Goal: Task Accomplishment & Management: Complete application form

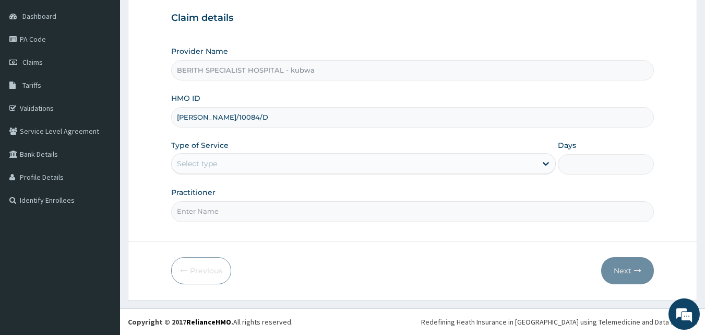
type input "[PERSON_NAME]/10084/D"
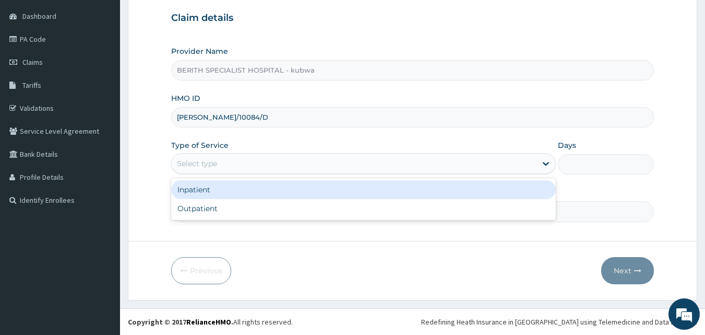
click at [198, 159] on div "Select type" at bounding box center [197, 163] width 40 height 10
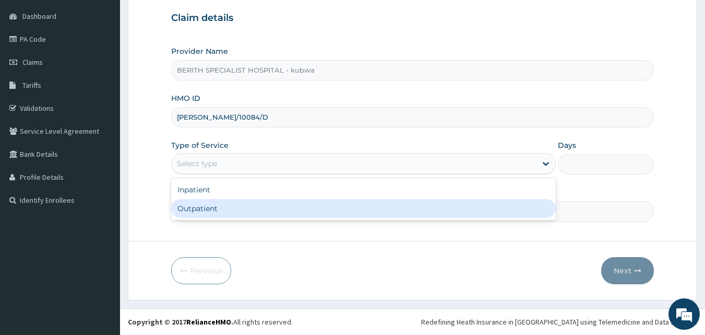
click at [204, 204] on div "Outpatient" at bounding box center [363, 208] width 385 height 19
type input "1"
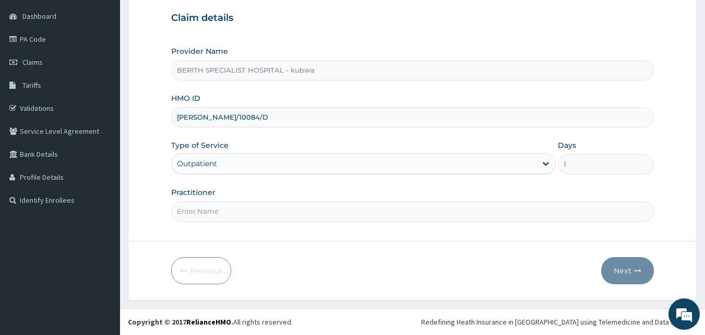
click at [202, 209] on input "Practitioner" at bounding box center [413, 211] width 484 height 20
type input "doctor [PERSON_NAME]"
click at [619, 265] on button "Next" at bounding box center [628, 270] width 53 height 27
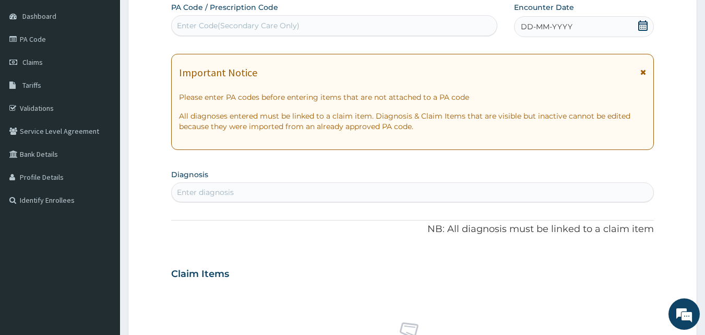
click at [643, 23] on icon at bounding box center [643, 25] width 10 height 10
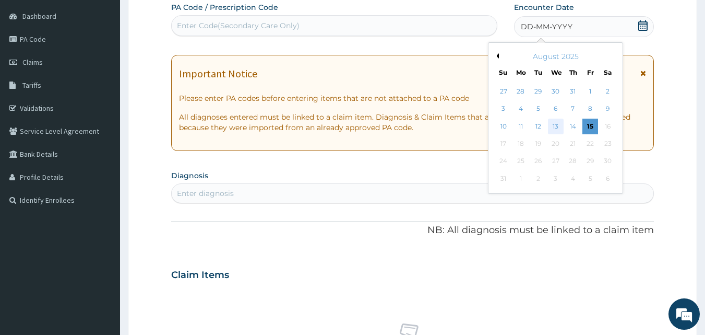
click at [557, 124] on div "13" at bounding box center [556, 127] width 16 height 16
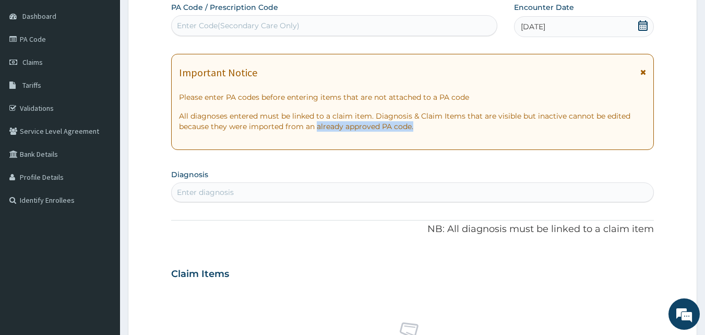
drag, startPoint x: 556, startPoint y: 124, endPoint x: 314, endPoint y: 146, distance: 242.8
click at [315, 146] on div "Important Notice Please enter PA codes before entering items that are not attac…" at bounding box center [413, 102] width 484 height 96
click at [323, 195] on div "Enter diagnosis" at bounding box center [413, 192] width 483 height 17
click at [187, 185] on div "Enter diagnosis" at bounding box center [413, 192] width 483 height 17
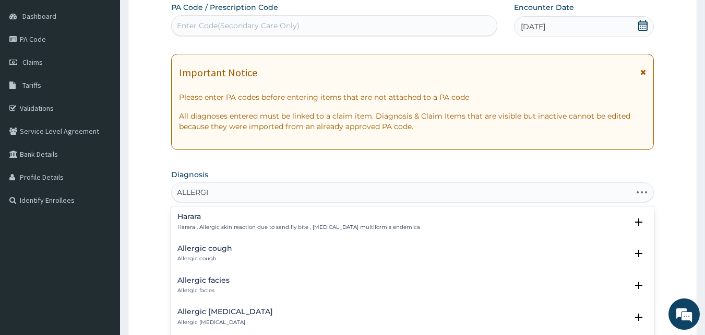
type input "ALLERGIC"
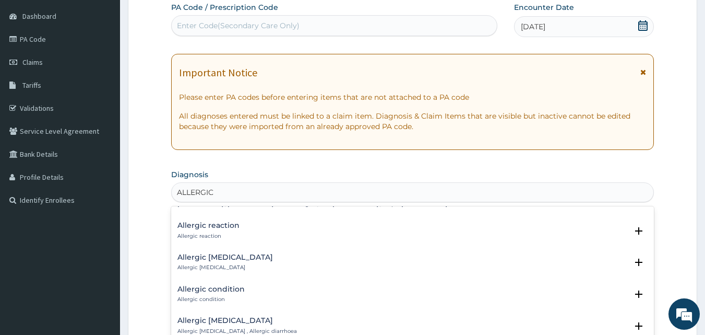
scroll to position [390, 0]
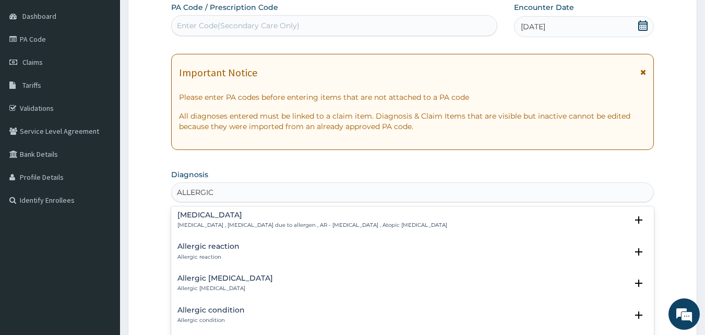
click at [204, 211] on h4 "Allergic rhinitis" at bounding box center [313, 215] width 270 height 8
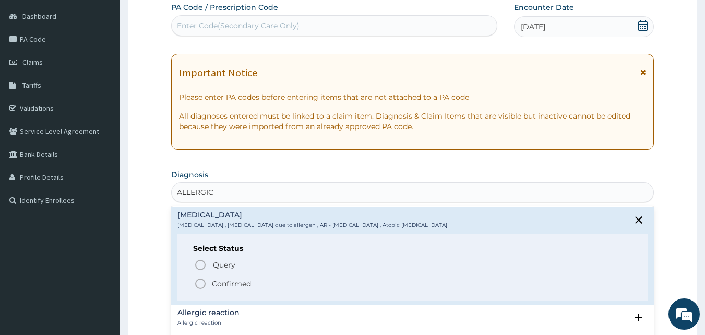
click at [202, 277] on icon "status option filled" at bounding box center [200, 283] width 13 height 13
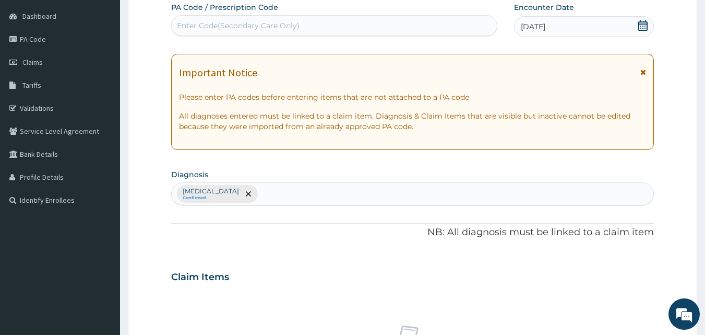
click at [273, 193] on div "Allergic rhinitis Confirmed" at bounding box center [413, 194] width 483 height 22
type input "MALA"
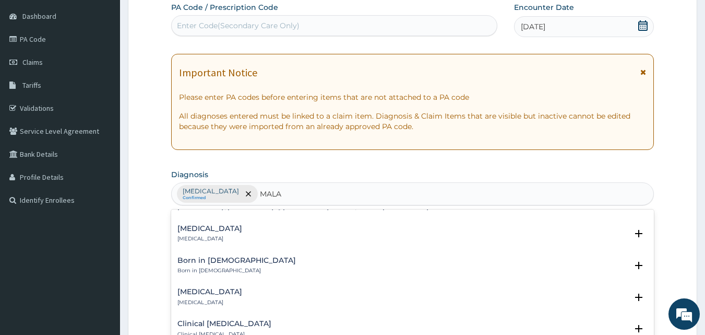
scroll to position [547, 0]
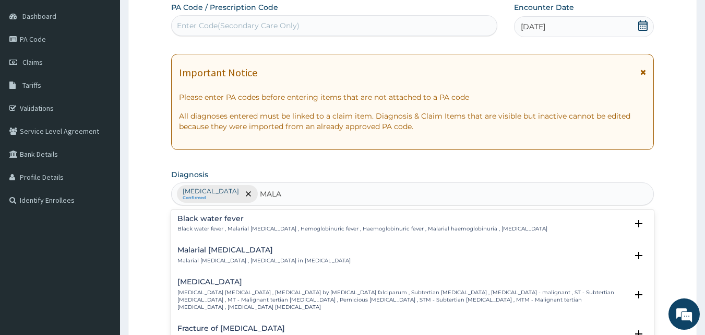
click at [200, 278] on h4 "[MEDICAL_DATA]" at bounding box center [403, 282] width 451 height 8
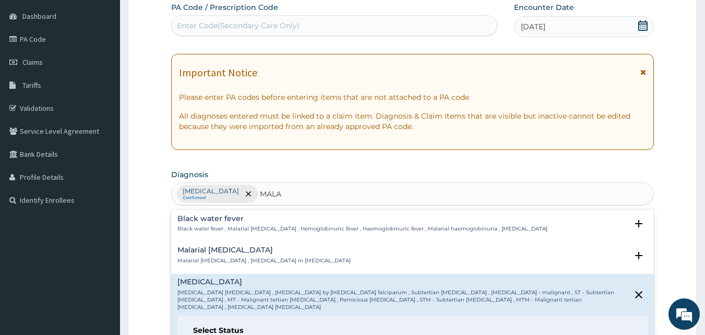
scroll to position [684, 0]
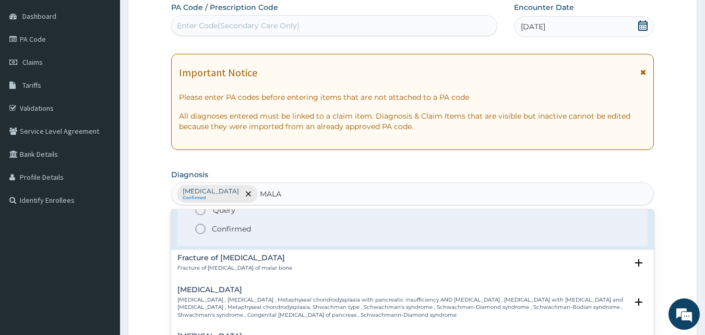
click at [202, 222] on icon "status option filled" at bounding box center [200, 228] width 13 height 13
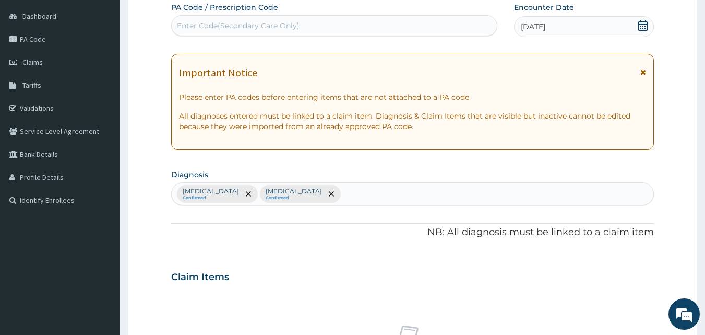
scroll to position [390, 0]
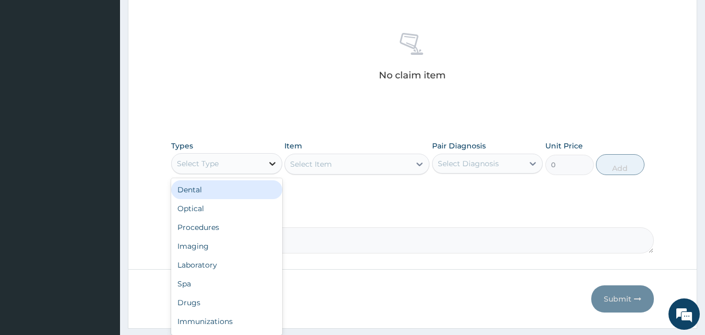
click at [272, 163] on icon at bounding box center [272, 163] width 10 height 10
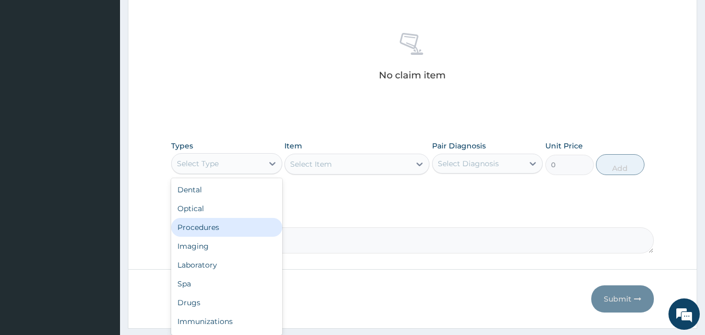
click at [221, 223] on div "Procedures" at bounding box center [226, 227] width 111 height 19
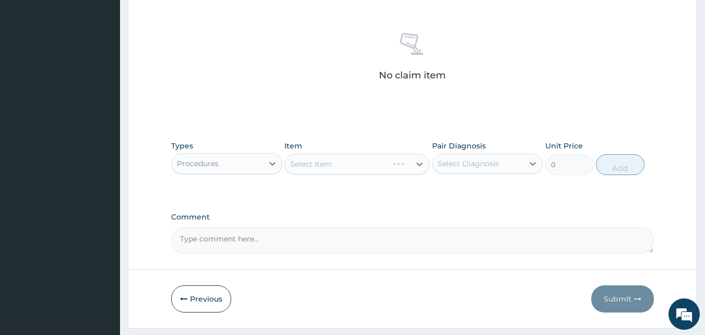
click at [421, 164] on div "Select Item" at bounding box center [357, 164] width 145 height 21
click at [419, 162] on div "Select Item" at bounding box center [357, 164] width 145 height 21
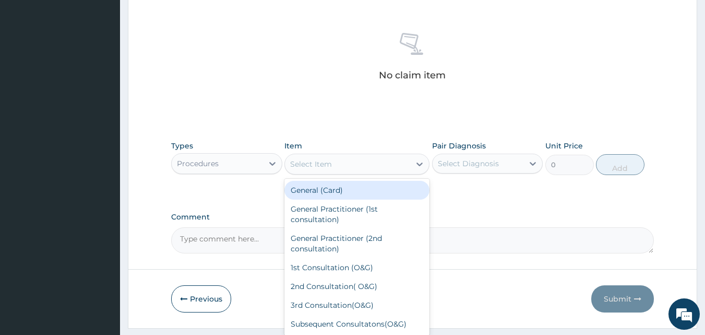
click at [419, 162] on icon at bounding box center [420, 164] width 10 height 10
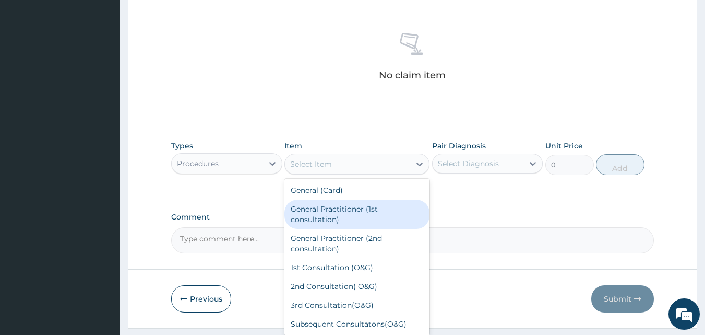
click at [311, 214] on div "General Practitioner (1st consultation)" at bounding box center [357, 213] width 145 height 29
type input "3000"
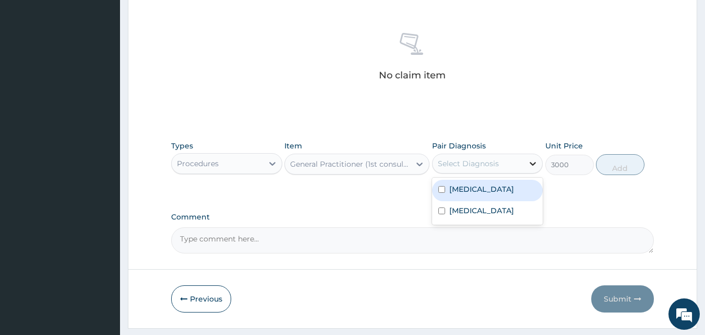
click at [532, 162] on icon at bounding box center [533, 163] width 10 height 10
click at [474, 189] on label "Allergic rhinitis" at bounding box center [482, 189] width 65 height 10
checkbox input "true"
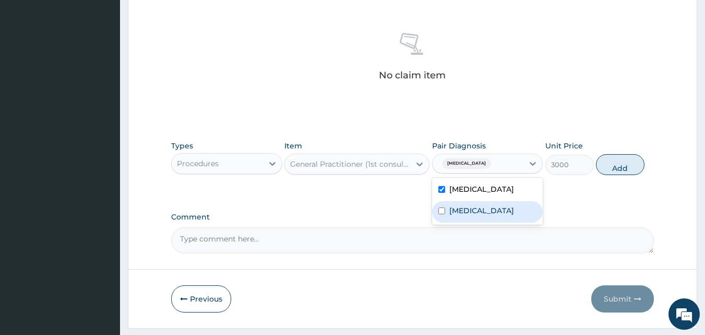
click at [479, 210] on label "Falciparum malaria" at bounding box center [482, 210] width 65 height 10
checkbox input "true"
click at [610, 161] on button "Add" at bounding box center [620, 164] width 49 height 21
type input "0"
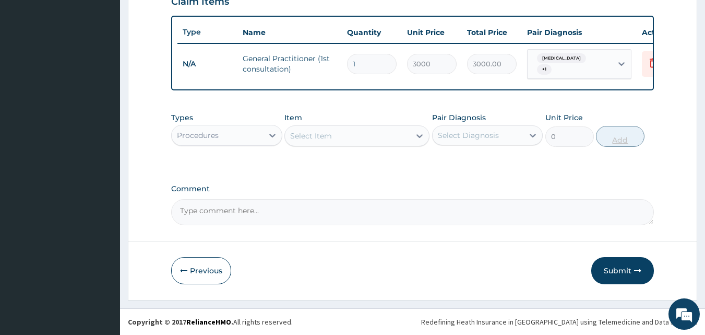
scroll to position [376, 0]
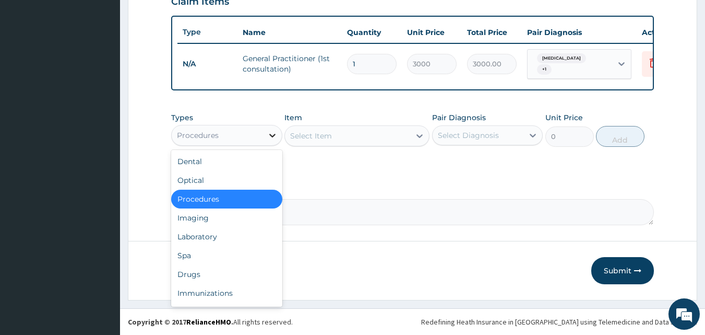
click at [271, 135] on icon at bounding box center [272, 136] width 6 height 4
click at [226, 236] on div "Laboratory" at bounding box center [226, 236] width 111 height 19
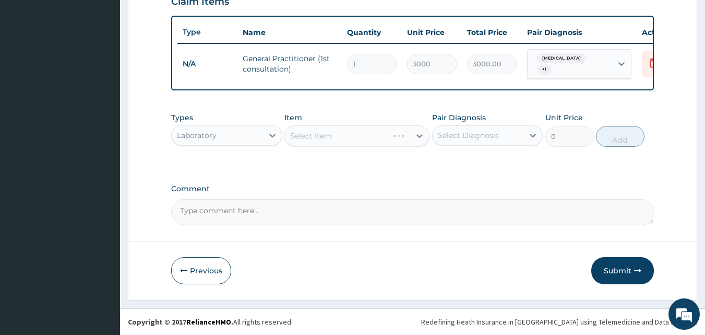
click at [420, 136] on div "Select Item" at bounding box center [357, 135] width 145 height 21
click at [418, 134] on div "Select Item" at bounding box center [357, 135] width 145 height 21
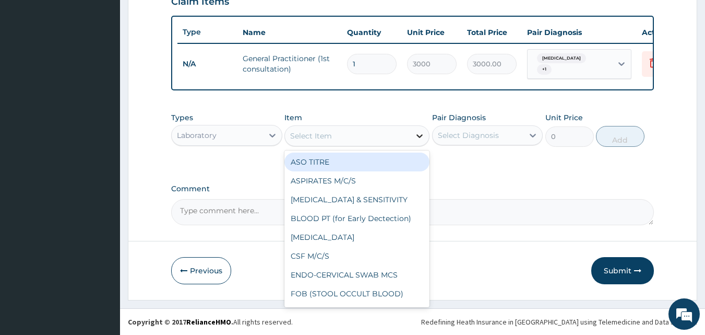
click at [419, 135] on icon at bounding box center [420, 136] width 10 height 10
type input "MP"
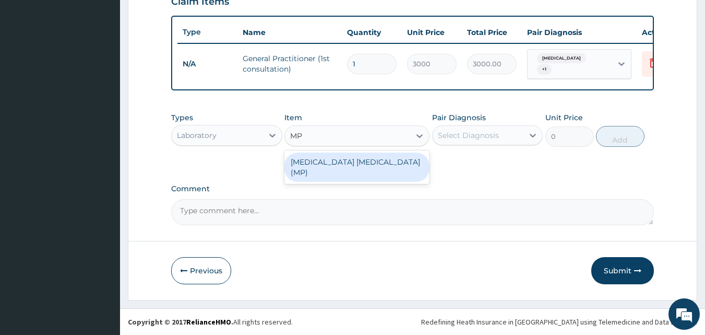
click at [360, 158] on div "MALARIA PARASITE (MP)" at bounding box center [357, 166] width 145 height 29
type input "1400"
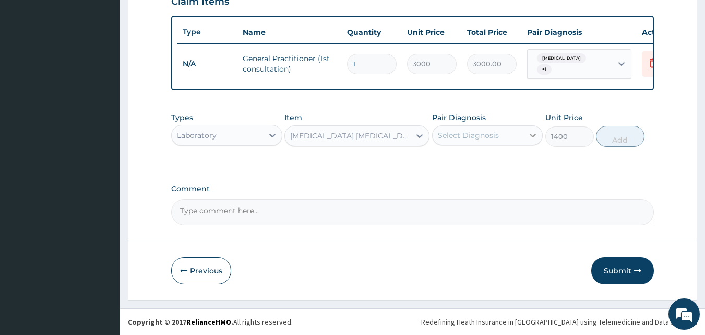
click at [534, 134] on icon at bounding box center [533, 135] width 10 height 10
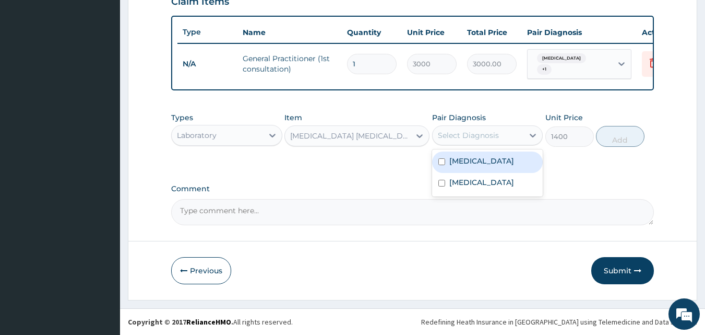
click at [504, 163] on label "Allergic rhinitis" at bounding box center [482, 161] width 65 height 10
checkbox input "true"
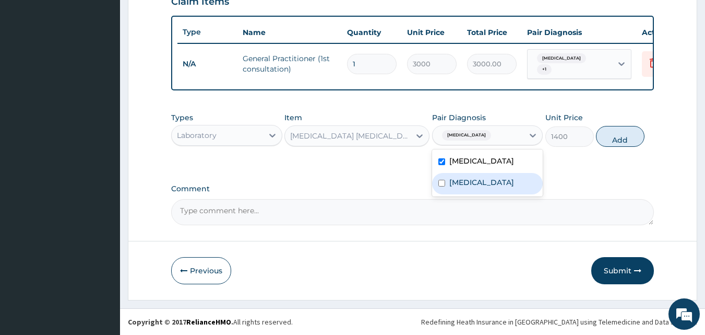
click at [495, 179] on label "Falciparum malaria" at bounding box center [482, 182] width 65 height 10
checkbox input "true"
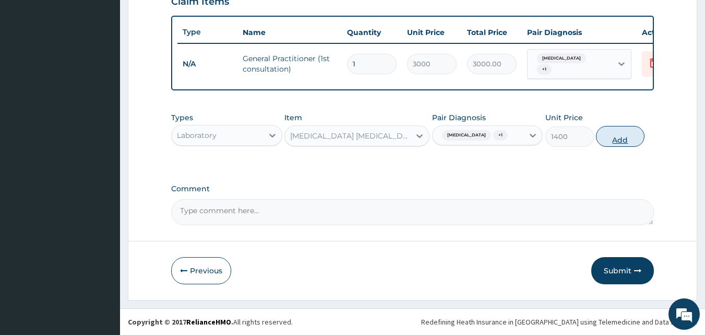
click at [619, 134] on button "Add" at bounding box center [620, 136] width 49 height 21
type input "0"
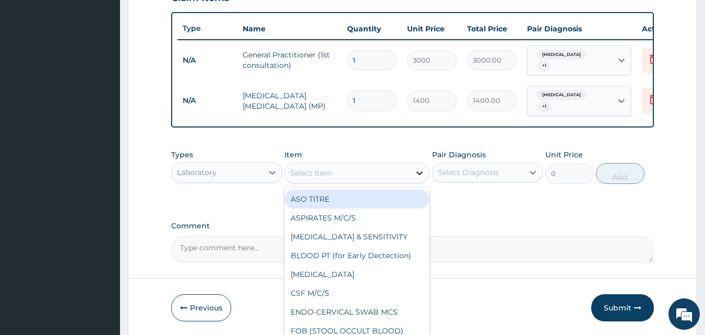
click at [419, 169] on icon at bounding box center [420, 173] width 10 height 10
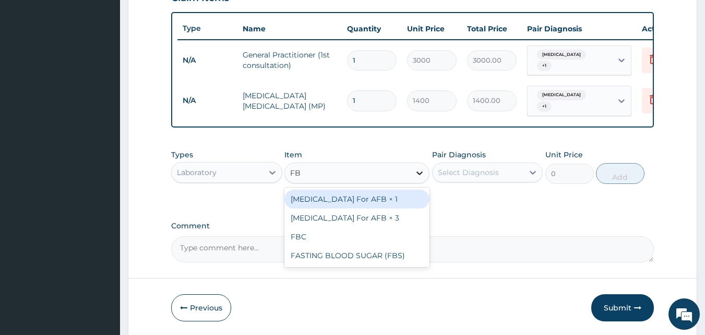
type input "FBC"
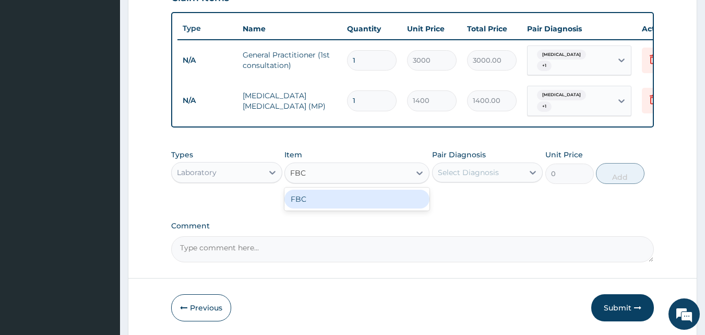
click at [368, 197] on div "FBC" at bounding box center [357, 199] width 145 height 19
type input "4000"
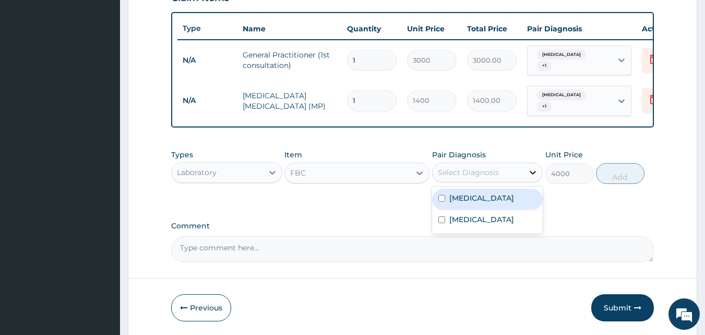
click at [532, 170] on icon at bounding box center [533, 172] width 10 height 10
click at [497, 195] on label "Allergic rhinitis" at bounding box center [482, 198] width 65 height 10
checkbox input "true"
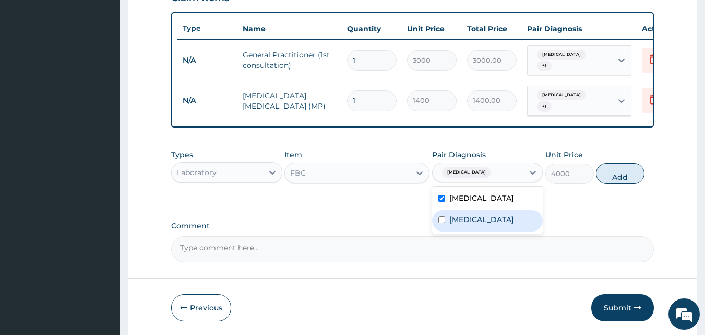
click at [493, 214] on label "Falciparum malaria" at bounding box center [482, 219] width 65 height 10
checkbox input "true"
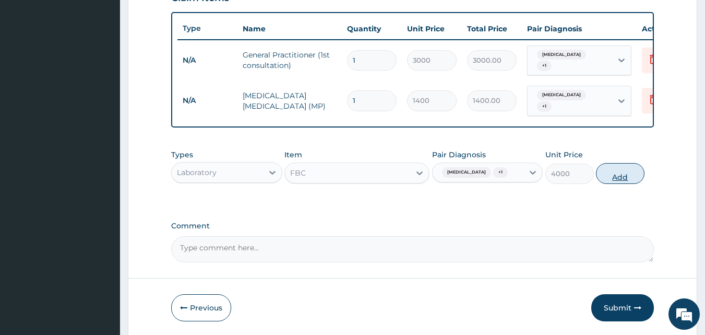
click at [622, 172] on button "Add" at bounding box center [620, 173] width 49 height 21
type input "0"
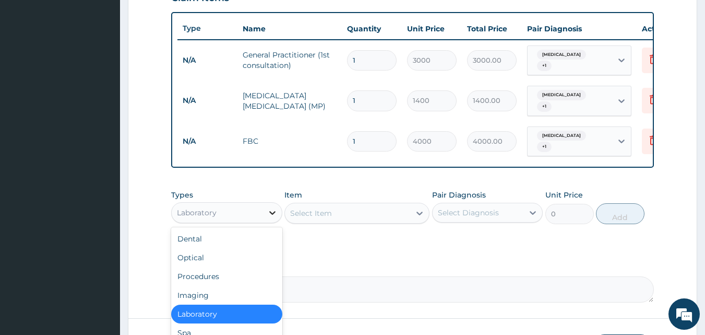
click at [272, 207] on icon at bounding box center [272, 212] width 10 height 10
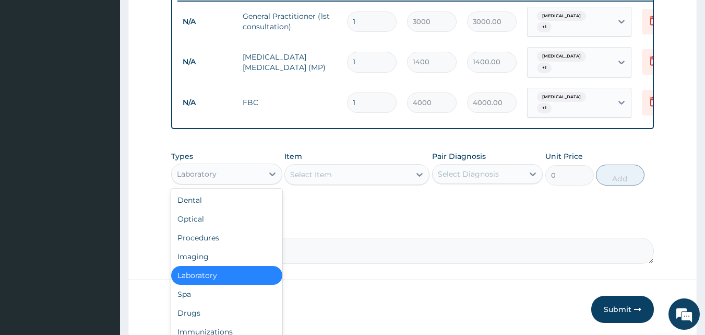
scroll to position [449, 0]
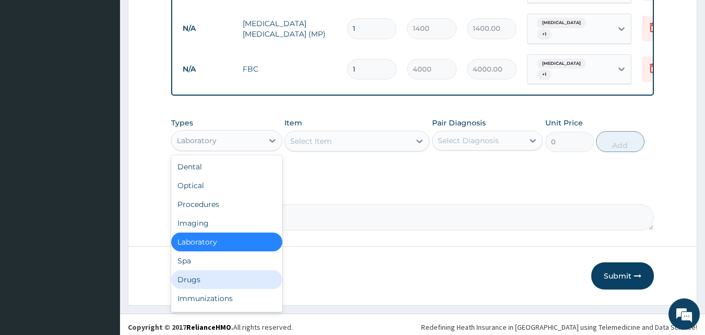
click at [213, 274] on div "Drugs" at bounding box center [226, 279] width 111 height 19
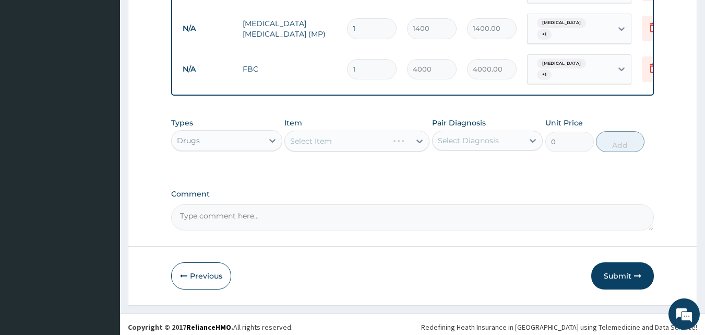
click at [418, 135] on div "Select Item" at bounding box center [357, 141] width 145 height 21
click at [419, 136] on div "Select Item" at bounding box center [357, 141] width 145 height 21
click at [419, 139] on icon at bounding box center [420, 141] width 6 height 4
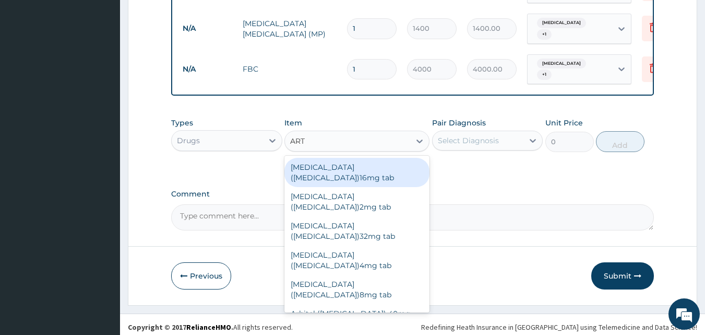
type input "ARTE"
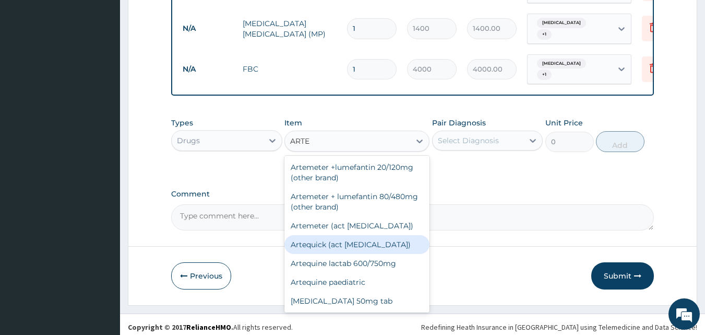
click at [310, 238] on div "Artequick (act antimalarial)" at bounding box center [357, 244] width 145 height 19
type input "1440"
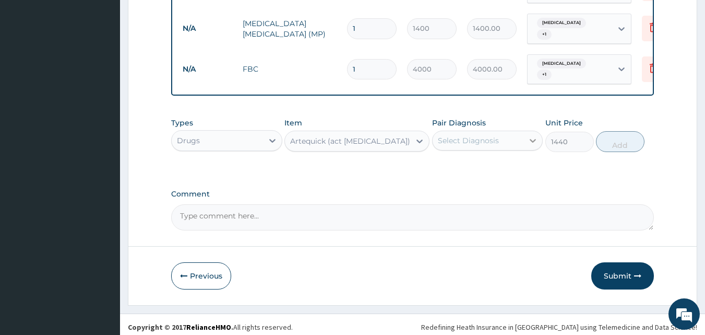
click at [533, 135] on icon at bounding box center [533, 140] width 10 height 10
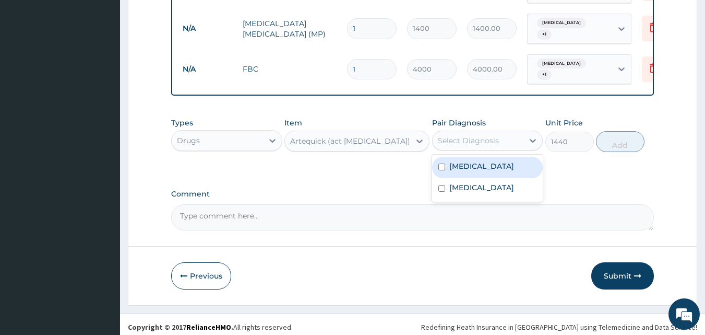
click at [502, 161] on label "Allergic rhinitis" at bounding box center [482, 166] width 65 height 10
checkbox input "true"
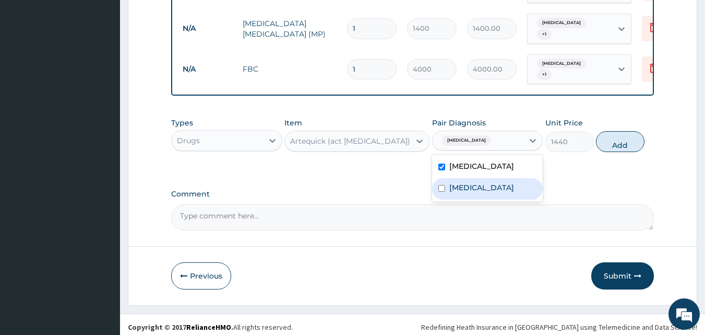
click at [498, 182] on label "Falciparum malaria" at bounding box center [482, 187] width 65 height 10
checkbox input "true"
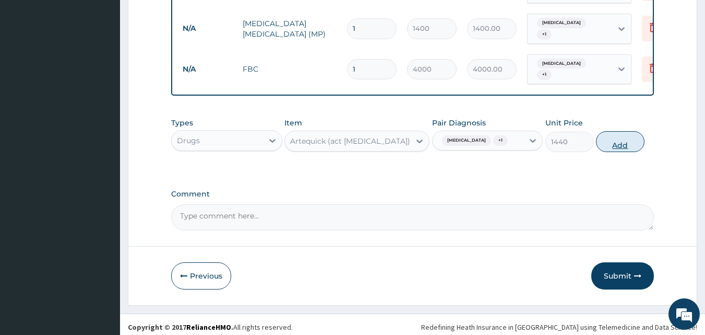
click at [627, 132] on button "Add" at bounding box center [620, 141] width 49 height 21
type input "0"
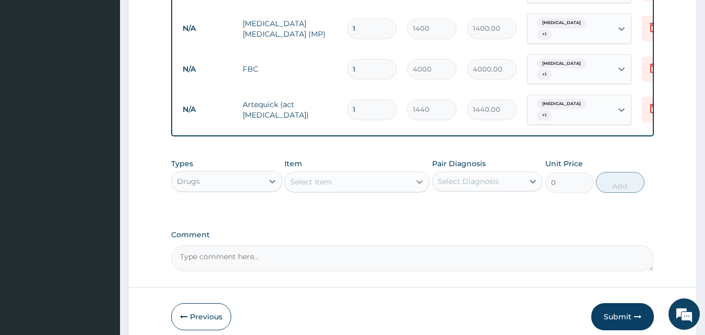
click at [418, 177] on icon at bounding box center [420, 182] width 10 height 10
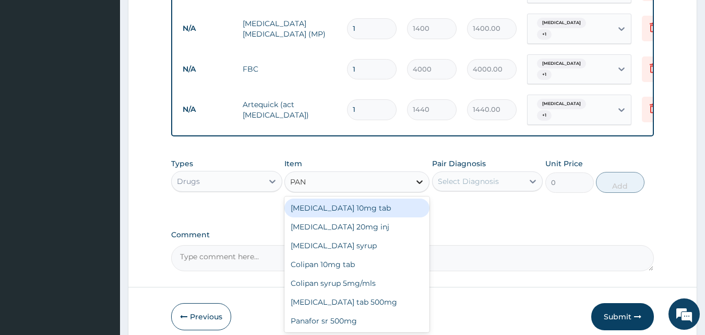
type input "PANA"
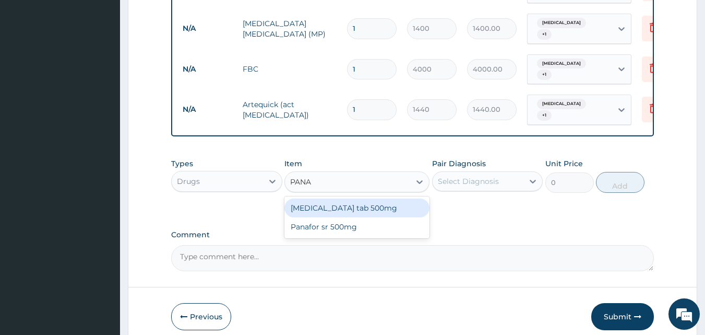
click at [381, 198] on div "Panadol tab 500mg" at bounding box center [357, 207] width 145 height 19
type input "25"
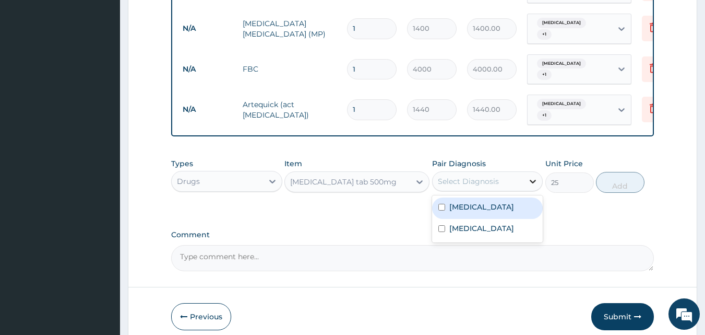
click at [533, 176] on icon at bounding box center [533, 181] width 10 height 10
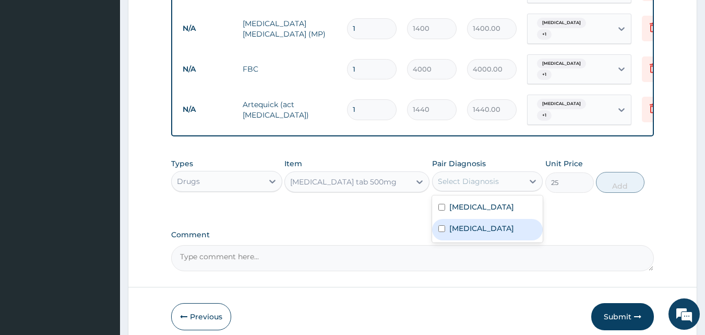
click at [488, 223] on label "Falciparum malaria" at bounding box center [482, 228] width 65 height 10
checkbox input "true"
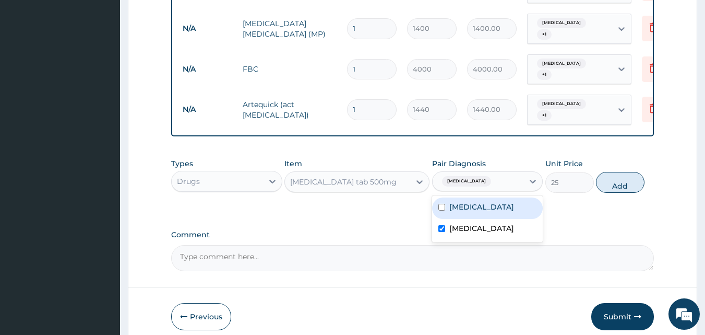
click at [490, 202] on label "Allergic rhinitis" at bounding box center [482, 207] width 65 height 10
checkbox input "true"
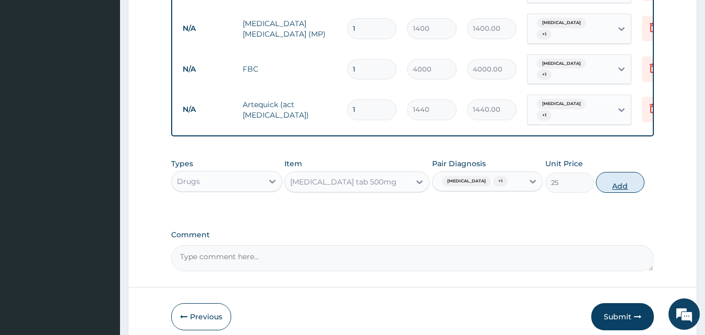
click at [610, 176] on button "Add" at bounding box center [620, 182] width 49 height 21
type input "0"
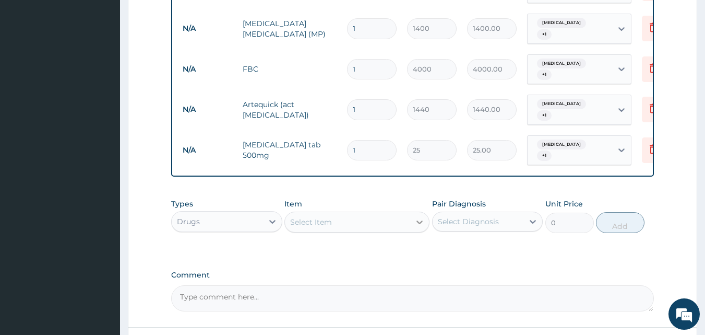
click at [418, 217] on icon at bounding box center [420, 222] width 10 height 10
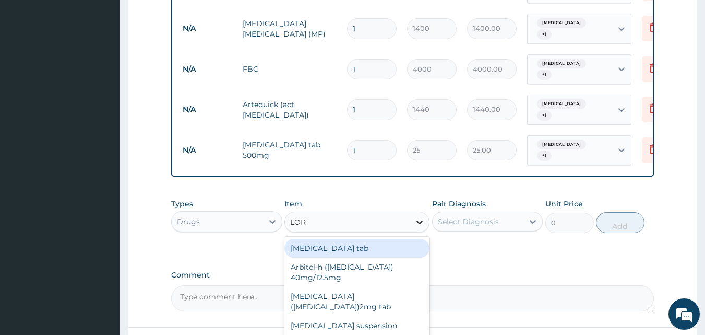
type input "LORA"
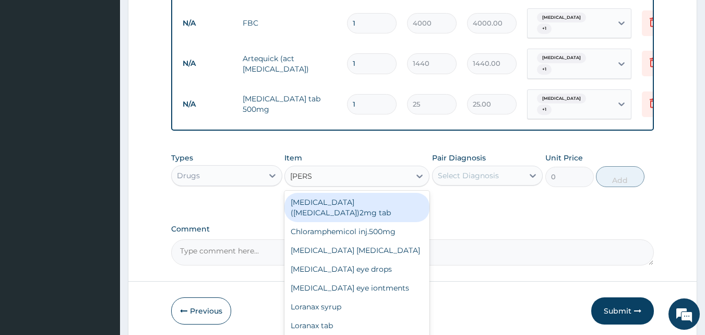
scroll to position [525, 0]
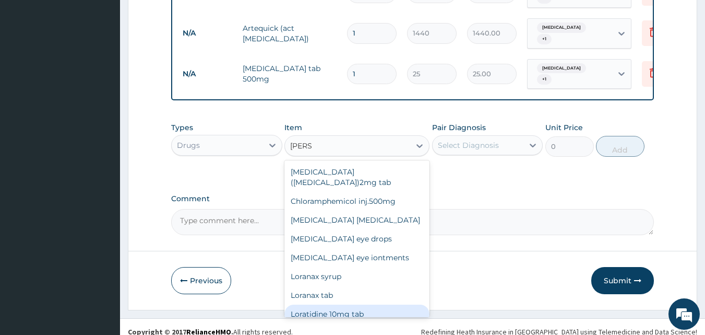
click at [346, 304] on div "Loratidine 10mg tab" at bounding box center [357, 313] width 145 height 19
type input "100"
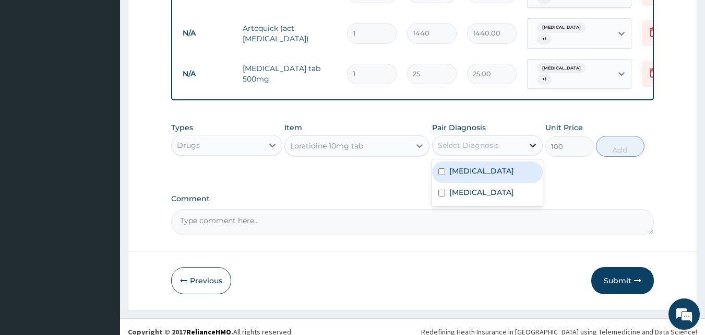
click at [530, 140] on icon at bounding box center [533, 145] width 10 height 10
click at [497, 166] on label "Allergic rhinitis" at bounding box center [482, 171] width 65 height 10
checkbox input "true"
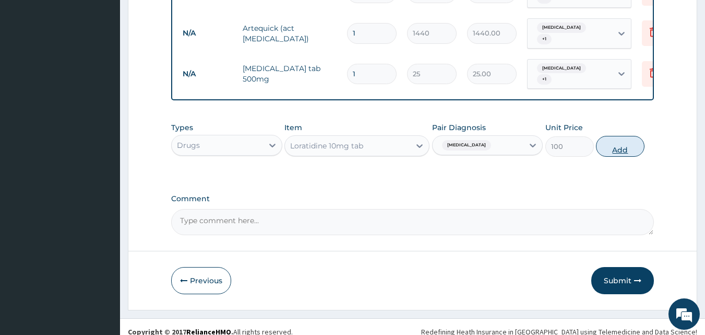
click at [619, 138] on button "Add" at bounding box center [620, 146] width 49 height 21
type input "0"
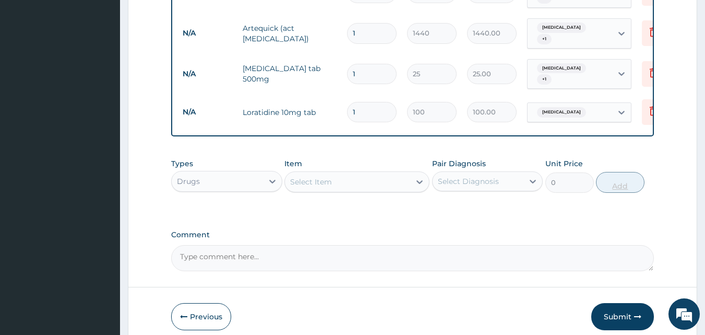
type input "10"
type input "1000.00"
type input "10"
click at [367, 64] on input "1" at bounding box center [372, 74] width 50 height 20
type input "18"
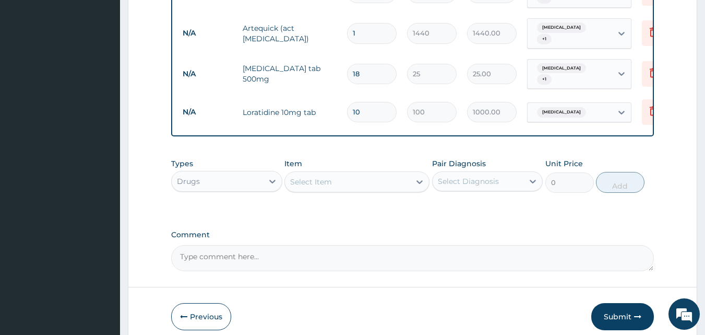
type input "450.00"
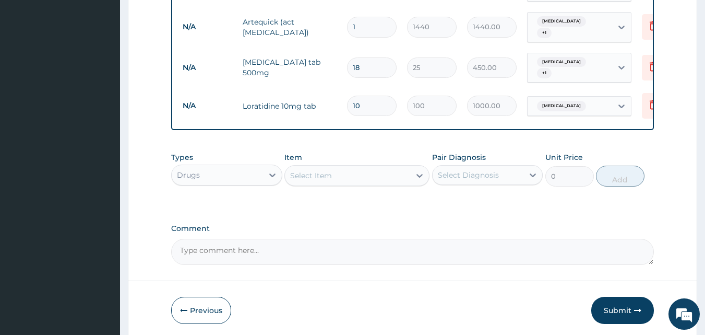
scroll to position [561, 0]
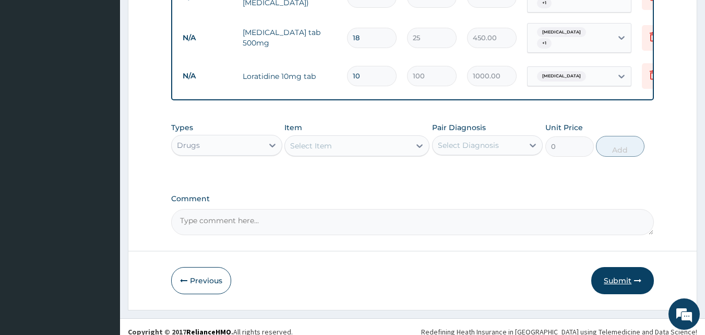
type input "1"
type input "25.00"
type input "0.00"
type input "9"
type input "225.00"
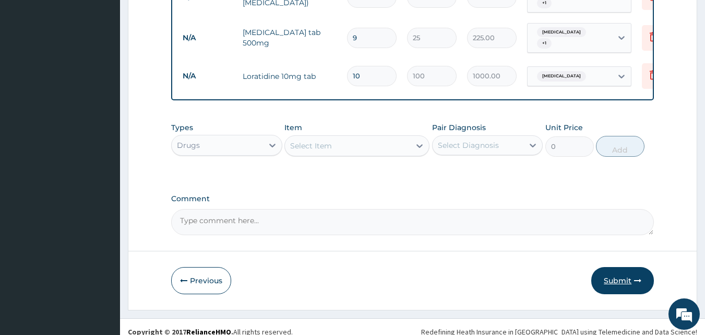
type input "9"
click at [619, 268] on button "Submit" at bounding box center [623, 280] width 63 height 27
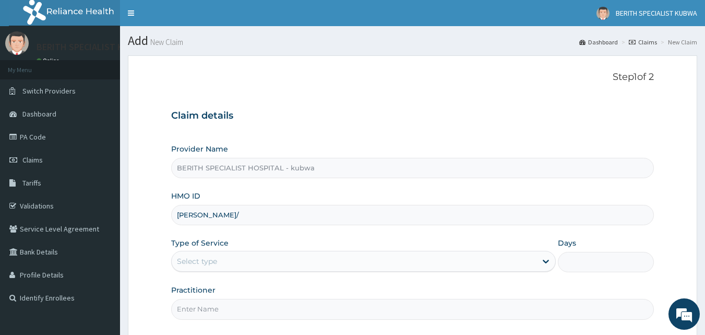
type input "[PERSON_NAME]/10084/c"
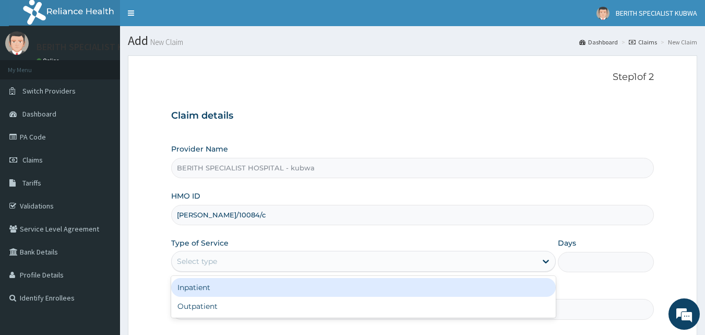
click at [208, 258] on div "Select type" at bounding box center [197, 261] width 40 height 10
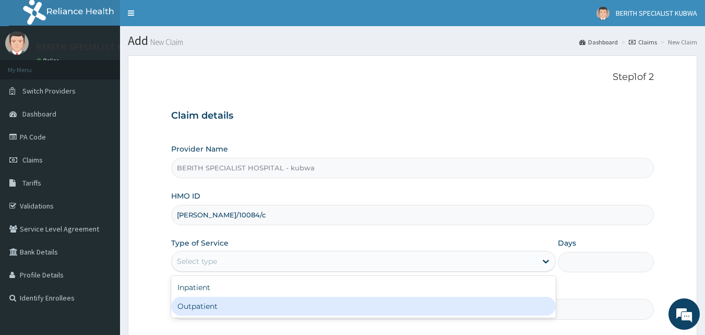
click at [192, 305] on div "Outpatient" at bounding box center [363, 306] width 385 height 19
type input "1"
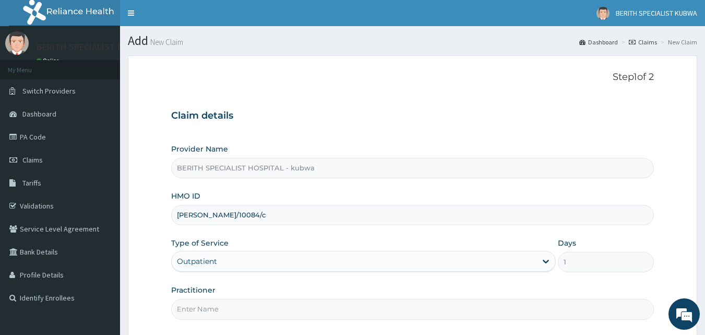
scroll to position [98, 0]
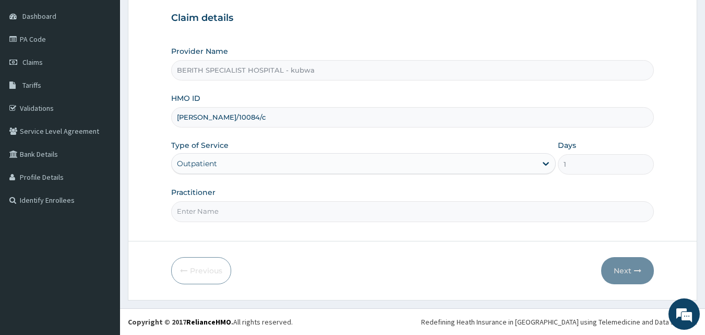
click at [185, 209] on input "Practitioner" at bounding box center [413, 211] width 484 height 20
type input "doctor [PERSON_NAME]"
click at [625, 270] on button "Next" at bounding box center [628, 270] width 53 height 27
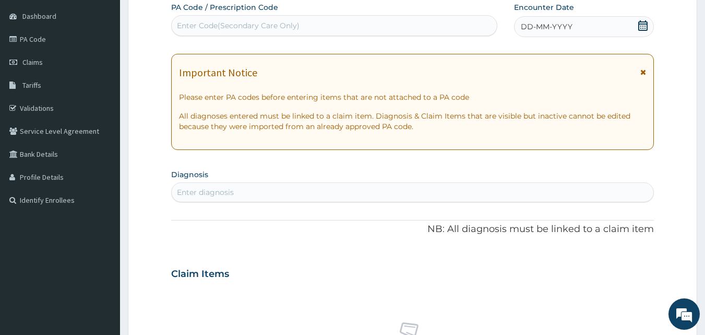
click at [642, 25] on icon at bounding box center [643, 25] width 10 height 10
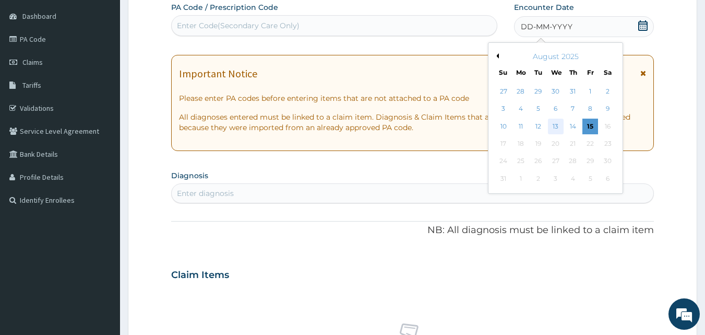
click at [558, 123] on div "13" at bounding box center [556, 127] width 16 height 16
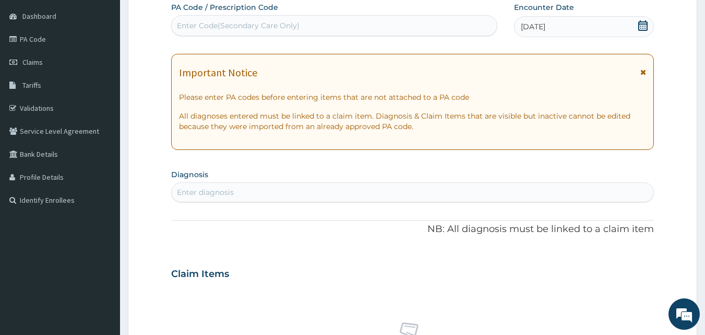
click at [191, 185] on div "Enter diagnosis" at bounding box center [413, 192] width 483 height 17
type input "MALARIA"
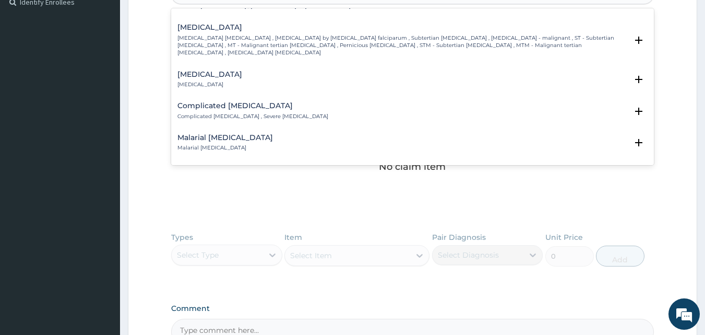
scroll to position [286, 0]
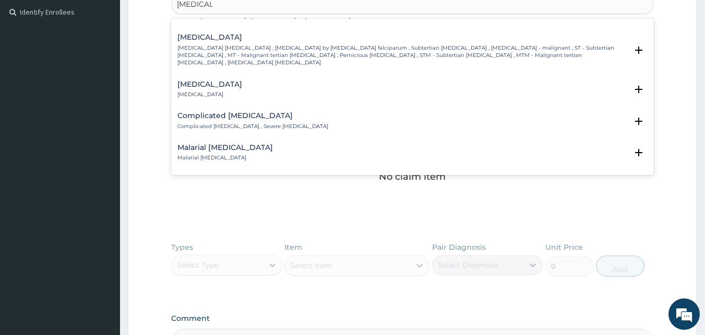
click at [223, 33] on h4 "[MEDICAL_DATA]" at bounding box center [403, 37] width 451 height 8
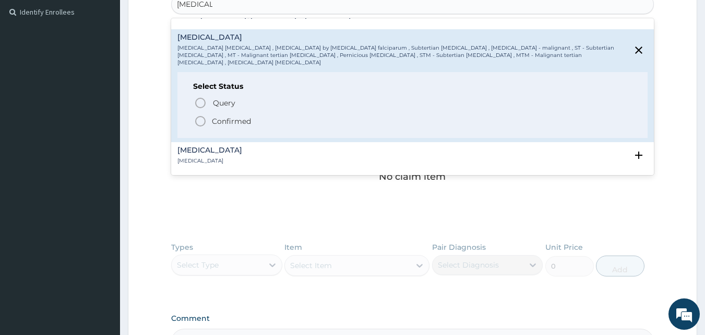
click at [198, 115] on icon "status option filled" at bounding box center [200, 121] width 13 height 13
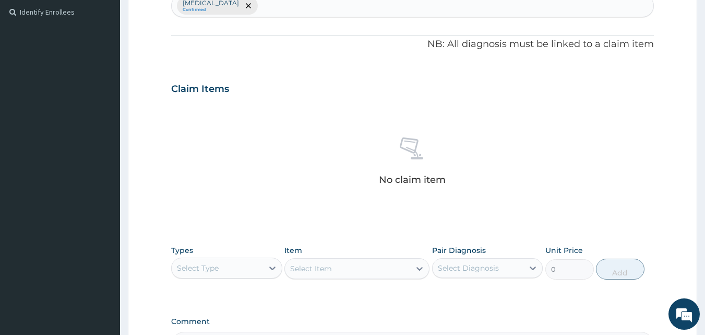
click at [291, 4] on div "Falciparum malaria Confirmed" at bounding box center [413, 6] width 483 height 22
type input "RHINITIS"
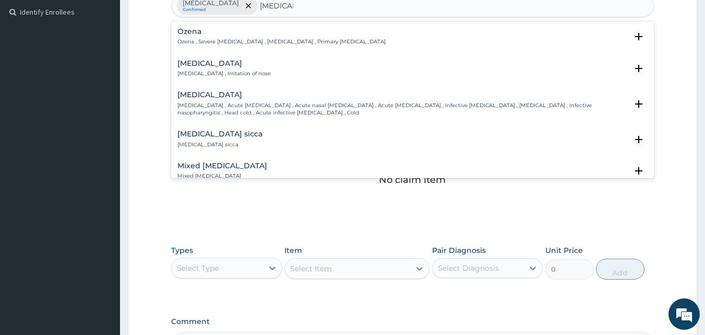
click at [194, 60] on h4 "Rhinitis" at bounding box center [224, 64] width 93 height 8
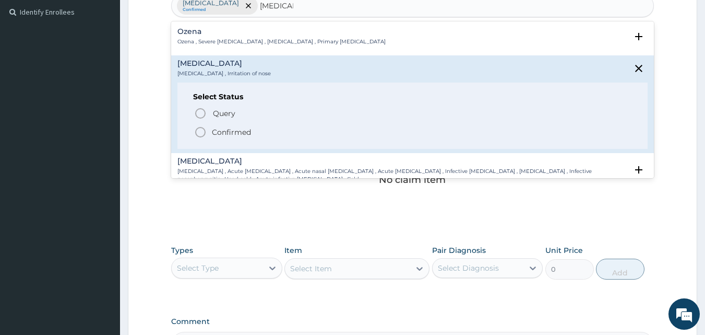
click at [200, 129] on icon "status option filled" at bounding box center [200, 132] width 13 height 13
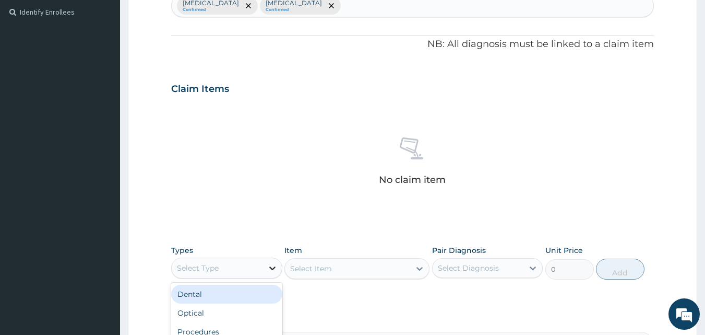
click at [272, 268] on icon at bounding box center [272, 268] width 6 height 4
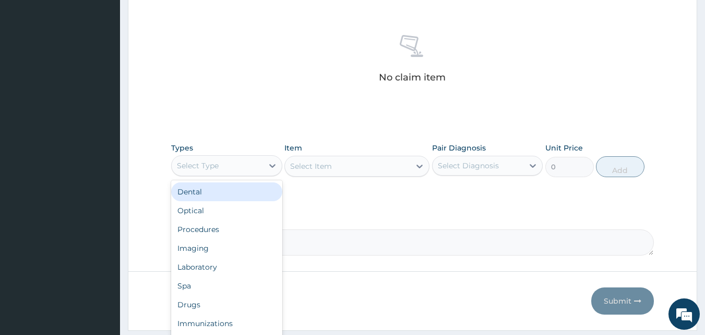
scroll to position [418, 0]
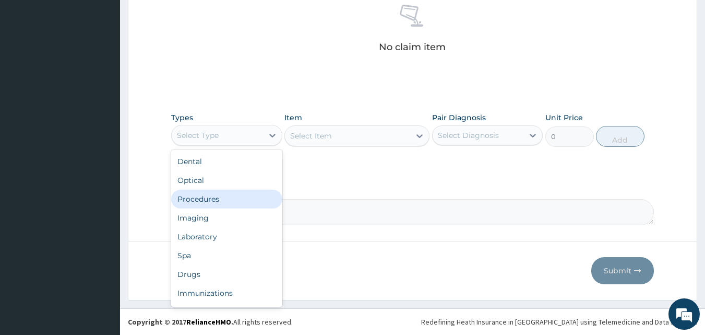
click at [198, 195] on div "Procedures" at bounding box center [226, 199] width 111 height 19
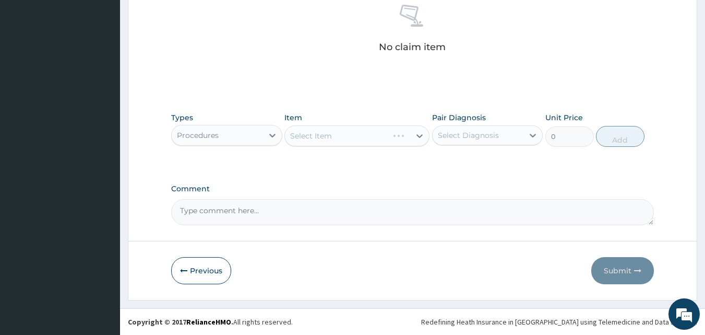
click at [420, 136] on div "Select Item" at bounding box center [357, 135] width 145 height 21
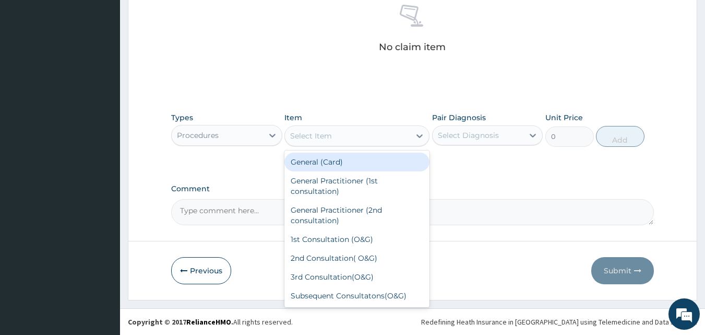
click at [420, 136] on icon at bounding box center [420, 136] width 10 height 10
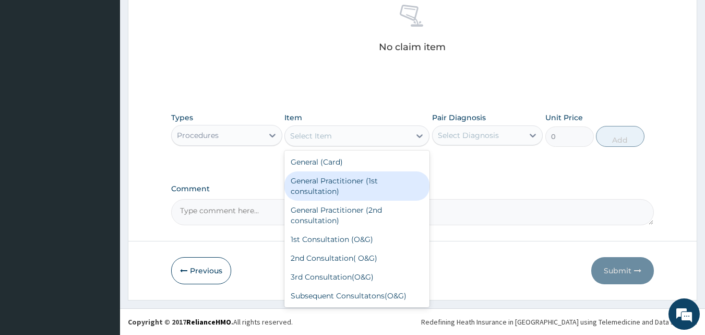
click at [327, 180] on div "General Practitioner (1st consultation)" at bounding box center [357, 185] width 145 height 29
type input "3000"
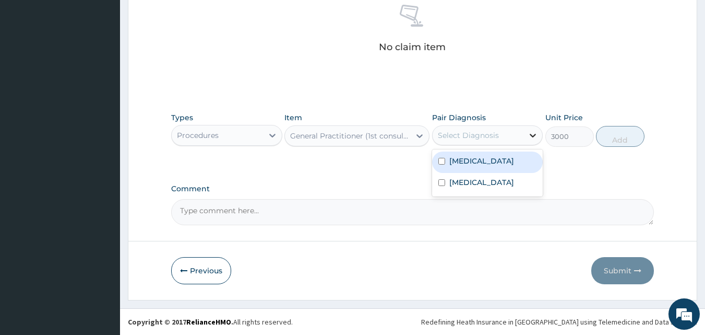
click at [532, 135] on icon at bounding box center [534, 136] width 6 height 4
click at [504, 159] on label "[MEDICAL_DATA]" at bounding box center [482, 161] width 65 height 10
checkbox input "true"
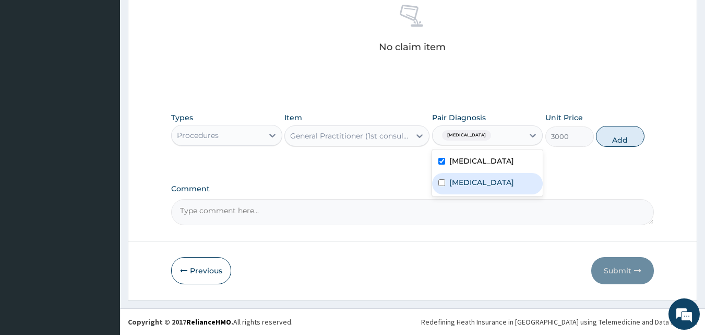
click at [489, 182] on div "Rhinitis" at bounding box center [487, 183] width 111 height 21
checkbox input "true"
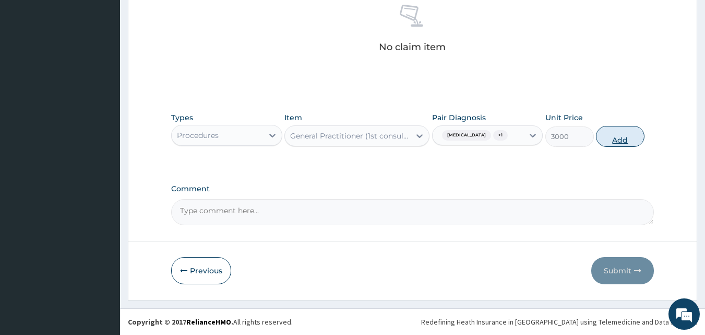
click at [616, 137] on button "Add" at bounding box center [620, 136] width 49 height 21
type input "0"
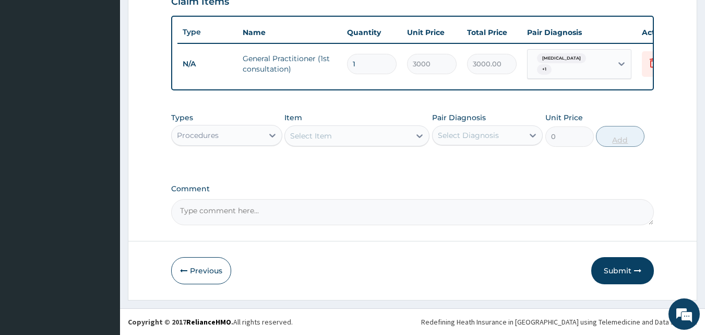
scroll to position [381, 0]
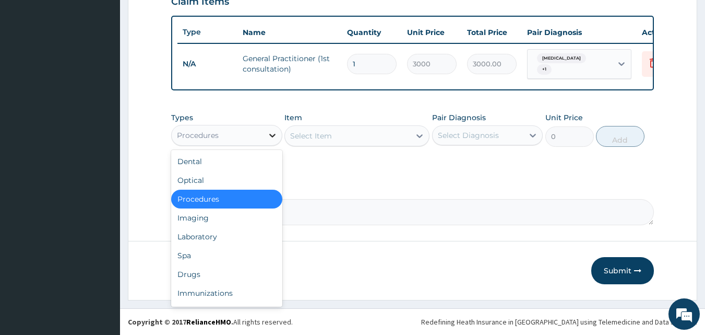
click at [274, 134] on icon at bounding box center [272, 135] width 10 height 10
click at [181, 272] on div "Drugs" at bounding box center [226, 274] width 111 height 19
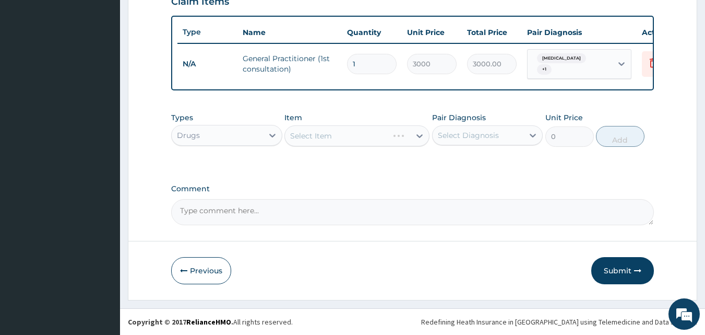
click at [420, 135] on div "Select Item" at bounding box center [357, 135] width 145 height 21
click at [418, 134] on div "Select Item" at bounding box center [357, 135] width 145 height 21
click at [419, 134] on div "Select Item" at bounding box center [357, 135] width 145 height 21
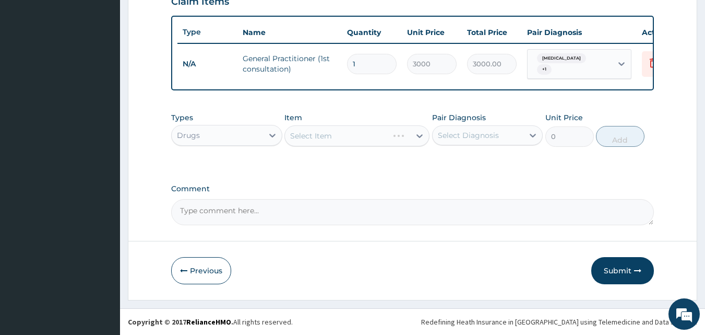
click at [419, 134] on div "Select Item" at bounding box center [357, 135] width 145 height 21
click at [419, 135] on div "Select Item" at bounding box center [357, 135] width 145 height 21
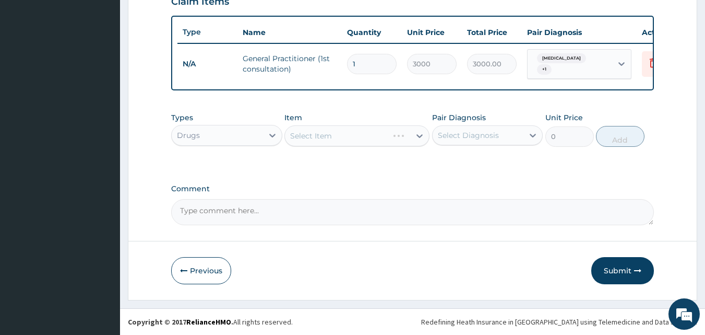
click at [420, 133] on div "Select Item" at bounding box center [357, 135] width 145 height 21
click at [418, 134] on div "Select Item" at bounding box center [357, 135] width 145 height 21
click at [419, 134] on div "Select Item" at bounding box center [357, 135] width 145 height 21
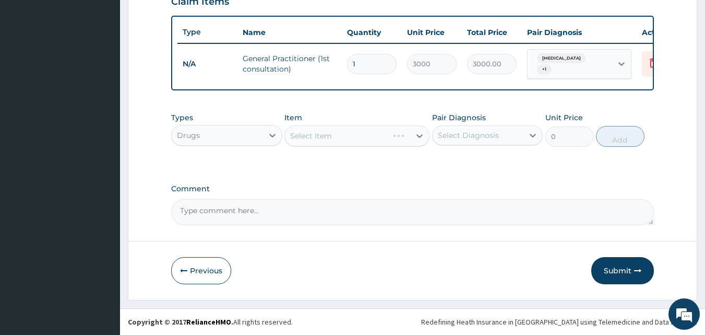
click at [419, 134] on div "Select Item" at bounding box center [357, 135] width 145 height 21
click at [419, 135] on div "Select Item" at bounding box center [357, 135] width 145 height 21
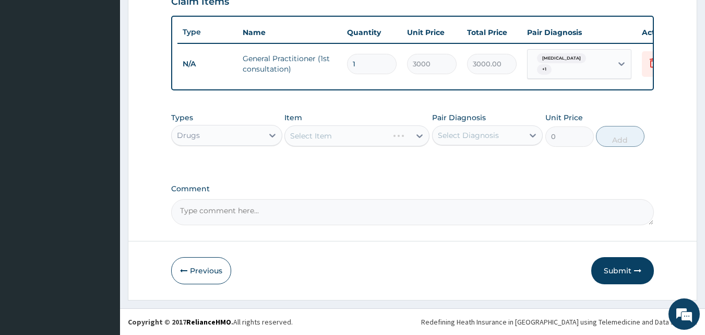
click at [419, 135] on div "Select Item" at bounding box center [357, 135] width 145 height 21
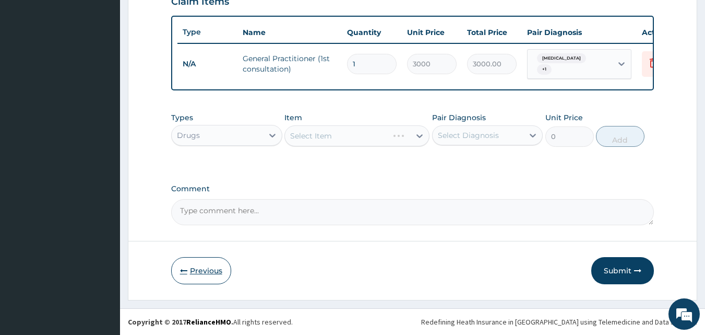
click at [206, 265] on button "Previous" at bounding box center [201, 270] width 60 height 27
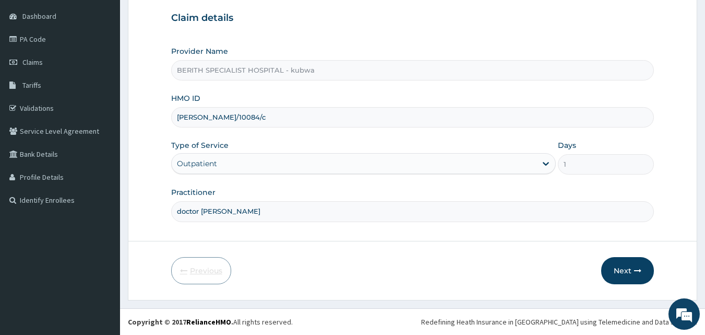
scroll to position [98, 0]
click at [621, 269] on button "Next" at bounding box center [628, 270] width 53 height 27
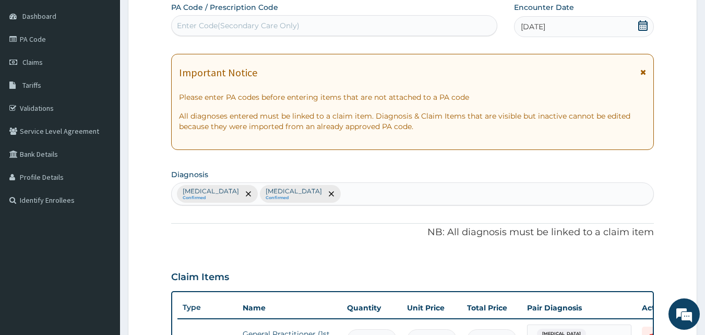
scroll to position [381, 0]
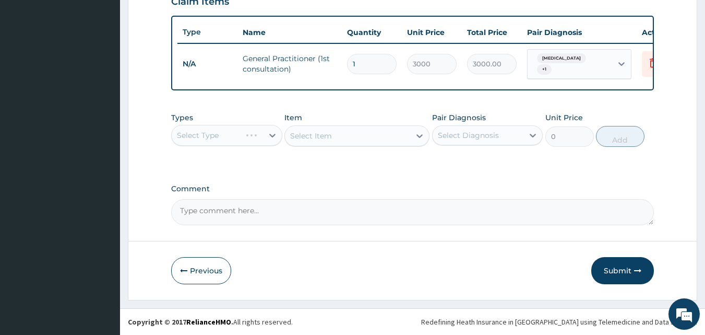
click at [272, 136] on div "Select Type" at bounding box center [226, 135] width 111 height 21
click at [270, 133] on div "Select Type" at bounding box center [226, 135] width 111 height 21
click at [272, 134] on div "Select Type" at bounding box center [226, 135] width 111 height 21
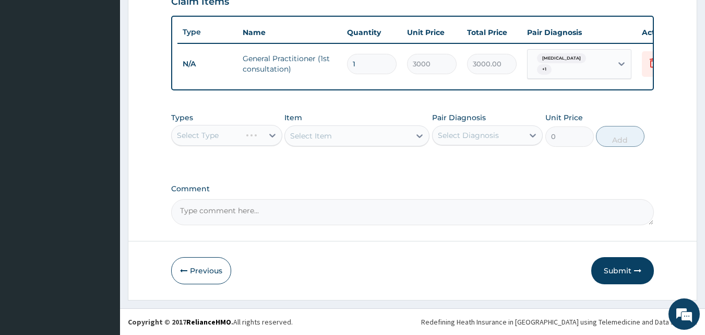
click at [272, 134] on div "Select Type" at bounding box center [226, 135] width 111 height 21
click at [273, 136] on div "Select Type" at bounding box center [226, 135] width 111 height 21
click at [272, 134] on div "Select Type" at bounding box center [226, 135] width 111 height 21
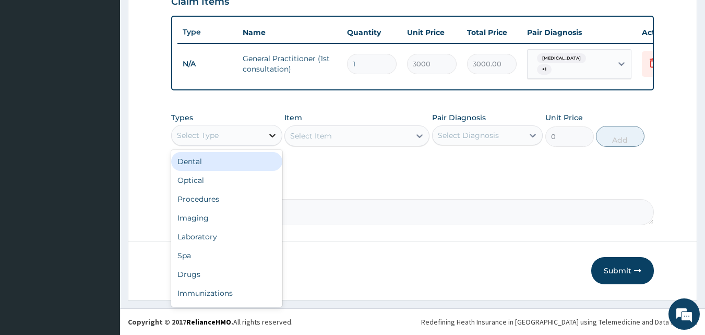
click at [272, 132] on icon at bounding box center [272, 135] width 10 height 10
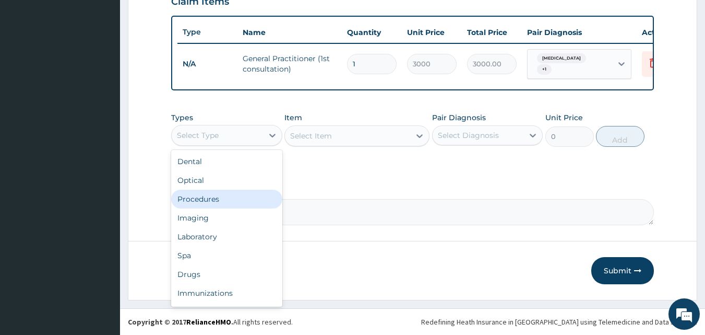
click at [226, 195] on div "Procedures" at bounding box center [226, 199] width 111 height 19
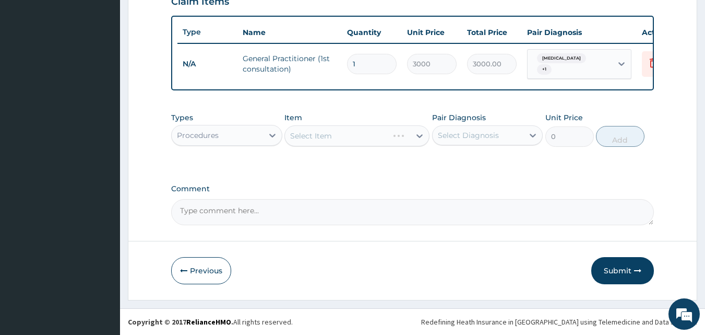
click at [420, 133] on div "Select Item" at bounding box center [357, 135] width 145 height 21
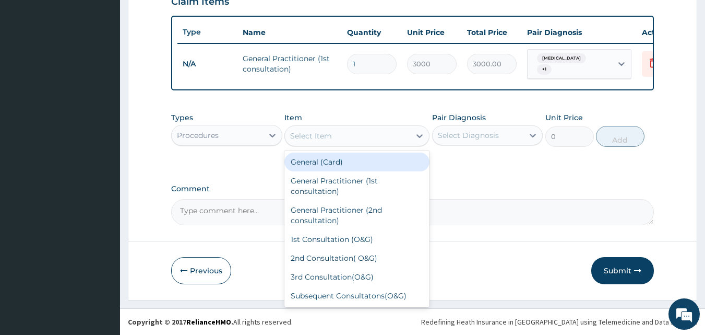
click at [420, 133] on icon at bounding box center [420, 136] width 10 height 10
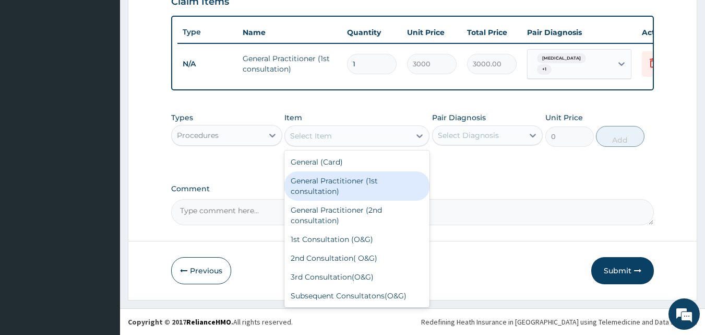
click at [348, 182] on div "General Practitioner (1st consultation)" at bounding box center [357, 185] width 145 height 29
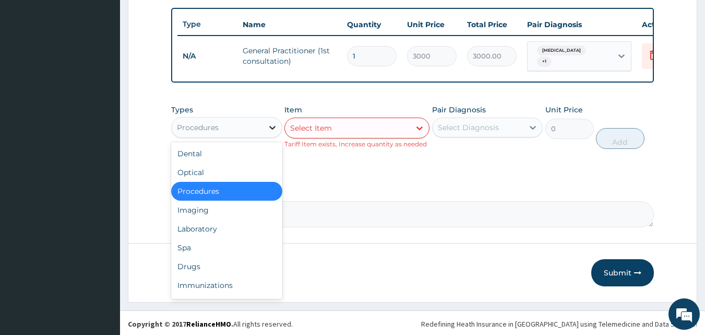
click at [273, 133] on icon at bounding box center [272, 127] width 10 height 10
click at [195, 270] on div "Drugs" at bounding box center [226, 266] width 111 height 19
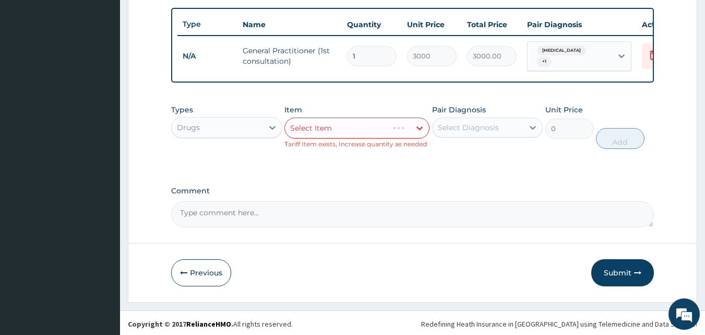
click at [420, 135] on div "Select Item" at bounding box center [357, 127] width 145 height 21
click at [418, 135] on div "Select Item" at bounding box center [357, 127] width 145 height 21
click at [419, 133] on div "Select Item" at bounding box center [357, 127] width 145 height 21
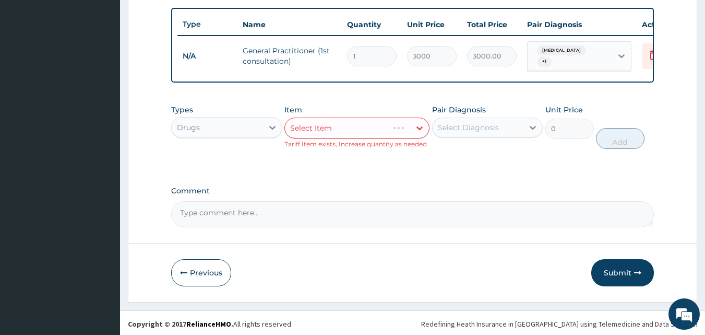
click at [420, 134] on div "Select Item" at bounding box center [357, 127] width 145 height 21
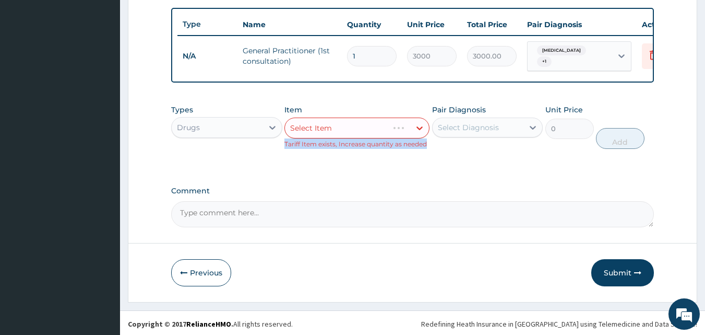
click at [420, 134] on div "Select Item" at bounding box center [357, 127] width 145 height 21
click at [419, 133] on icon at bounding box center [420, 128] width 10 height 10
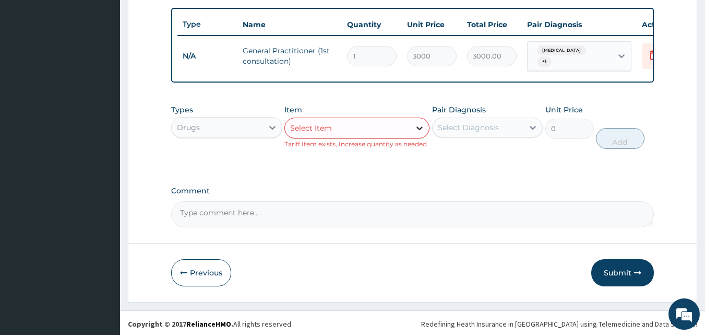
click at [419, 133] on icon at bounding box center [420, 128] width 10 height 10
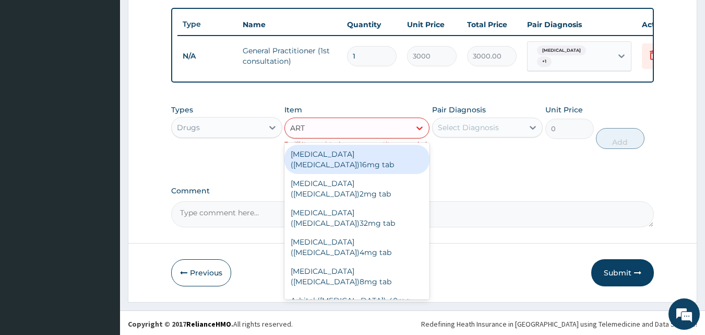
type input "ARTE"
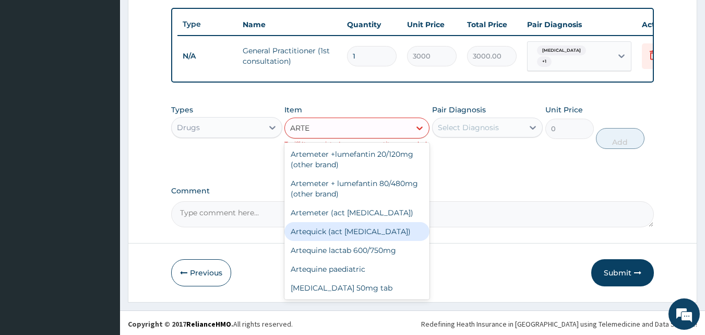
click at [366, 238] on div "Artequick (act antimalarial)" at bounding box center [357, 231] width 145 height 19
type input "1440"
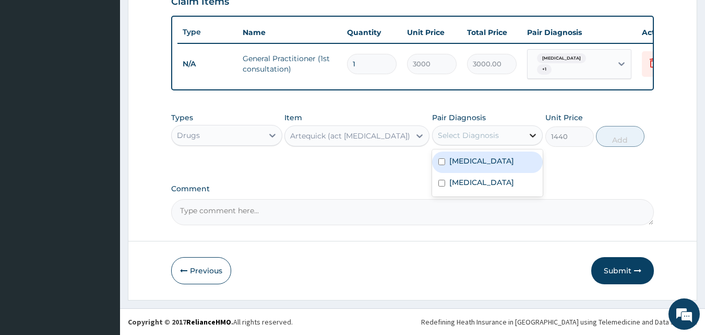
click at [532, 135] on icon at bounding box center [534, 136] width 6 height 4
click at [495, 159] on label "Falciparum malaria" at bounding box center [482, 161] width 65 height 10
checkbox input "true"
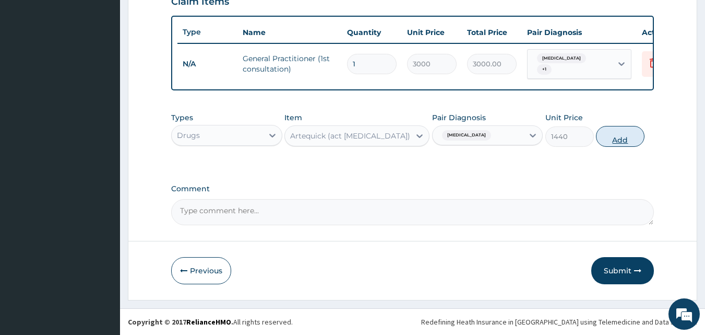
click at [614, 132] on button "Add" at bounding box center [620, 136] width 49 height 21
type input "0"
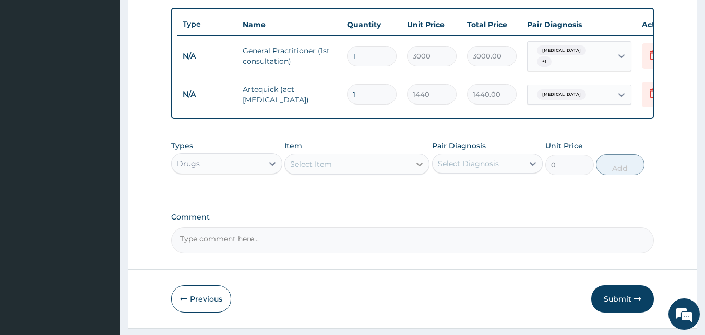
click at [422, 169] on icon at bounding box center [420, 164] width 10 height 10
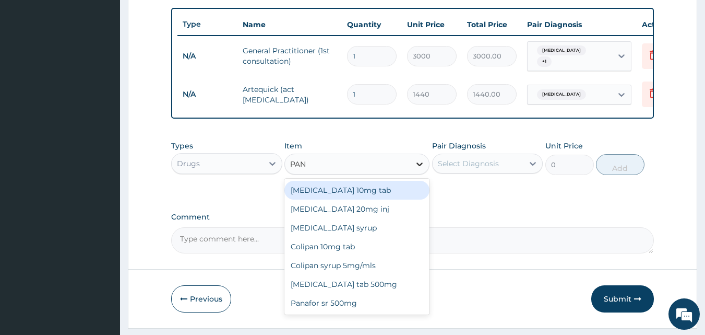
type input "PANA"
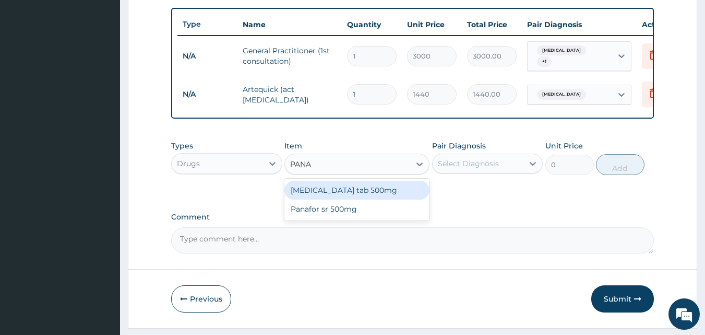
click at [402, 199] on div "Panadol tab 500mg" at bounding box center [357, 190] width 145 height 19
type input "25"
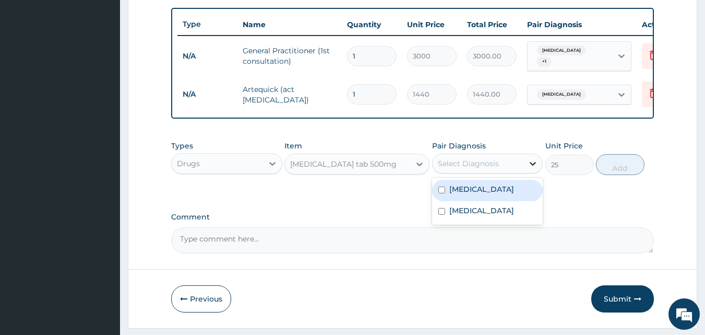
click at [531, 168] on icon at bounding box center [533, 163] width 10 height 10
click at [510, 194] on label "Falciparum malaria" at bounding box center [482, 189] width 65 height 10
checkbox input "true"
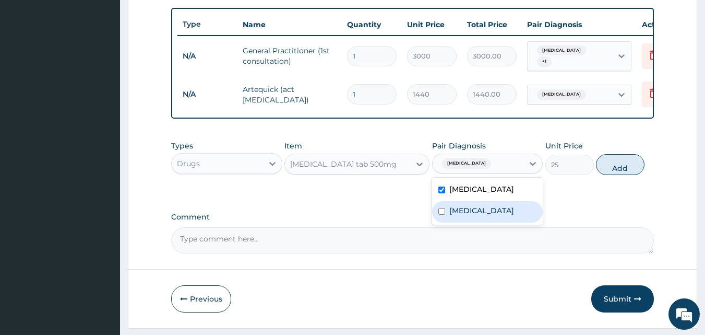
click at [503, 219] on div "Rhinitis" at bounding box center [487, 211] width 111 height 21
checkbox input "true"
click at [625, 173] on button "Add" at bounding box center [620, 164] width 49 height 21
type input "0"
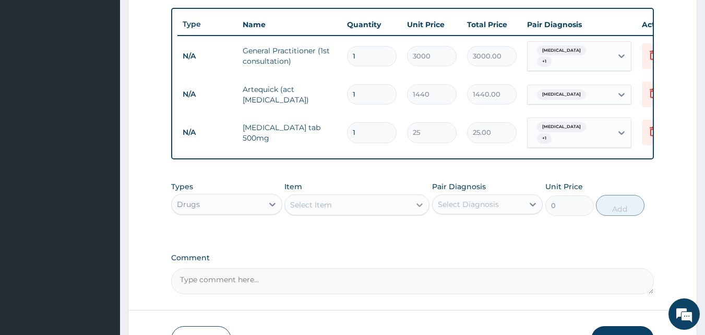
click at [418, 210] on icon at bounding box center [420, 204] width 10 height 10
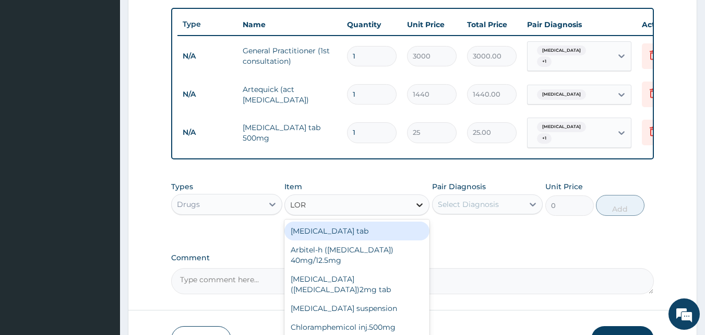
type input "LORA"
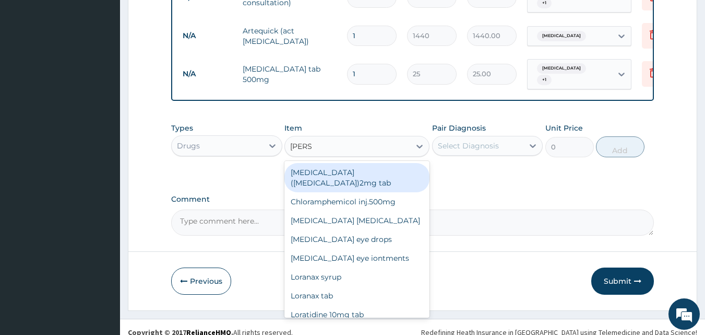
scroll to position [457, 0]
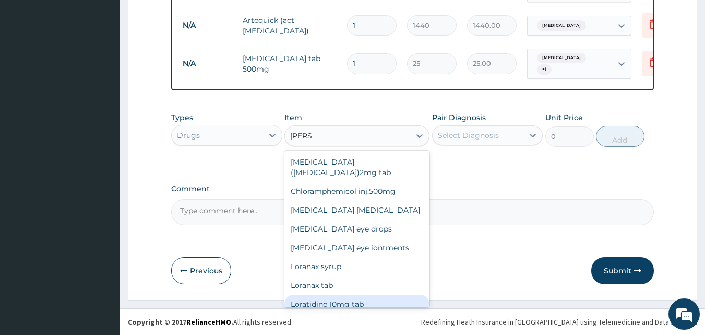
click at [316, 295] on div "Loratidine 10mg tab" at bounding box center [357, 304] width 145 height 19
type input "100"
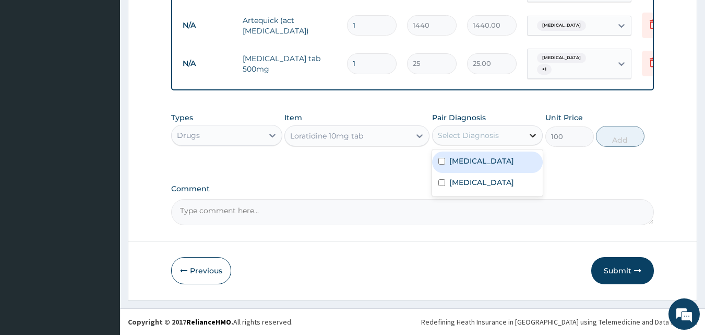
click at [532, 135] on icon at bounding box center [534, 136] width 6 height 4
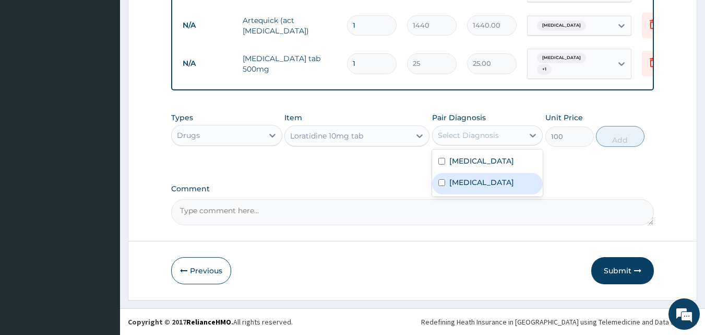
click at [491, 178] on div "Rhinitis" at bounding box center [487, 183] width 111 height 21
checkbox input "true"
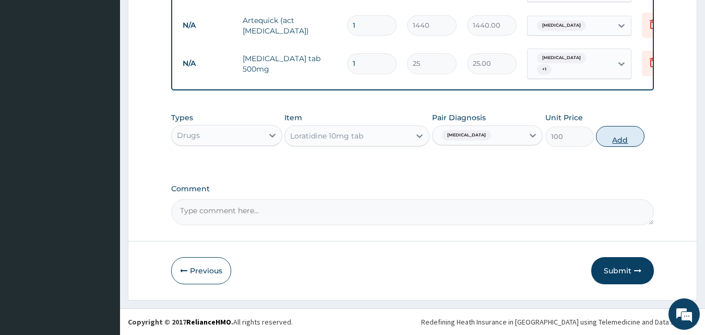
click at [621, 135] on button "Add" at bounding box center [620, 136] width 49 height 21
type input "0"
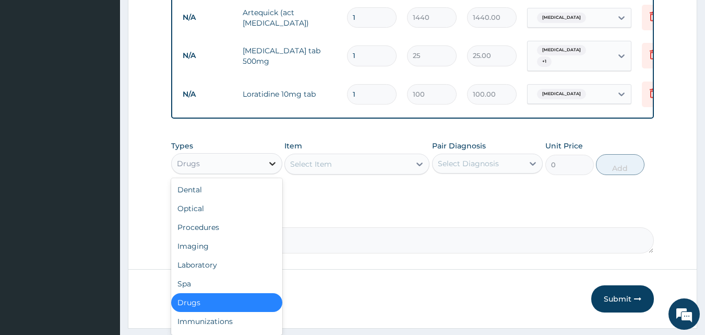
click at [273, 166] on icon at bounding box center [272, 164] width 6 height 4
click at [215, 270] on div "Laboratory" at bounding box center [226, 264] width 111 height 19
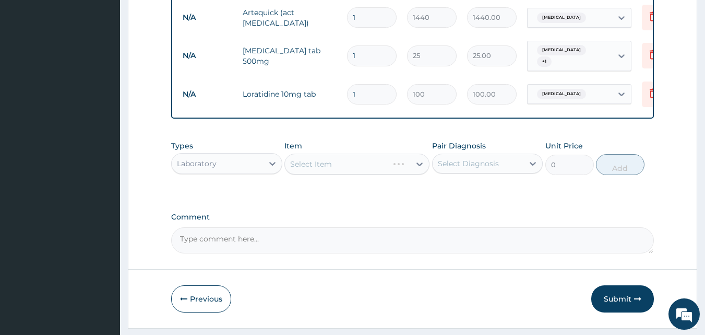
click at [419, 171] on div "Select Item" at bounding box center [357, 164] width 145 height 21
click at [419, 169] on icon at bounding box center [420, 164] width 10 height 10
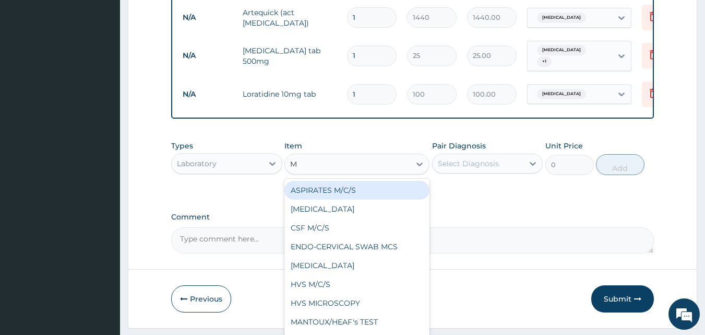
type input "MP"
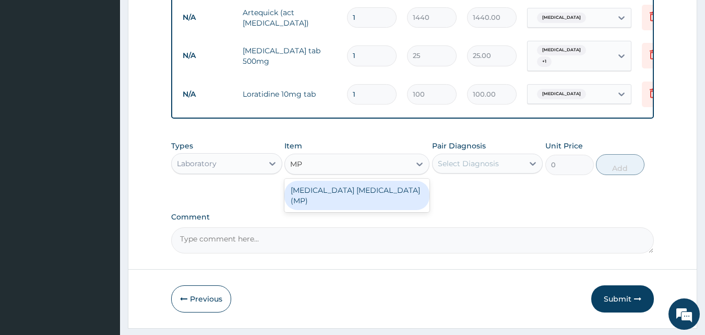
click at [397, 199] on div "MALARIA PARASITE (MP)" at bounding box center [357, 195] width 145 height 29
type input "1400"
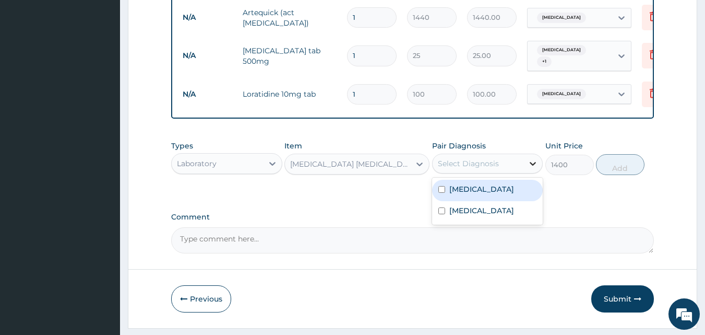
click at [534, 169] on icon at bounding box center [533, 163] width 10 height 10
click at [504, 194] on label "Falciparum malaria" at bounding box center [482, 189] width 65 height 10
checkbox input "true"
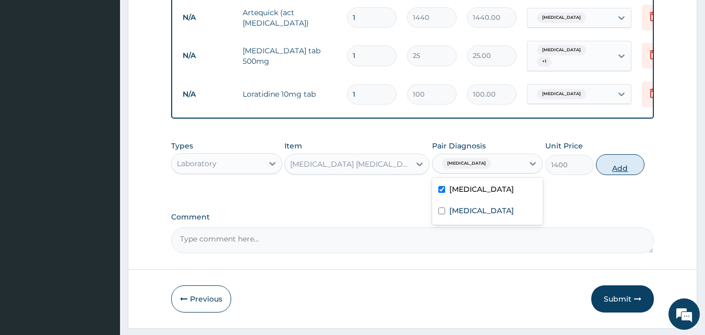
click at [615, 173] on button "Add" at bounding box center [620, 164] width 49 height 21
type input "0"
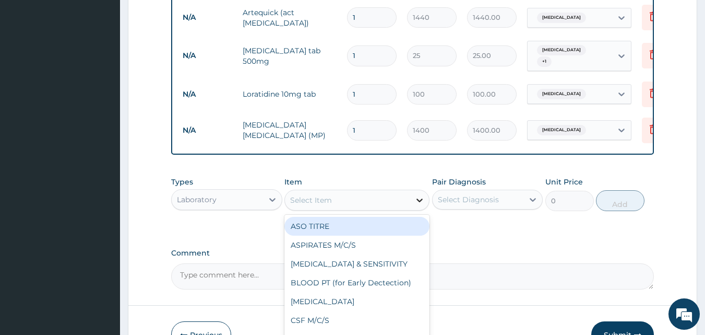
click at [418, 205] on icon at bounding box center [420, 200] width 10 height 10
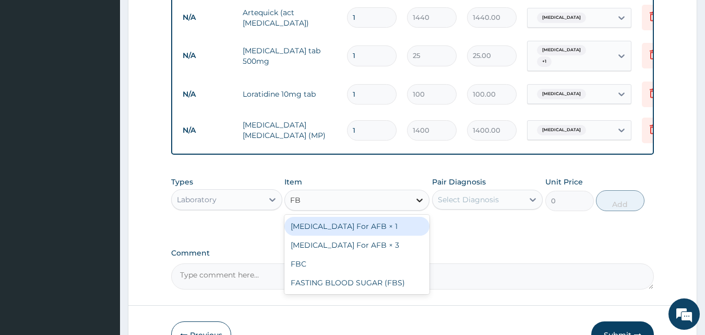
type input "FBC"
click at [381, 236] on div "FBC" at bounding box center [357, 226] width 145 height 19
type input "4000"
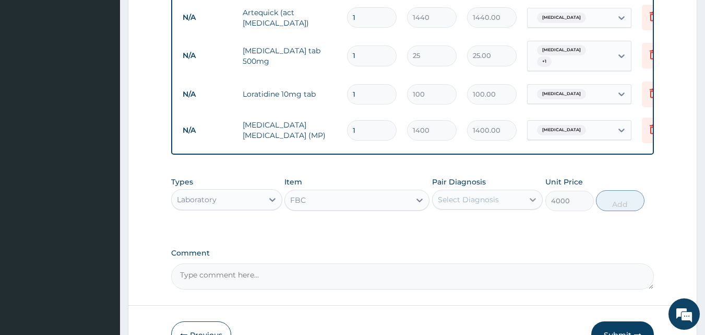
click at [530, 205] on icon at bounding box center [533, 199] width 10 height 10
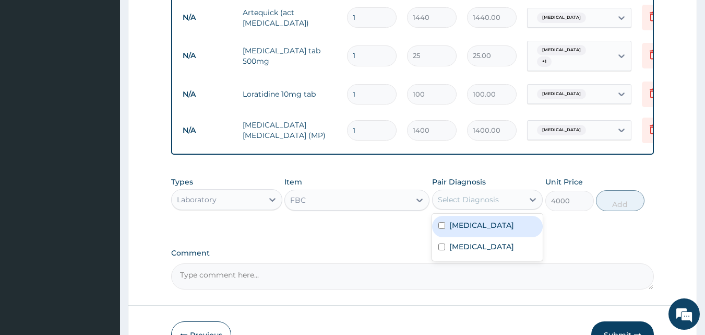
click at [489, 230] on label "Falciparum malaria" at bounding box center [482, 225] width 65 height 10
checkbox input "true"
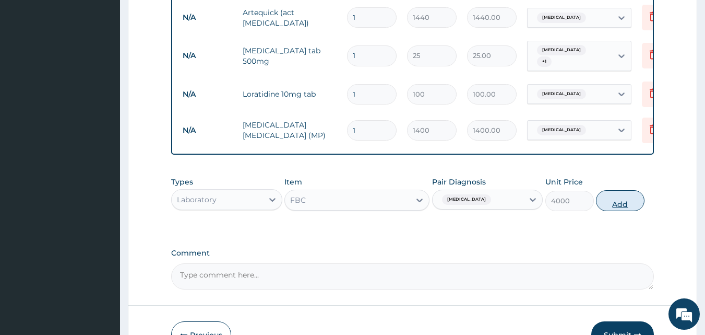
click at [615, 211] on button "Add" at bounding box center [620, 200] width 49 height 21
type input "0"
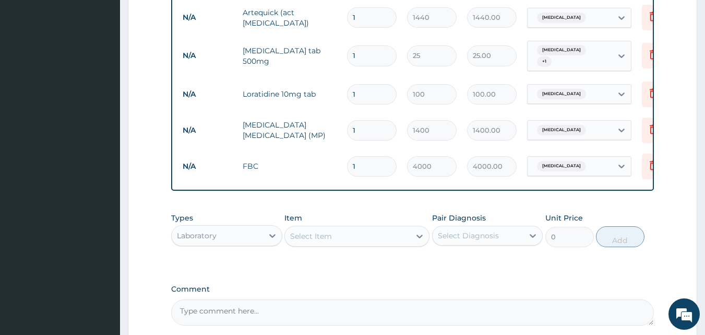
click at [366, 93] on input "1" at bounding box center [372, 94] width 50 height 20
type input "10"
type input "1000.00"
type input "10"
click at [363, 56] on input "1" at bounding box center [372, 55] width 50 height 20
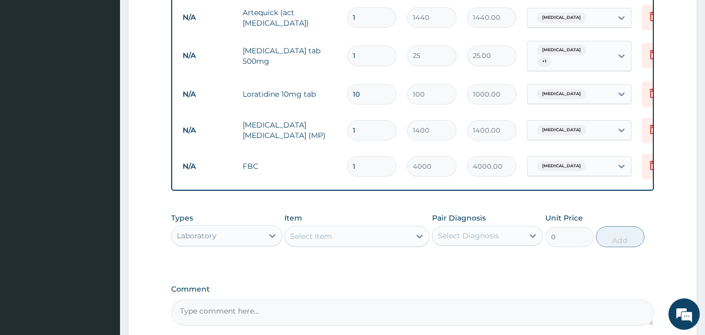
type input "0.00"
type input "9"
type input "225.00"
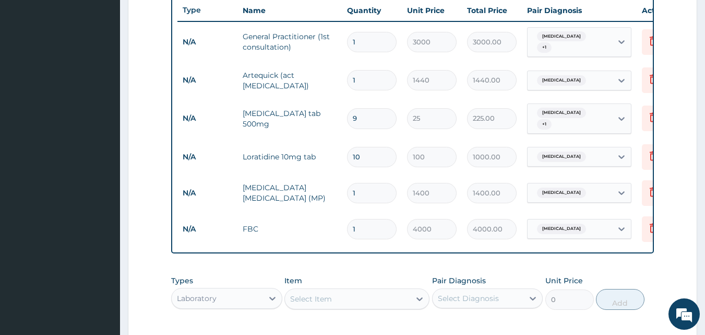
scroll to position [566, 0]
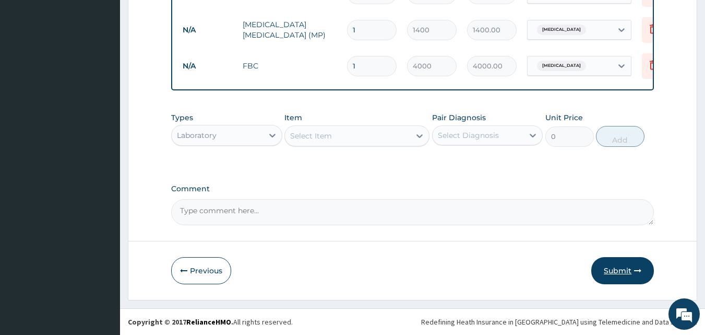
type input "9"
click at [610, 271] on button "Submit" at bounding box center [623, 270] width 63 height 27
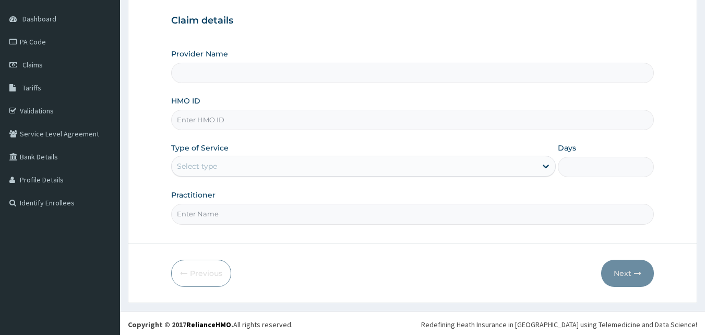
scroll to position [98, 0]
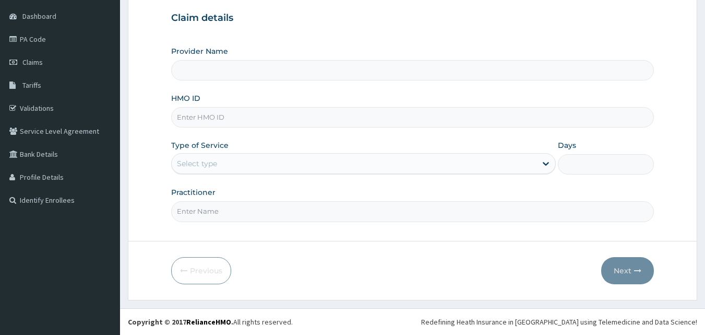
type input "BERITH SPECIALIST HOSPITAL - kubwa"
click at [187, 120] on input "HMO ID" at bounding box center [413, 117] width 484 height 20
type input "anh/10084/E"
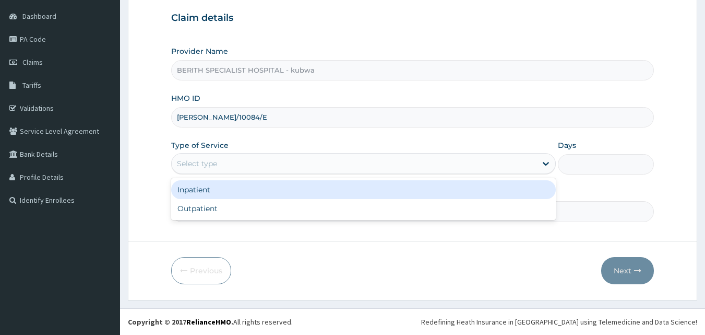
click at [198, 157] on div "Select type" at bounding box center [354, 163] width 365 height 17
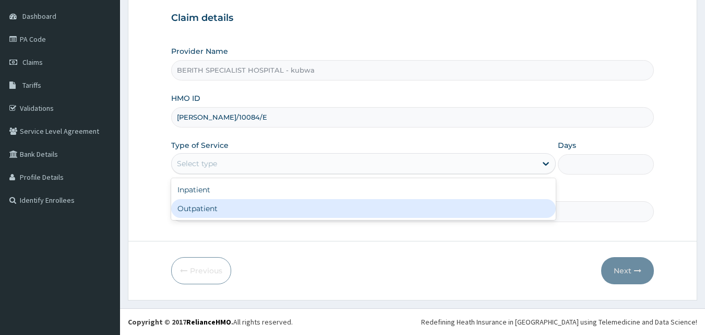
click at [183, 207] on div "Outpatient" at bounding box center [363, 208] width 385 height 19
type input "1"
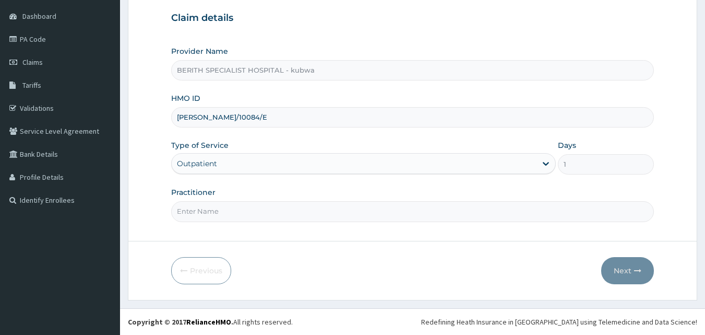
click at [185, 213] on input "Practitioner" at bounding box center [413, 211] width 484 height 20
type input "doctor [PERSON_NAME]"
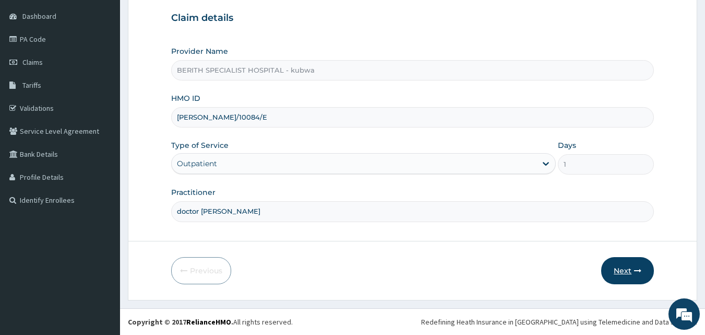
click at [628, 261] on button "Next" at bounding box center [628, 270] width 53 height 27
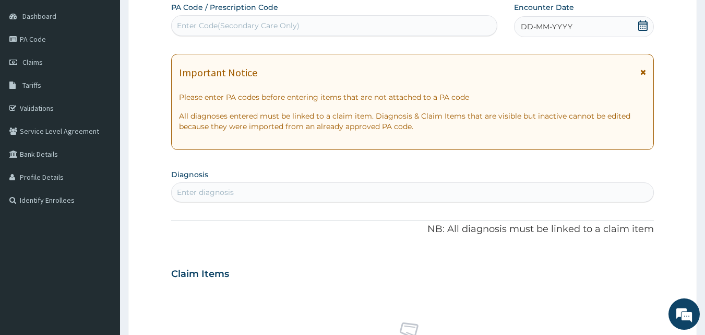
scroll to position [0, 0]
click at [642, 23] on icon at bounding box center [643, 25] width 10 height 10
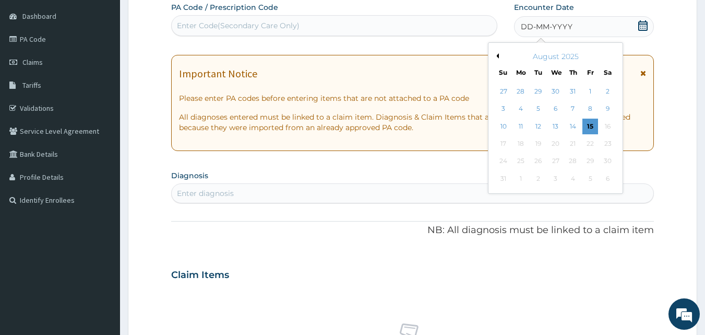
click at [590, 69] on div "Fr" at bounding box center [590, 72] width 9 height 9
click at [556, 124] on div "13" at bounding box center [556, 127] width 16 height 16
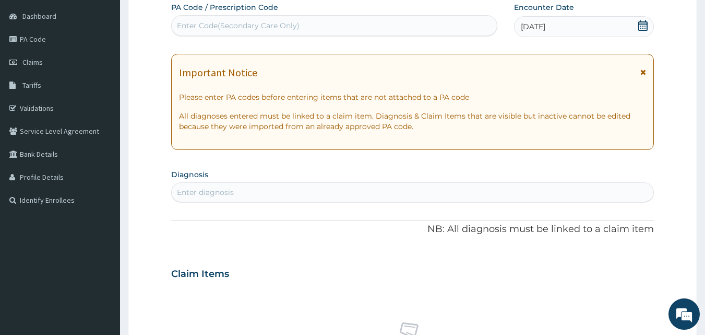
click at [192, 191] on div "Enter diagnosis" at bounding box center [205, 192] width 57 height 10
type input "MALARIA"
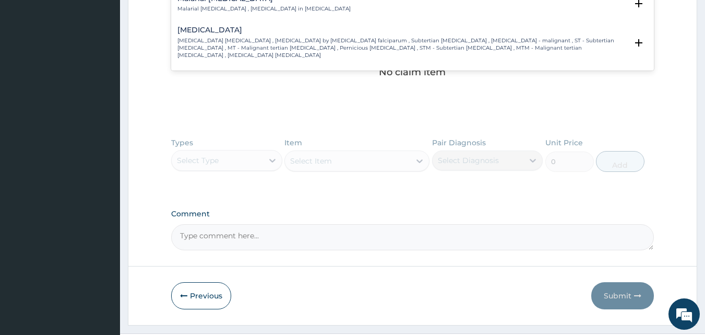
scroll to position [334, 0]
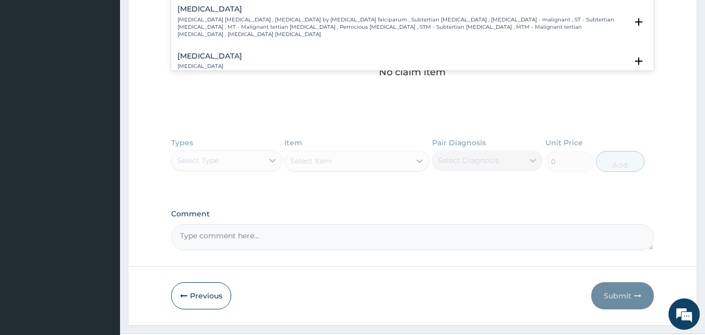
click at [232, 5] on h4 "[MEDICAL_DATA]" at bounding box center [403, 9] width 451 height 8
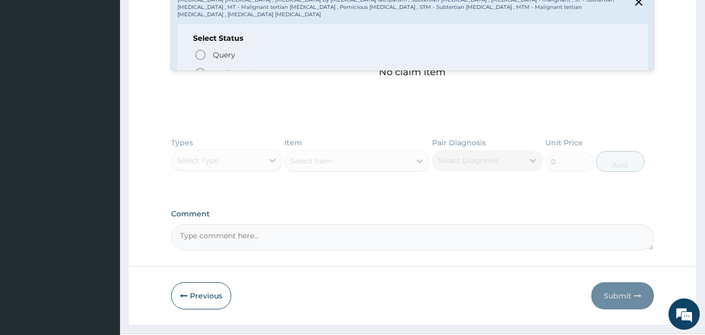
scroll to position [355, 0]
click at [201, 66] on icon "status option filled" at bounding box center [200, 72] width 13 height 13
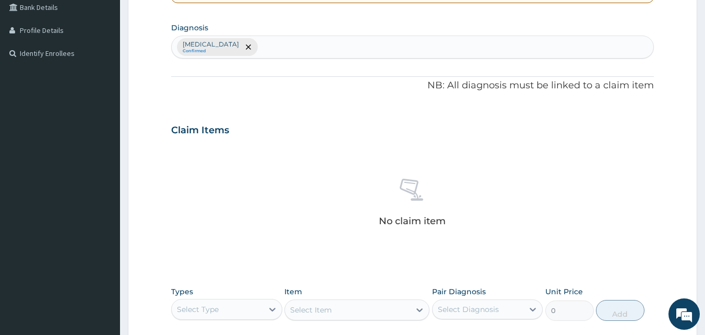
scroll to position [244, 0]
click at [269, 42] on div "Falciparum malaria Confirmed" at bounding box center [413, 48] width 483 height 22
type input "PHARYNGITIS"
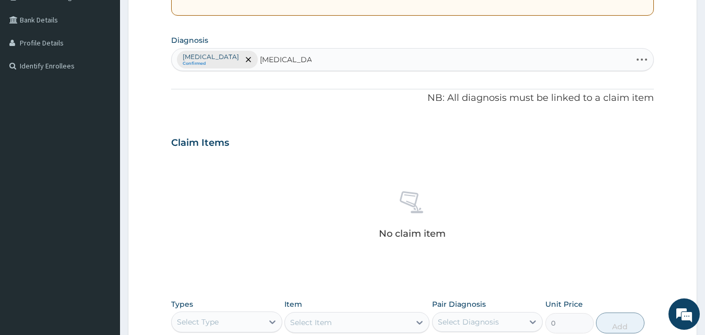
scroll to position [230, 0]
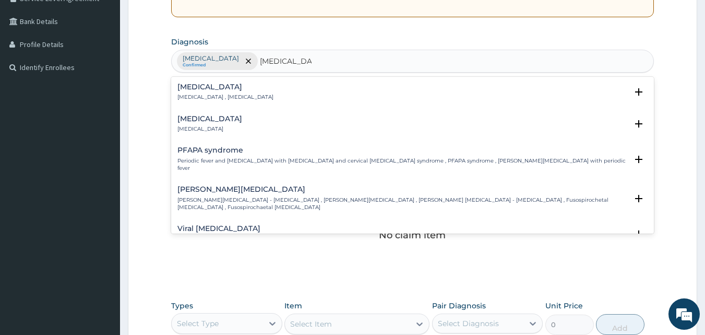
click at [208, 117] on h4 "Pharyngitis" at bounding box center [210, 119] width 65 height 8
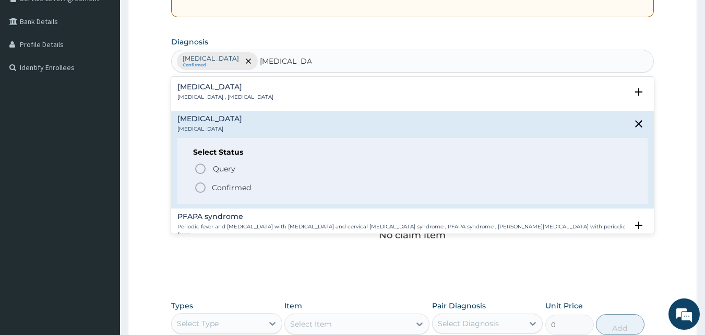
click at [202, 185] on icon "status option filled" at bounding box center [200, 187] width 13 height 13
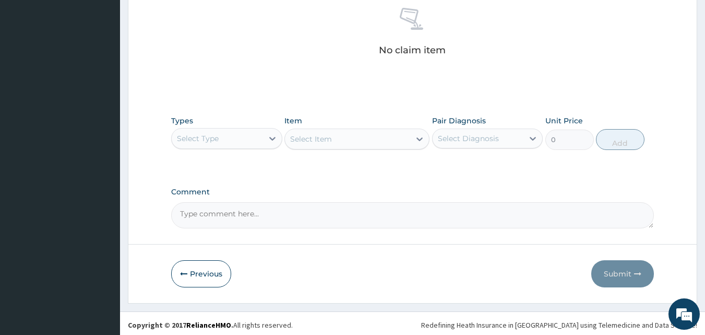
scroll to position [418, 0]
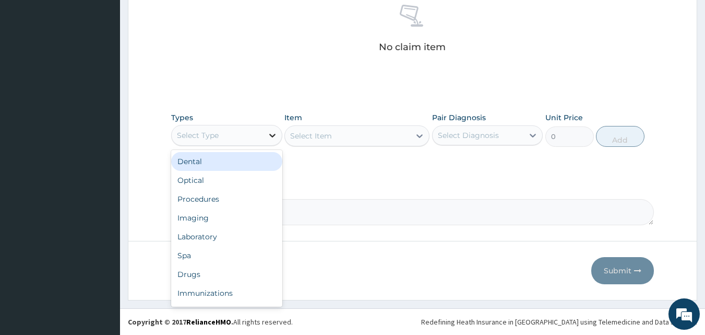
click at [271, 135] on icon at bounding box center [272, 136] width 6 height 4
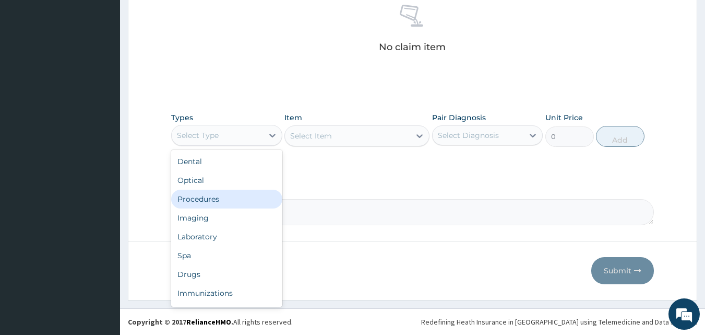
click at [205, 193] on div "Procedures" at bounding box center [226, 199] width 111 height 19
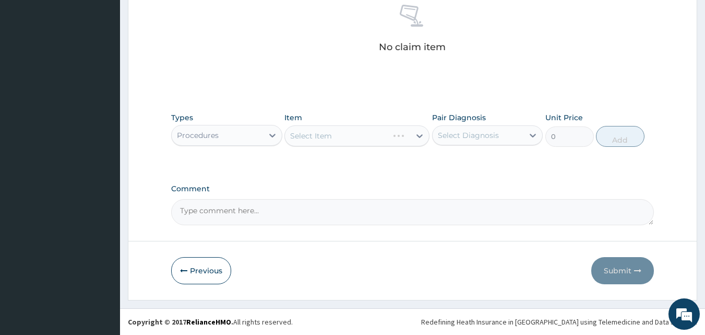
click at [418, 134] on div "Select Item" at bounding box center [357, 135] width 145 height 21
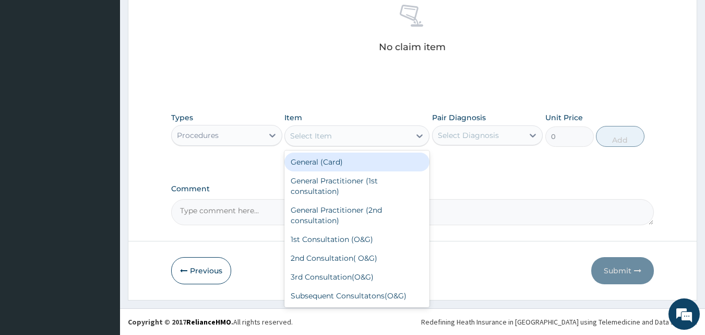
click at [419, 135] on icon at bounding box center [420, 136] width 10 height 10
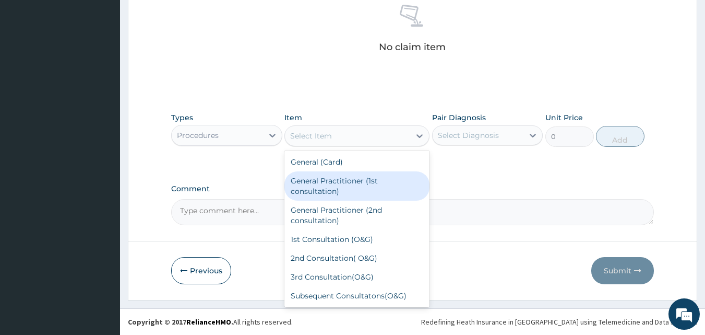
click at [345, 183] on div "General Practitioner (1st consultation)" at bounding box center [357, 185] width 145 height 29
type input "3000"
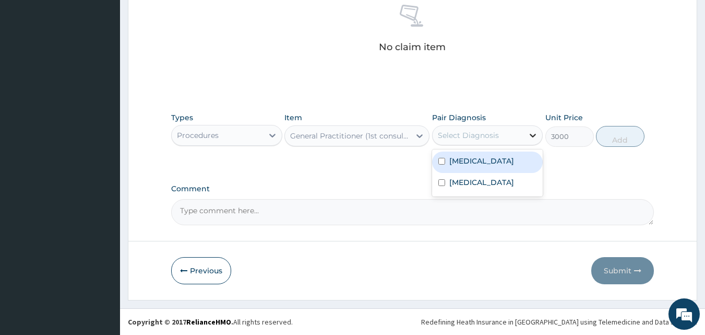
click at [532, 133] on icon at bounding box center [533, 135] width 10 height 10
click at [511, 156] on label "[MEDICAL_DATA]" at bounding box center [482, 161] width 65 height 10
checkbox input "true"
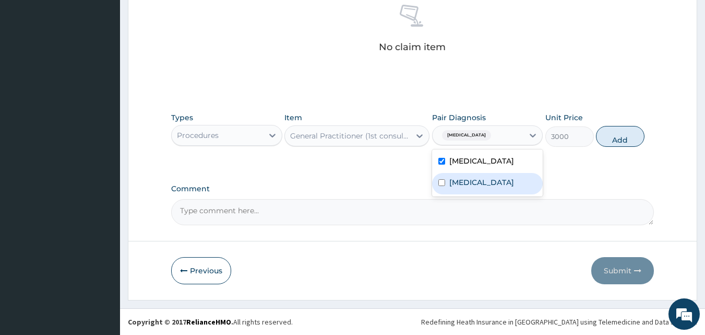
click at [510, 182] on div "Pharyngitis" at bounding box center [487, 183] width 111 height 21
checkbox input "true"
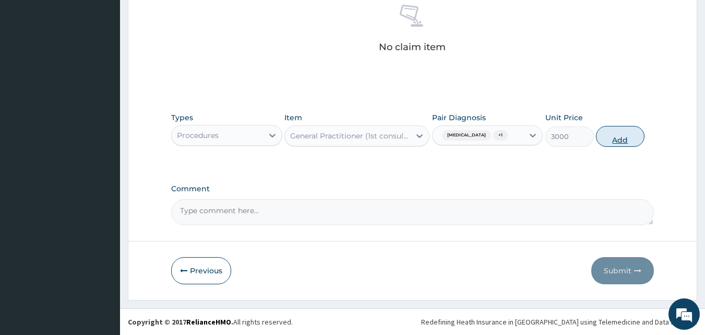
click at [626, 136] on button "Add" at bounding box center [620, 136] width 49 height 21
type input "0"
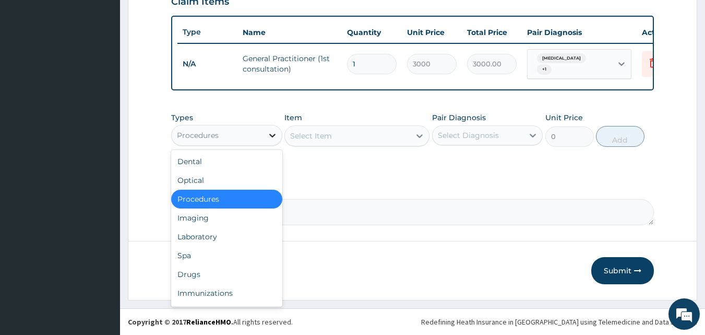
click at [269, 136] on icon at bounding box center [272, 135] width 10 height 10
click at [183, 231] on div "Laboratory" at bounding box center [226, 236] width 111 height 19
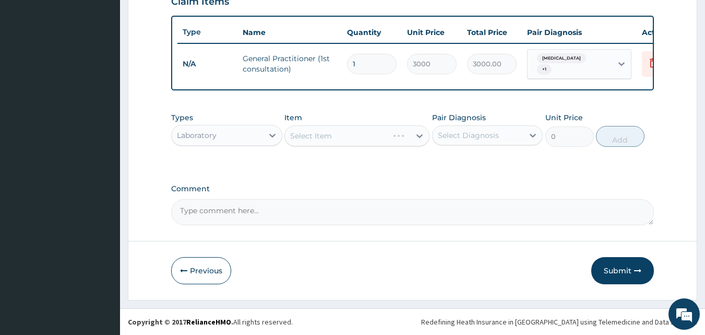
click at [418, 135] on div "Select Item" at bounding box center [357, 135] width 145 height 21
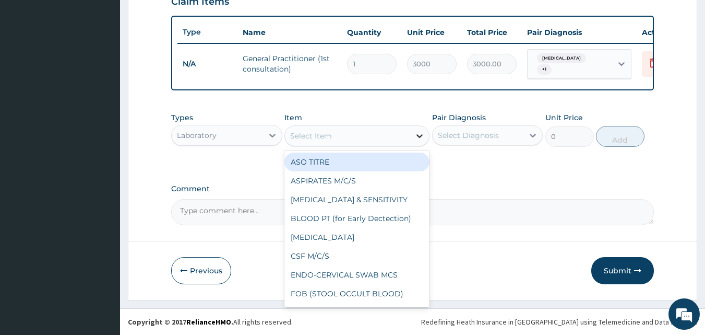
click at [418, 134] on icon at bounding box center [420, 136] width 10 height 10
type input "MP"
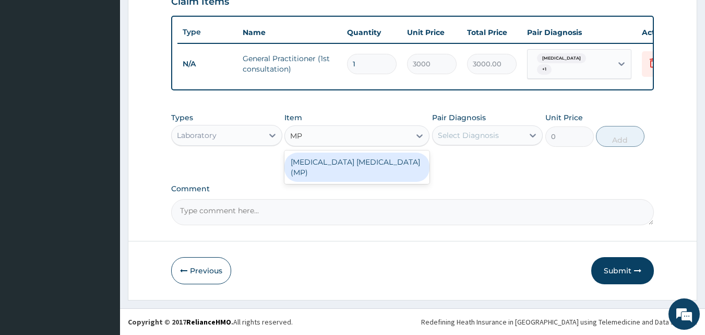
click at [374, 167] on div "[MEDICAL_DATA] [MEDICAL_DATA] (MP)" at bounding box center [357, 166] width 145 height 29
type input "1400"
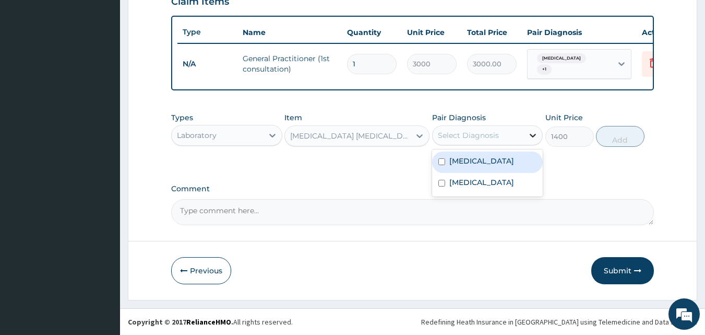
click at [532, 133] on icon at bounding box center [533, 135] width 10 height 10
click at [505, 156] on label "[MEDICAL_DATA]" at bounding box center [482, 161] width 65 height 10
checkbox input "true"
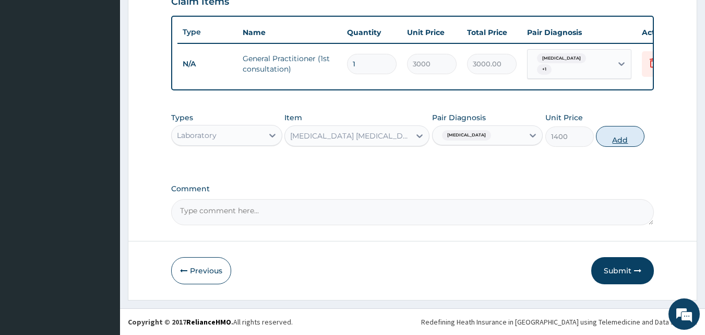
click at [626, 131] on button "Add" at bounding box center [620, 136] width 49 height 21
type input "0"
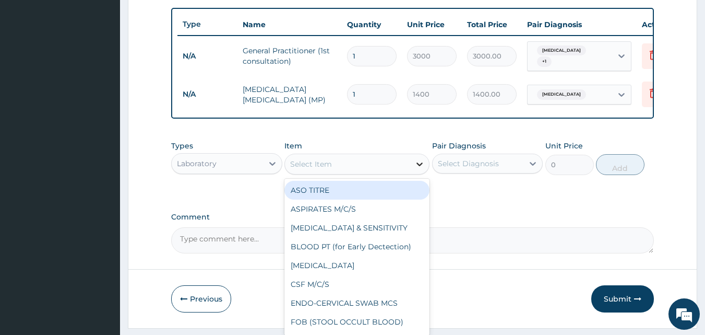
click at [419, 166] on icon at bounding box center [420, 164] width 6 height 4
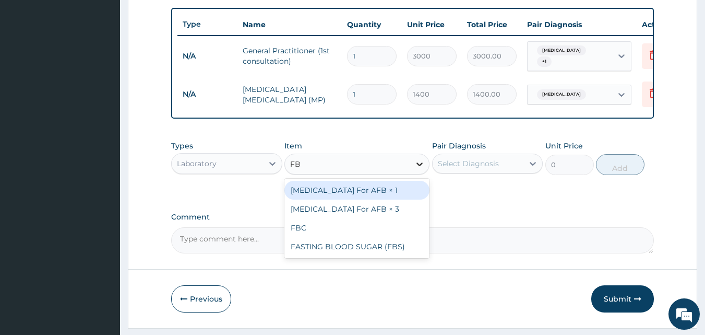
type input "FBC"
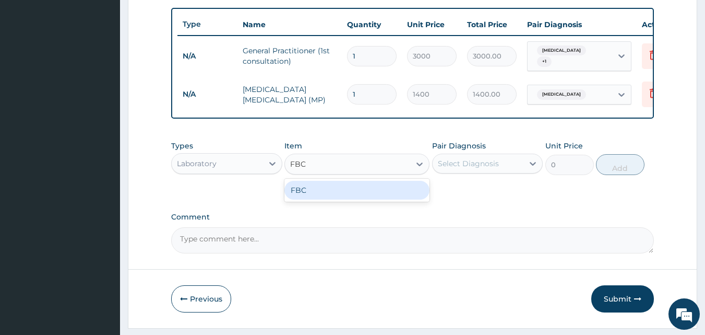
click at [390, 199] on div "FBC" at bounding box center [357, 190] width 145 height 19
type input "4000"
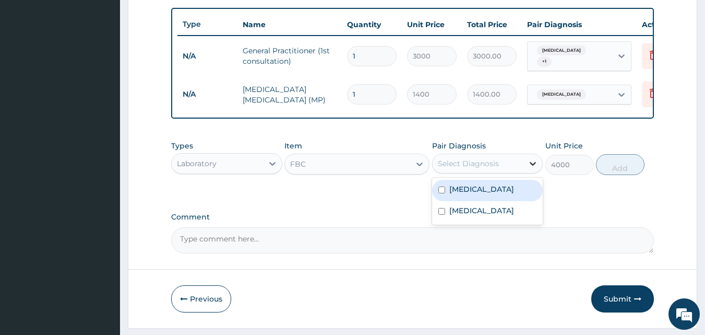
click at [533, 169] on icon at bounding box center [533, 163] width 10 height 10
click at [490, 194] on label "[MEDICAL_DATA]" at bounding box center [482, 189] width 65 height 10
checkbox input "true"
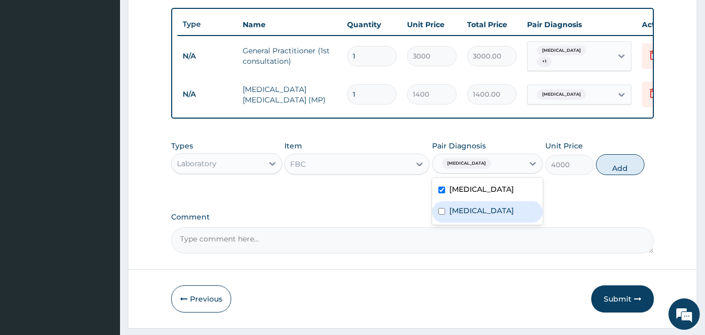
click at [490, 216] on label "Pharyngitis" at bounding box center [482, 210] width 65 height 10
checkbox input "true"
click at [619, 174] on button "Add" at bounding box center [620, 164] width 49 height 21
type input "0"
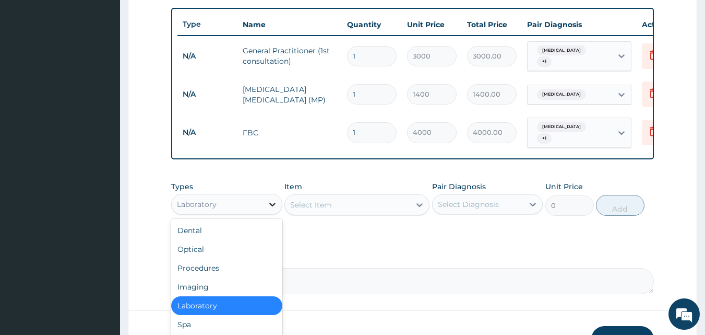
click at [271, 206] on icon at bounding box center [272, 205] width 6 height 4
click at [701, 318] on section "Step 2 of 2 PA Code / Prescription Code Enter Code(Secondary Care Only) Encount…" at bounding box center [412, 22] width 585 height 710
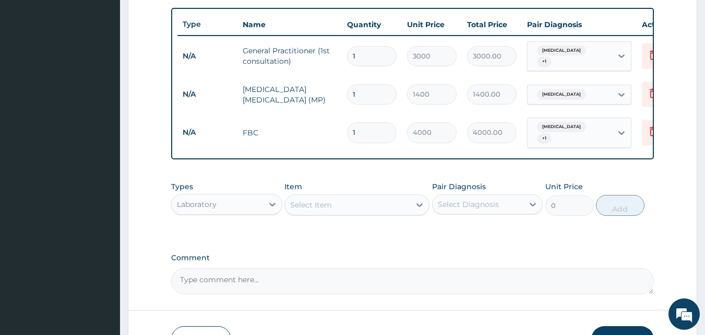
click at [705, 322] on section "Step 2 of 2 PA Code / Prescription Code Enter Code(Secondary Care Only) Encount…" at bounding box center [412, 22] width 585 height 710
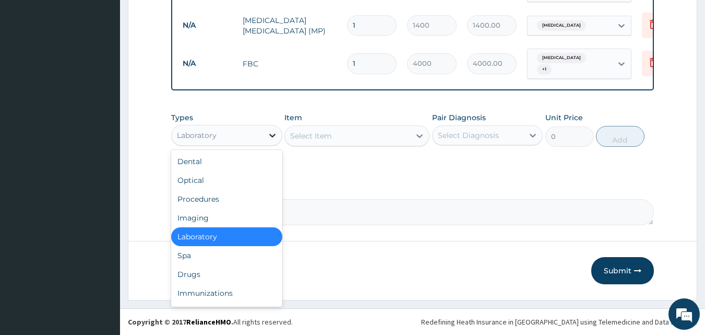
click at [274, 136] on icon at bounding box center [272, 135] width 10 height 10
click at [202, 272] on div "Drugs" at bounding box center [226, 274] width 111 height 19
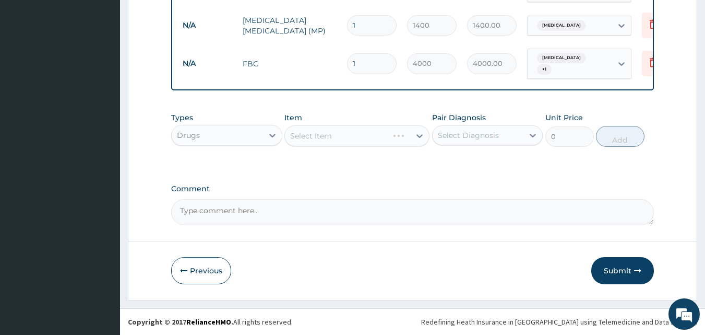
click at [418, 136] on div "Select Item" at bounding box center [357, 135] width 145 height 21
click at [418, 134] on icon at bounding box center [420, 136] width 10 height 10
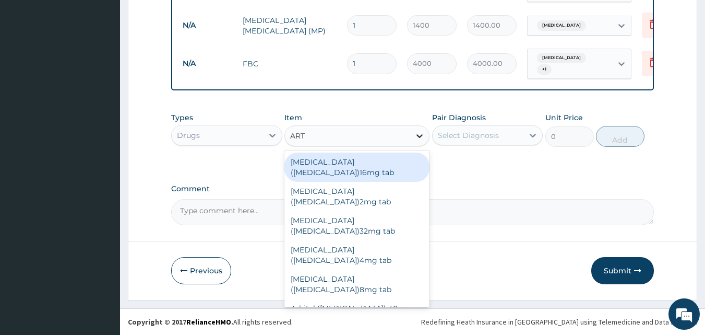
type input "ARTE"
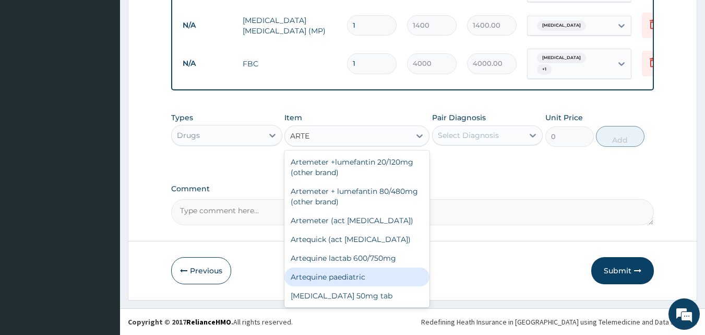
click at [303, 273] on div "Artequine paediatric" at bounding box center [357, 276] width 145 height 19
type input "1440"
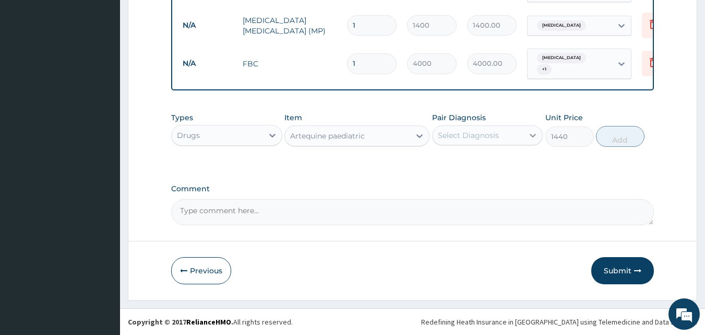
click at [531, 133] on icon at bounding box center [533, 135] width 10 height 10
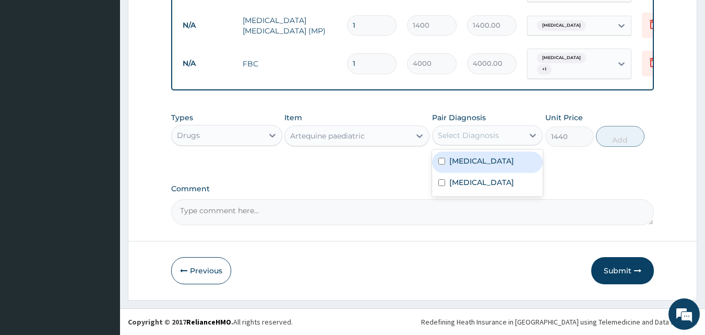
click at [514, 158] on label "[MEDICAL_DATA]" at bounding box center [482, 161] width 65 height 10
checkbox input "true"
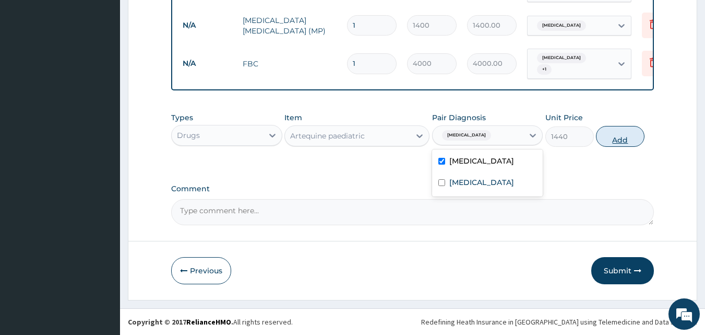
click at [619, 133] on button "Add" at bounding box center [620, 136] width 49 height 21
type input "0"
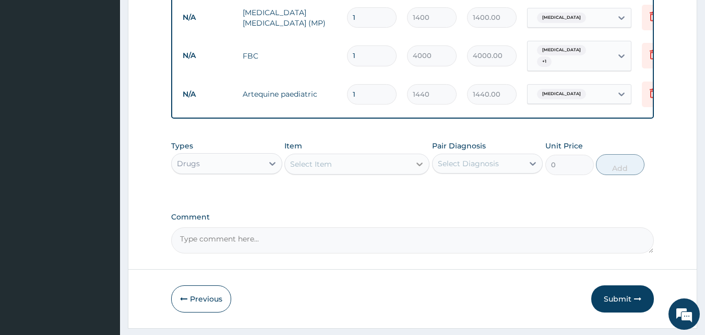
click at [419, 169] on icon at bounding box center [420, 164] width 10 height 10
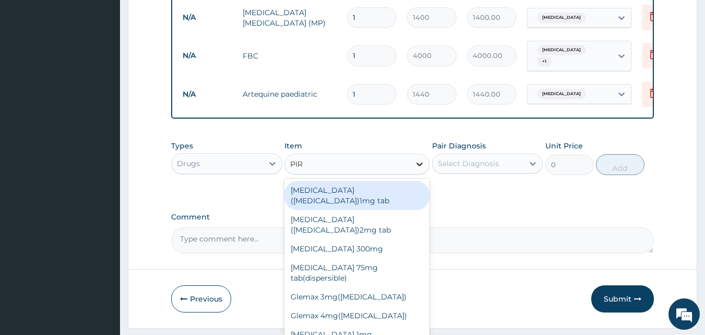
type input "PIRI"
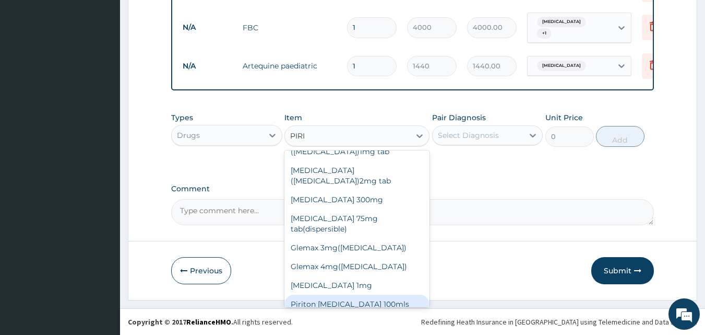
scroll to position [36, 0]
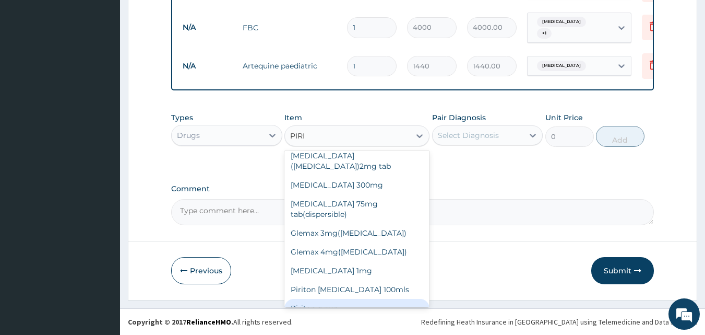
click at [335, 299] on div "Piriton syrup" at bounding box center [357, 308] width 145 height 19
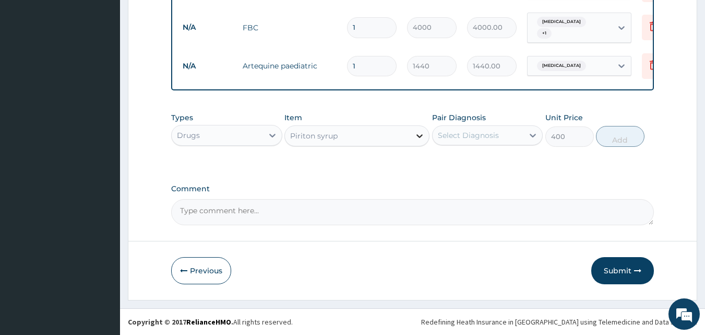
click at [419, 136] on icon at bounding box center [420, 136] width 6 height 4
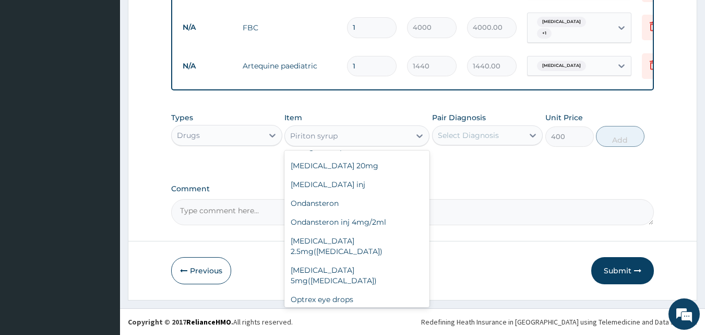
scroll to position [17655, 0]
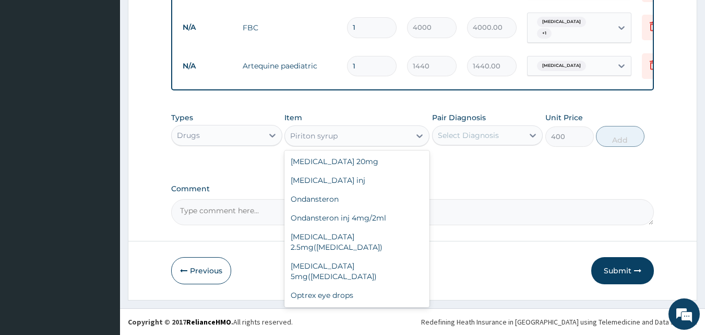
type input "300"
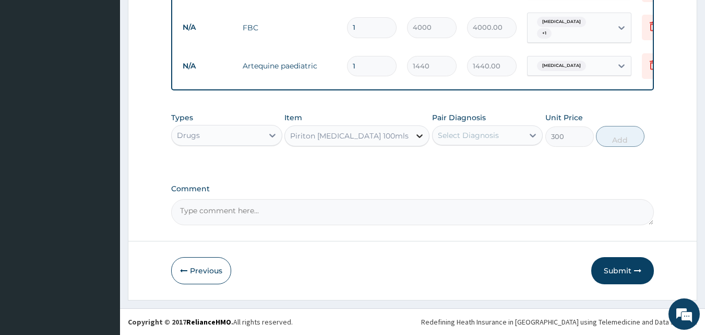
click at [418, 133] on icon at bounding box center [420, 136] width 10 height 10
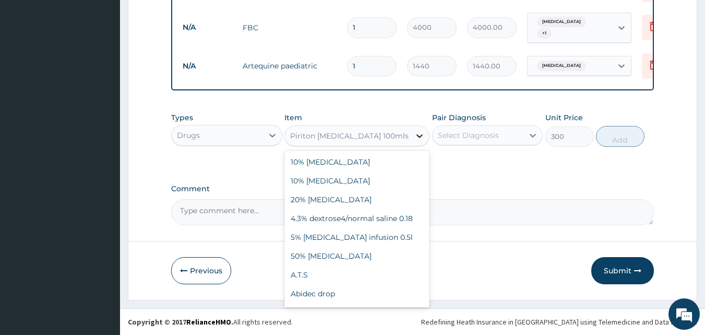
scroll to position [17587, 0]
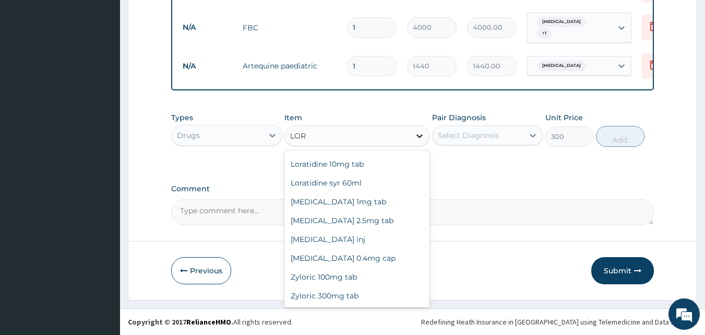
type input "LORA"
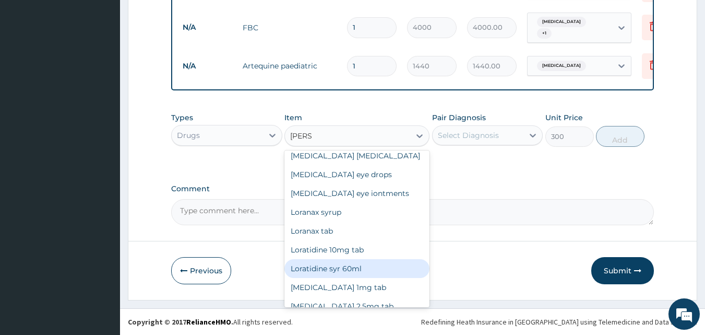
click at [334, 259] on div "Loratidine syr 60ml" at bounding box center [357, 268] width 145 height 19
type input "1200"
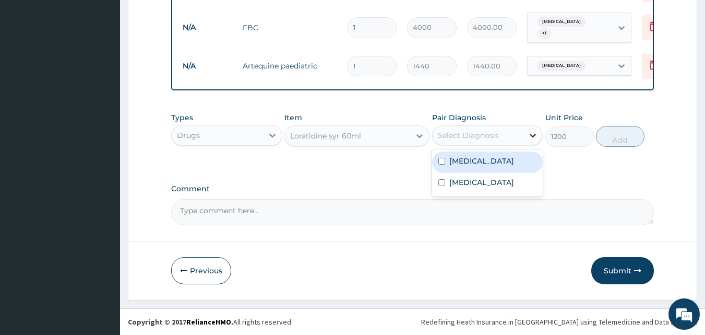
click at [532, 136] on icon at bounding box center [533, 135] width 10 height 10
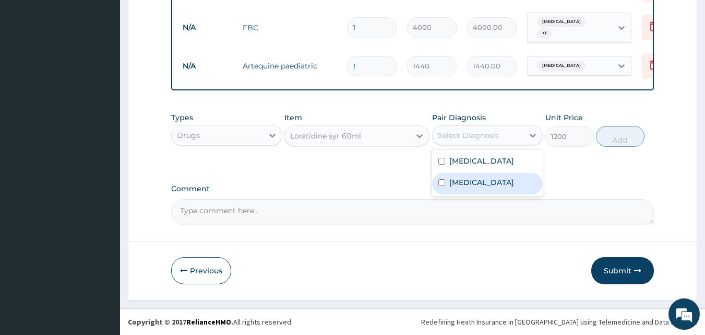
click at [505, 183] on div "Pharyngitis" at bounding box center [487, 183] width 111 height 21
checkbox input "true"
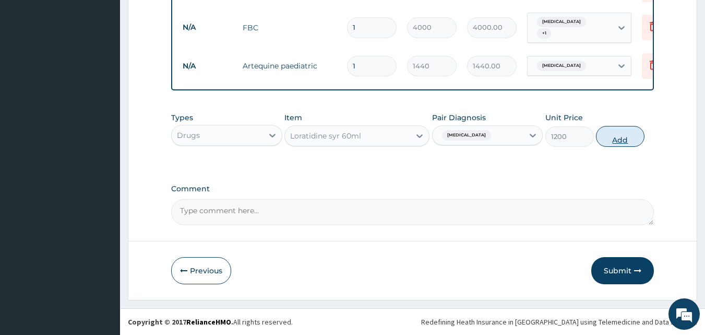
click at [617, 140] on button "Add" at bounding box center [620, 136] width 49 height 21
type input "0"
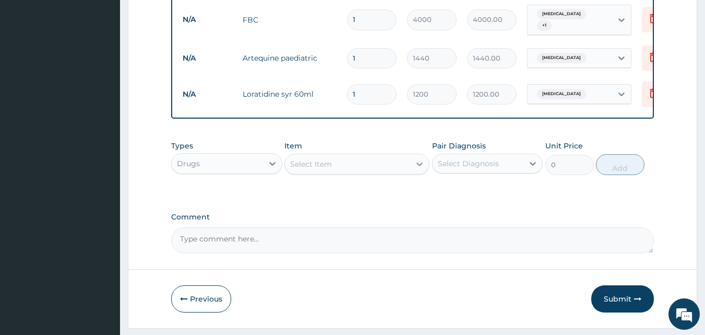
click at [419, 169] on icon at bounding box center [420, 164] width 10 height 10
type input "IB"
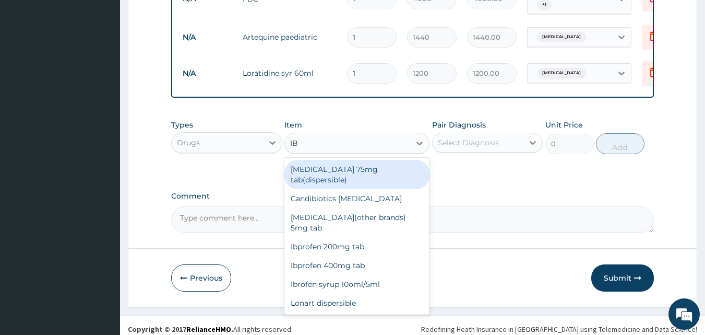
scroll to position [530, 0]
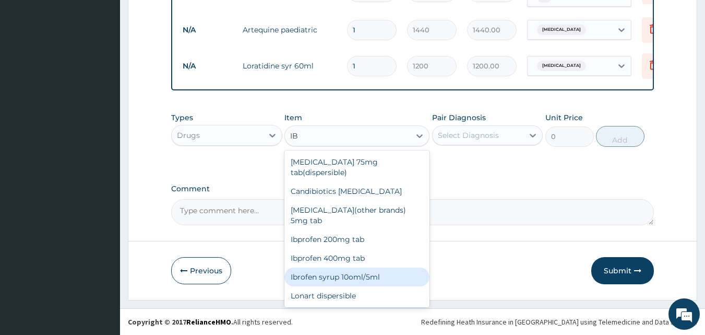
click at [343, 267] on div "Ibrofen syrup 10oml/5ml" at bounding box center [357, 276] width 145 height 19
type input "450"
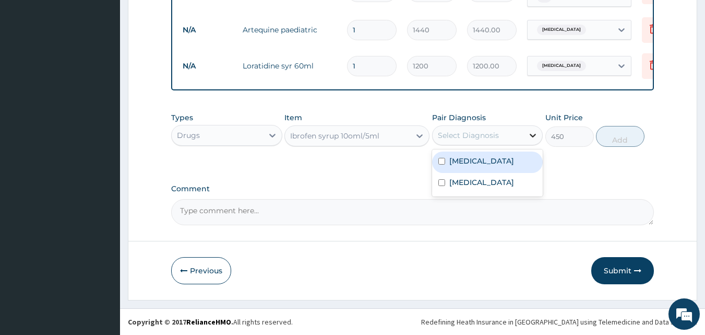
click at [532, 135] on icon at bounding box center [534, 136] width 6 height 4
click at [511, 157] on label "Falciparum malaria" at bounding box center [482, 161] width 65 height 10
checkbox input "true"
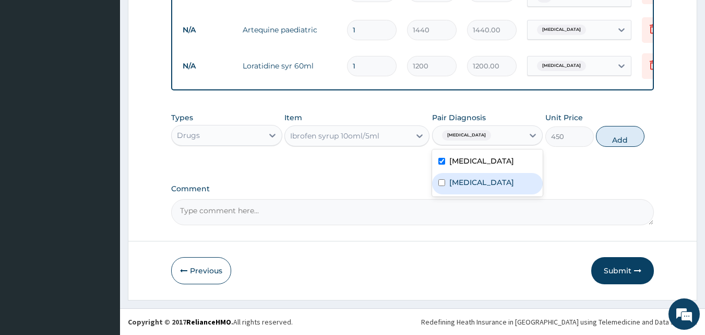
click at [443, 182] on input "checkbox" at bounding box center [442, 182] width 7 height 7
checkbox input "true"
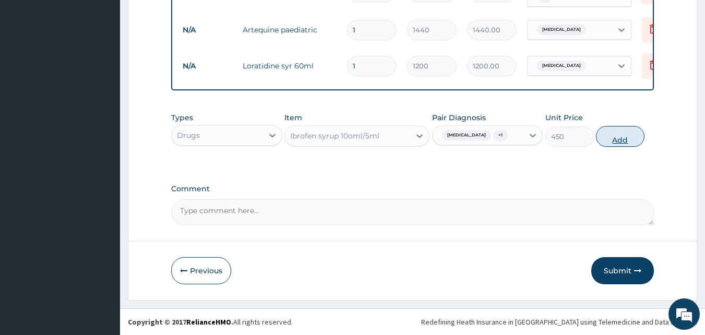
click at [615, 135] on button "Add" at bounding box center [620, 136] width 49 height 21
type input "0"
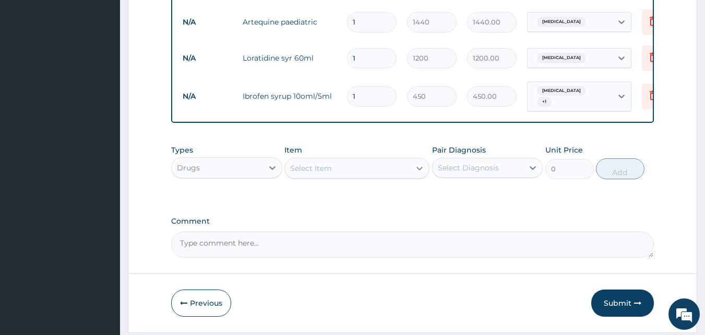
click at [419, 170] on icon at bounding box center [420, 169] width 6 height 4
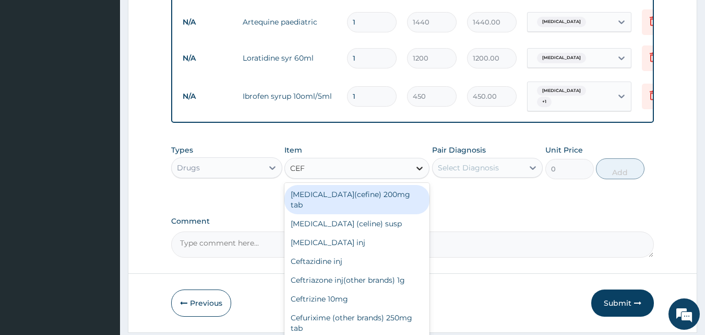
type input "CEFU"
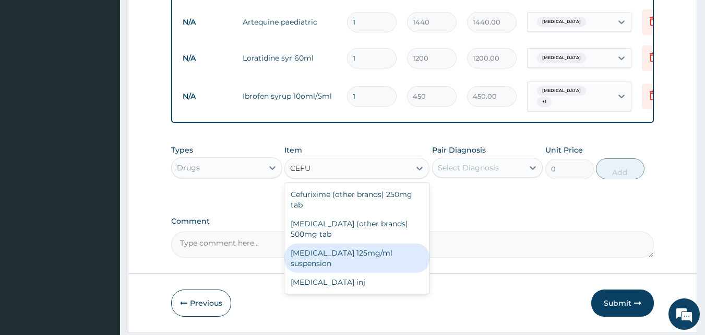
click at [384, 256] on div "Cefuroxime 125mg/ml suspension" at bounding box center [357, 257] width 145 height 29
type input "1800"
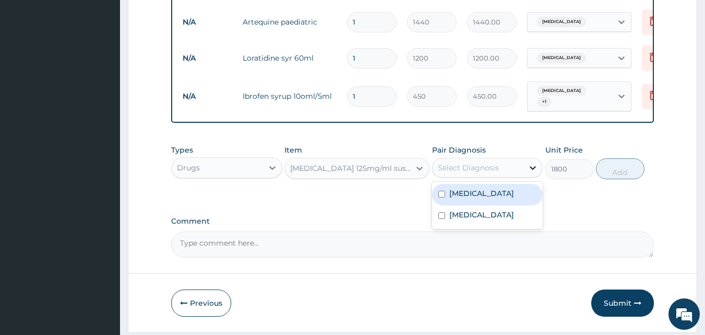
click at [533, 173] on icon at bounding box center [533, 167] width 10 height 10
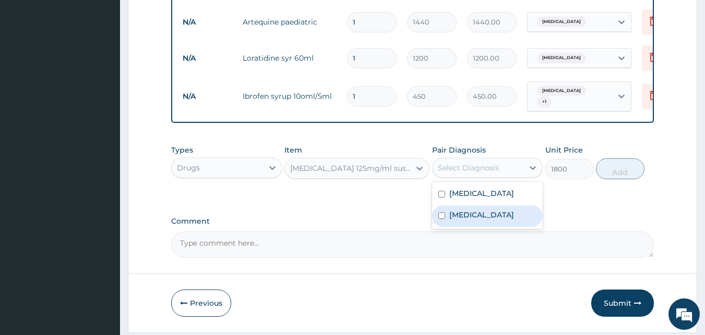
click at [519, 222] on div "Pharyngitis" at bounding box center [487, 215] width 111 height 21
checkbox input "true"
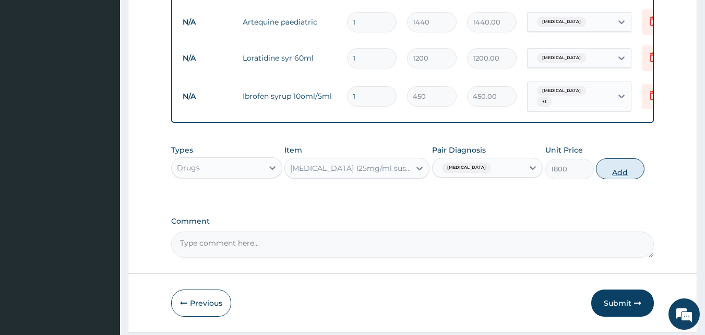
click at [615, 179] on button "Add" at bounding box center [620, 168] width 49 height 21
type input "0"
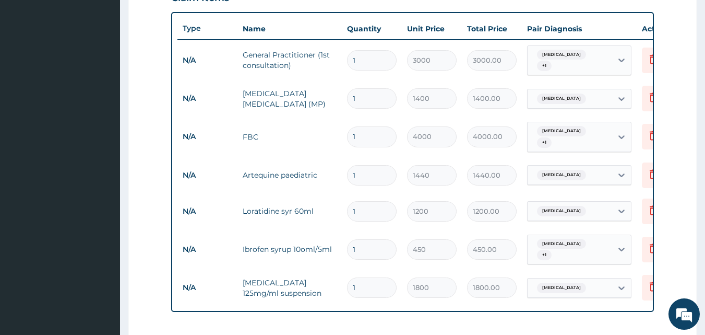
scroll to position [606, 0]
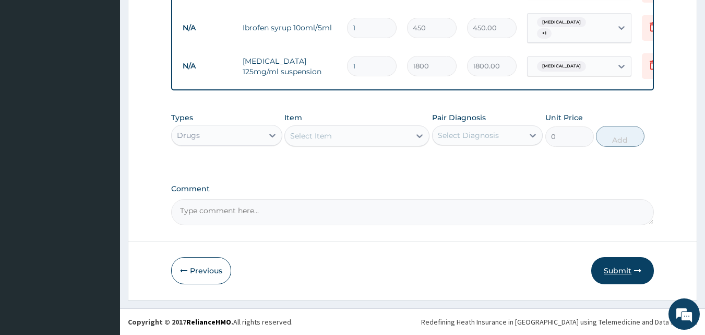
click at [623, 269] on button "Submit" at bounding box center [623, 270] width 63 height 27
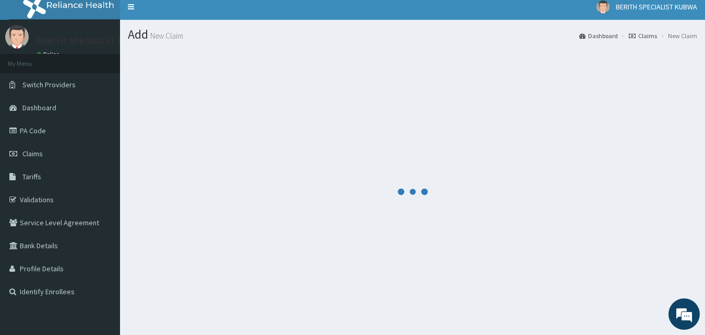
scroll to position [0, 0]
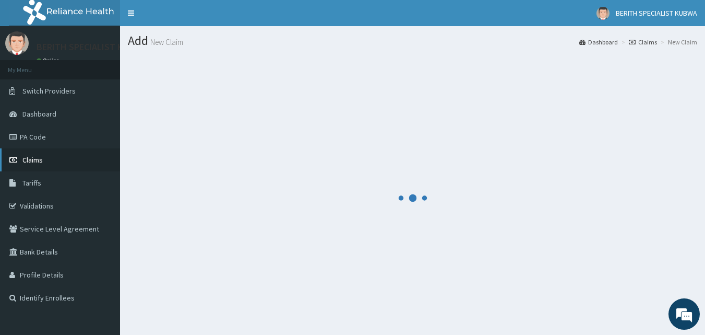
click at [33, 155] on span "Claims" at bounding box center [32, 159] width 20 height 9
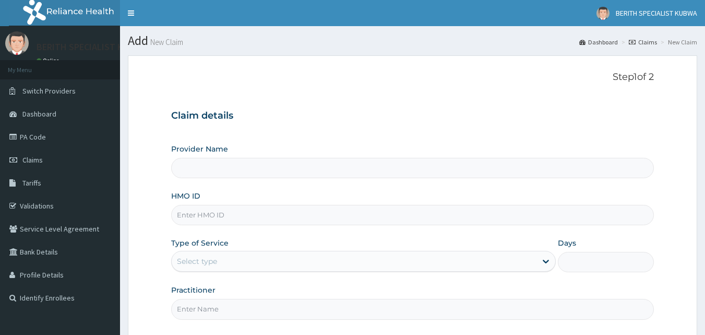
type input "BERITH SPECIALIST HOSPITAL - kubwa"
click at [187, 215] on input "HMO ID" at bounding box center [413, 215] width 484 height 20
type input "ETS/10116/A"
click at [191, 256] on div "Select type" at bounding box center [197, 261] width 40 height 10
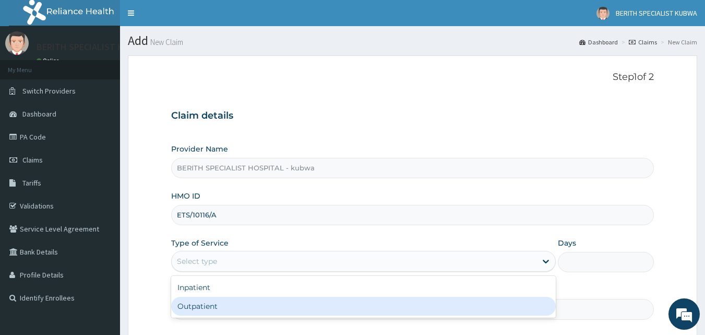
click at [191, 297] on div "Outpatient" at bounding box center [363, 306] width 385 height 19
type input "1"
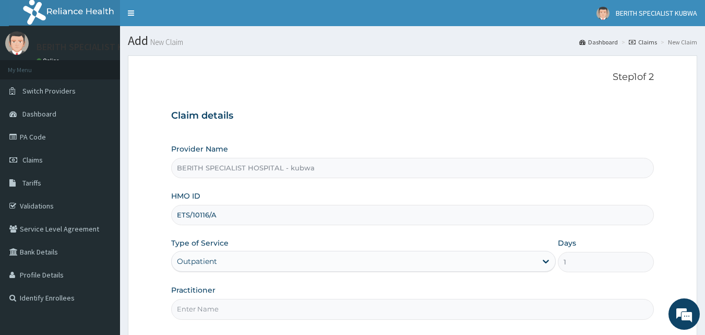
click at [193, 308] on input "Practitioner" at bounding box center [413, 309] width 484 height 20
type input "doctor [PERSON_NAME]"
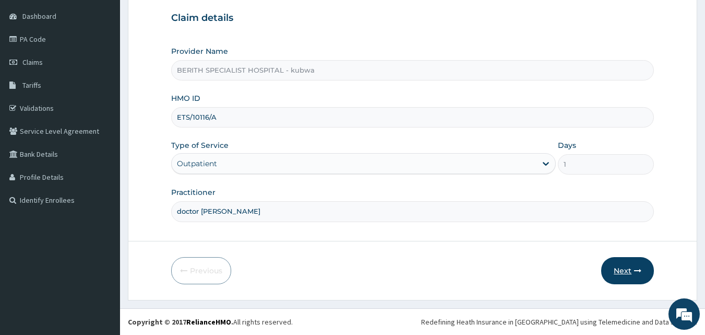
click at [620, 265] on button "Next" at bounding box center [628, 270] width 53 height 27
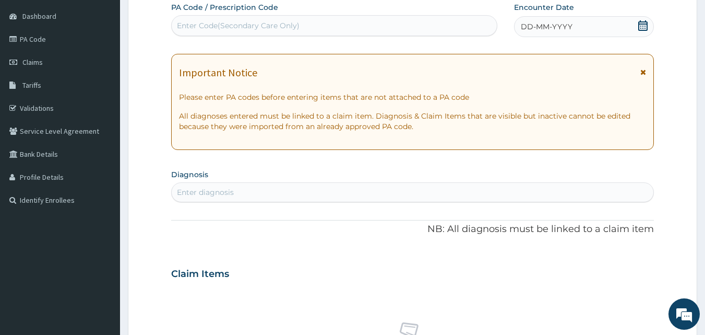
click at [641, 22] on icon at bounding box center [643, 25] width 10 height 10
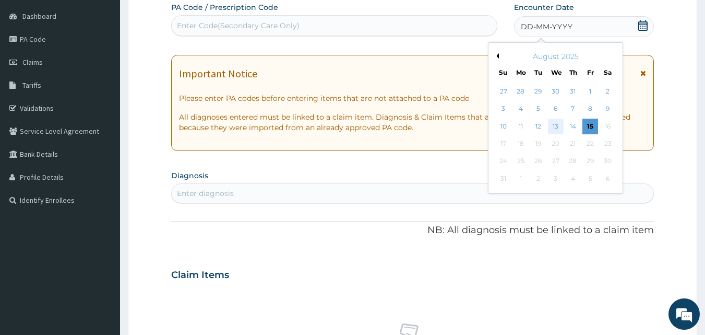
click at [556, 124] on div "13" at bounding box center [556, 127] width 16 height 16
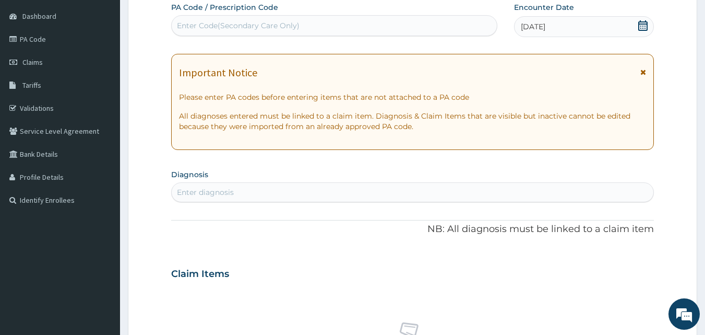
click at [183, 190] on div "Enter diagnosis" at bounding box center [205, 192] width 57 height 10
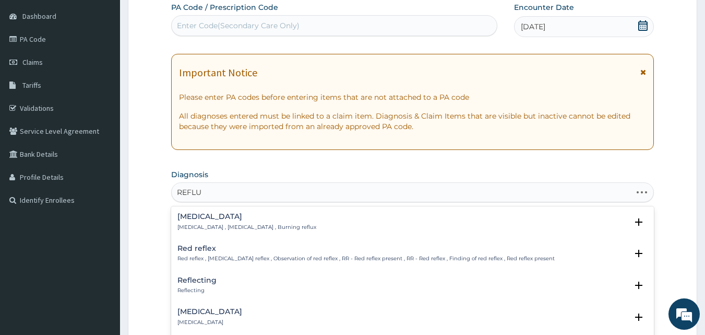
type input "REFLUX"
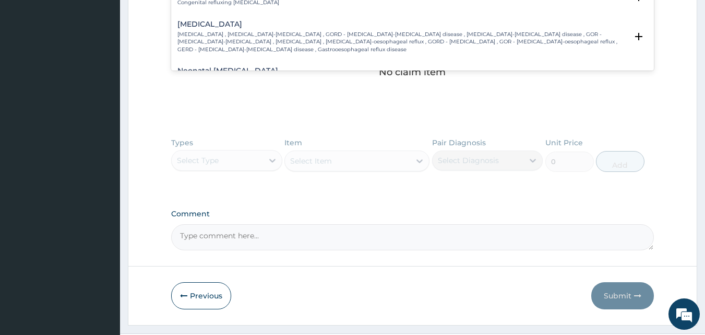
scroll to position [668, 0]
click at [226, 30] on p "Gastroesophageal reflux disease , Gastro-esophageal reflux , GORD - Gastro-esop…" at bounding box center [403, 41] width 451 height 22
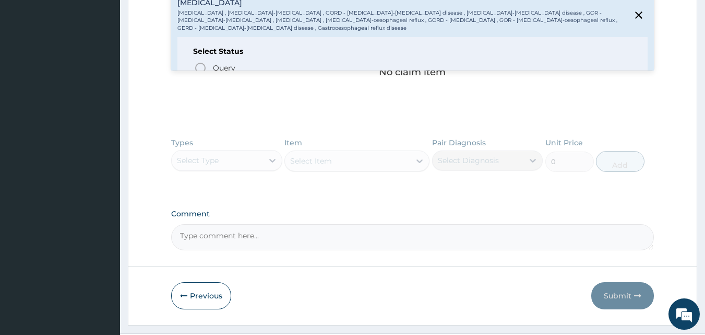
scroll to position [710, 0]
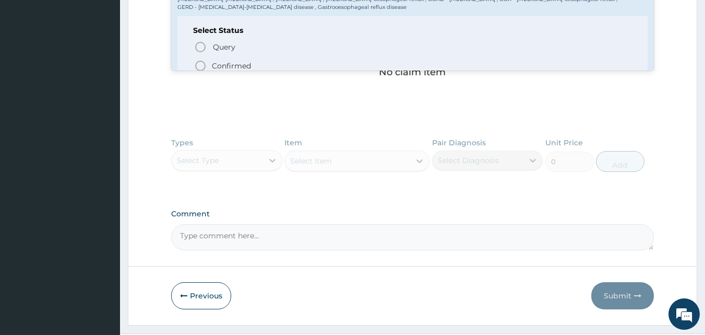
click at [198, 60] on icon "status option filled" at bounding box center [200, 66] width 13 height 13
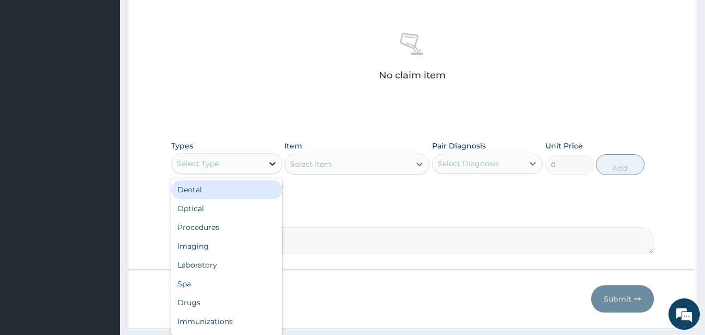
click at [271, 163] on icon at bounding box center [272, 164] width 6 height 4
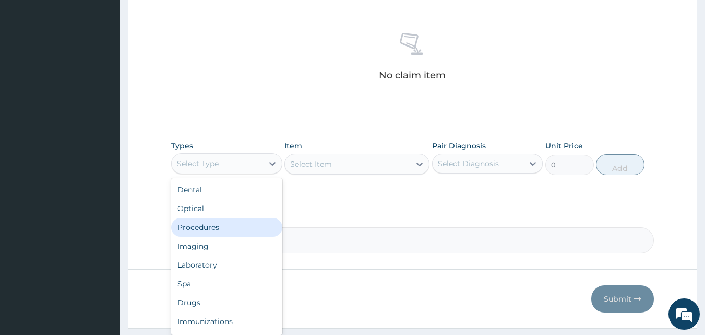
click at [199, 226] on div "Procedures" at bounding box center [226, 227] width 111 height 19
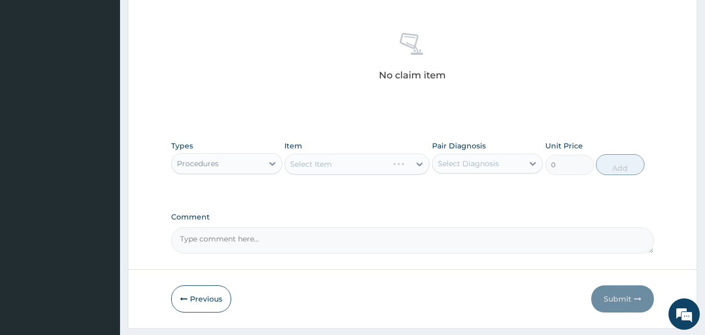
click at [420, 162] on div "Select Item" at bounding box center [357, 164] width 145 height 21
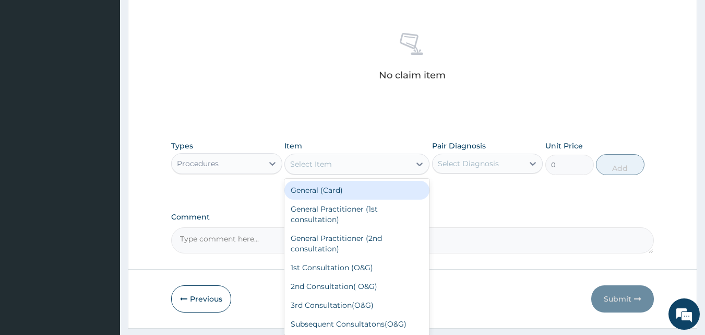
click at [420, 162] on icon at bounding box center [420, 164] width 10 height 10
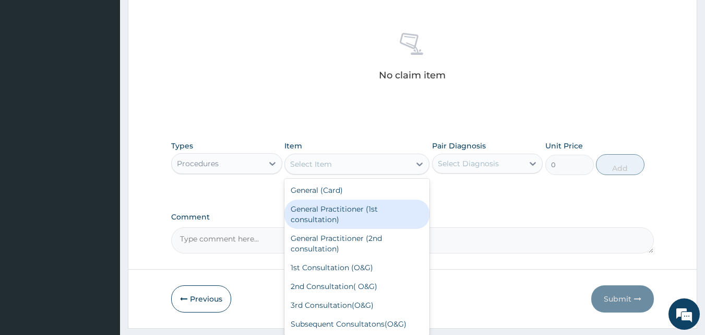
click at [350, 216] on div "General Practitioner (1st consultation)" at bounding box center [357, 213] width 145 height 29
type input "3000"
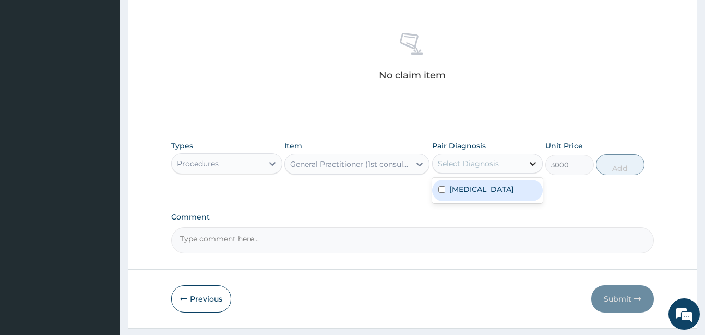
click at [535, 162] on icon at bounding box center [533, 163] width 10 height 10
click at [510, 191] on label "Gastroesophageal reflux disease" at bounding box center [482, 189] width 65 height 10
checkbox input "true"
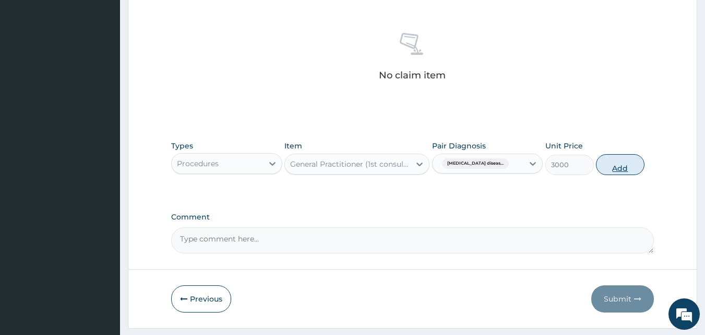
click at [627, 169] on button "Add" at bounding box center [620, 164] width 49 height 21
type input "0"
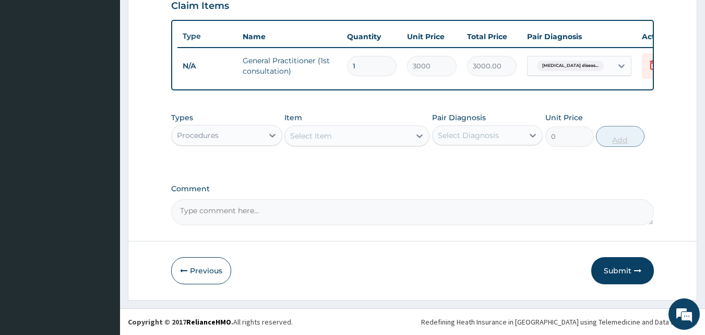
scroll to position [376, 0]
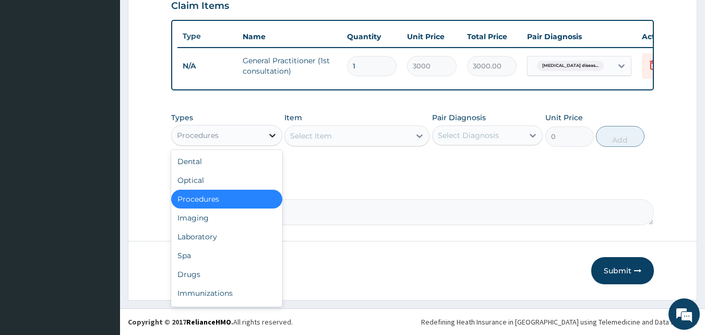
click at [272, 134] on icon at bounding box center [272, 135] width 10 height 10
click at [192, 271] on div "Drugs" at bounding box center [226, 274] width 111 height 19
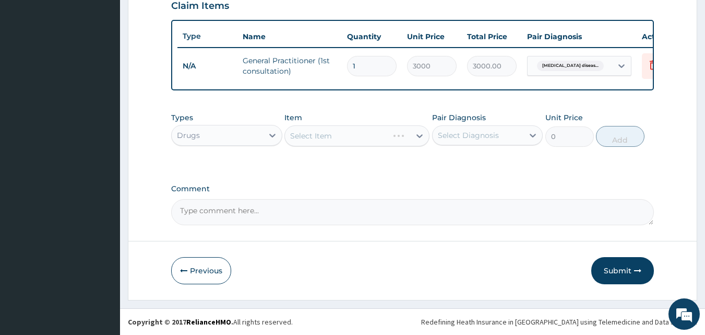
click at [419, 135] on div "Select Item" at bounding box center [357, 135] width 145 height 21
click at [420, 133] on icon at bounding box center [420, 136] width 10 height 10
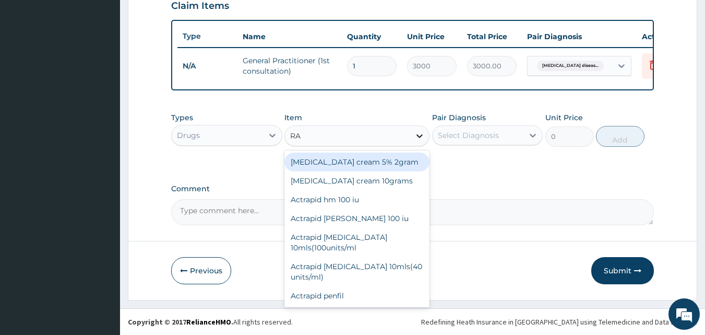
type input "RAB"
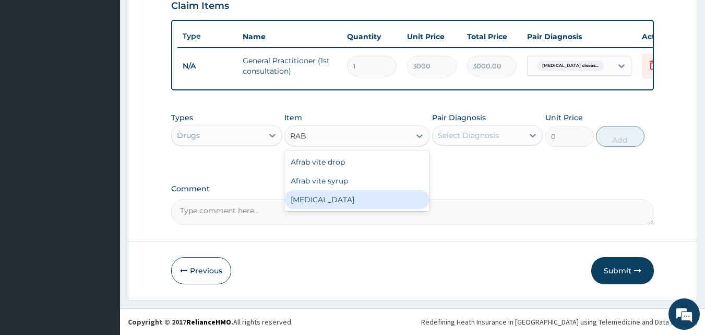
click at [308, 197] on div "[MEDICAL_DATA]" at bounding box center [357, 199] width 145 height 19
type input "102"
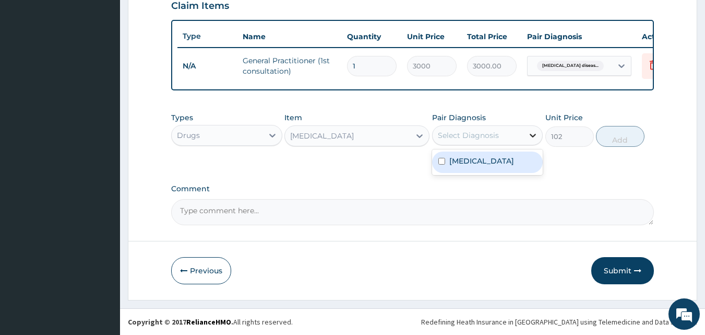
click at [533, 134] on icon at bounding box center [533, 135] width 10 height 10
click at [514, 166] on label "Gastroesophageal reflux disease" at bounding box center [482, 161] width 65 height 10
checkbox input "true"
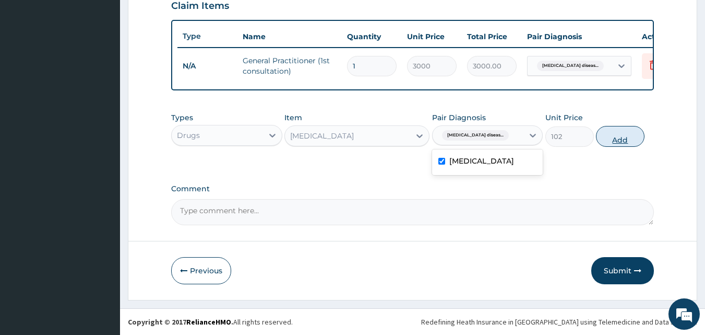
click at [616, 135] on button "Add" at bounding box center [620, 136] width 49 height 21
type input "0"
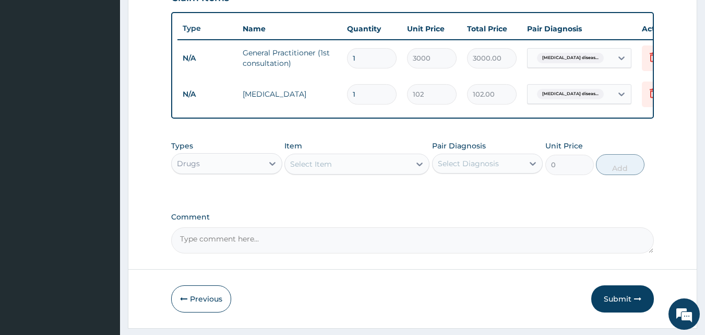
type input "10"
type input "1020.00"
type input "1"
type input "102.00"
type input "0.00"
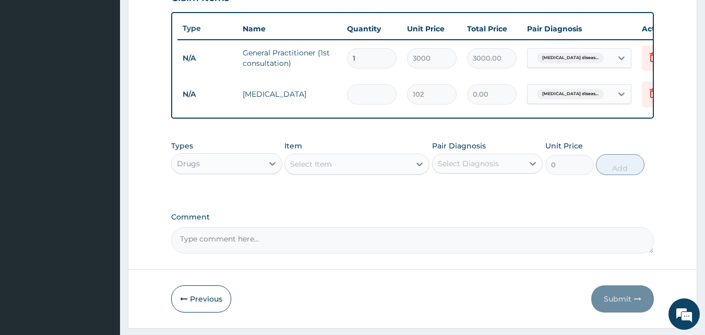
type input "2"
type input "204.00"
type input "20"
type input "2040.00"
type input "2"
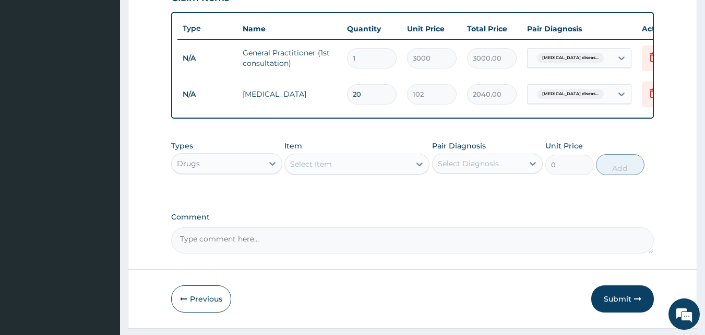
type input "204.00"
type input "25"
type input "2550.00"
type input "25"
click at [617, 304] on button "Submit" at bounding box center [623, 298] width 63 height 27
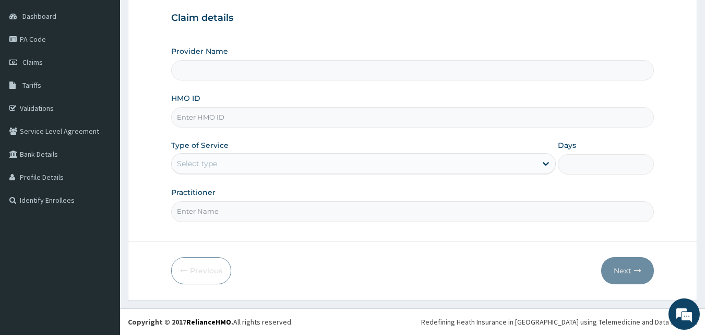
type input "BERITH SPECIALIST HOSPITAL - kubwa"
click at [209, 112] on input "HMO ID" at bounding box center [413, 117] width 484 height 20
type input "CGV/10006/A"
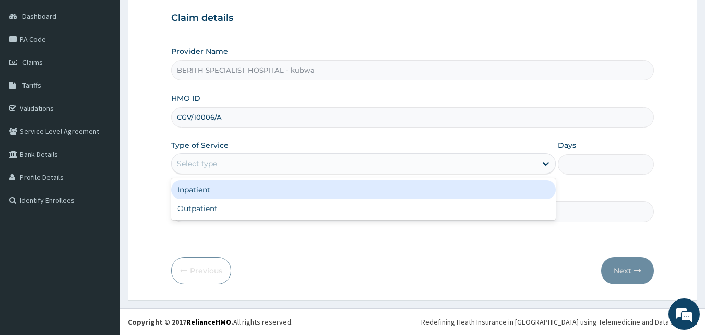
click at [187, 159] on div "Select type" at bounding box center [197, 163] width 40 height 10
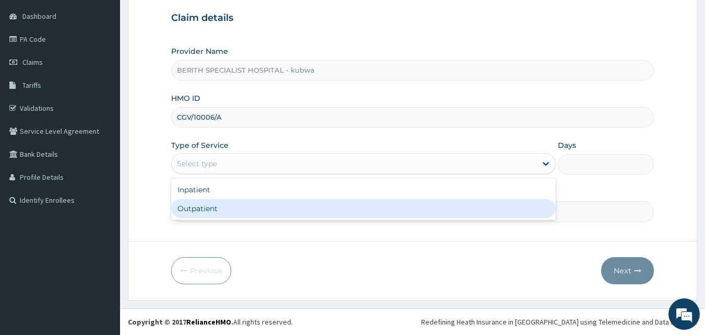
click at [187, 207] on div "Outpatient" at bounding box center [363, 208] width 385 height 19
type input "1"
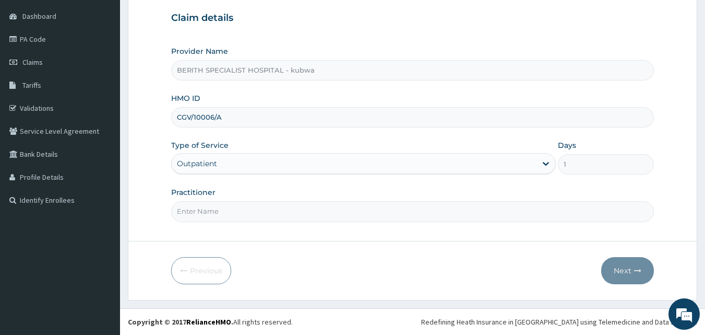
click at [189, 210] on input "Practitioner" at bounding box center [413, 211] width 484 height 20
type input "doctor [PERSON_NAME]"
click at [622, 267] on button "Next" at bounding box center [628, 270] width 53 height 27
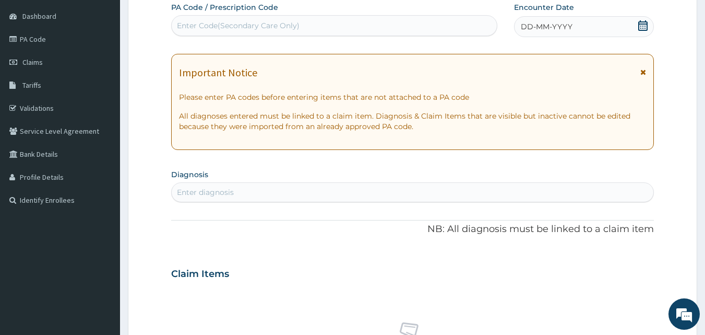
click at [185, 189] on div "Enter diagnosis" at bounding box center [205, 192] width 57 height 10
type input "[MEDICAL_DATA]"
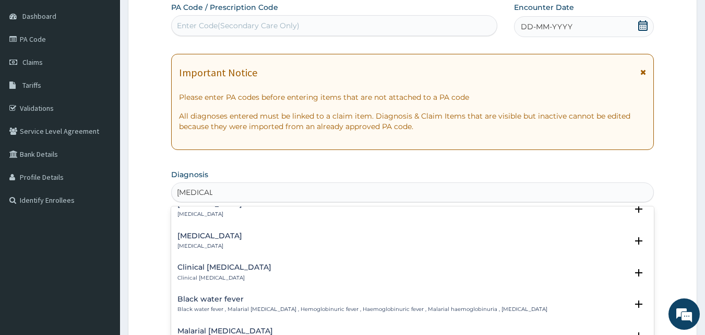
scroll to position [410, 0]
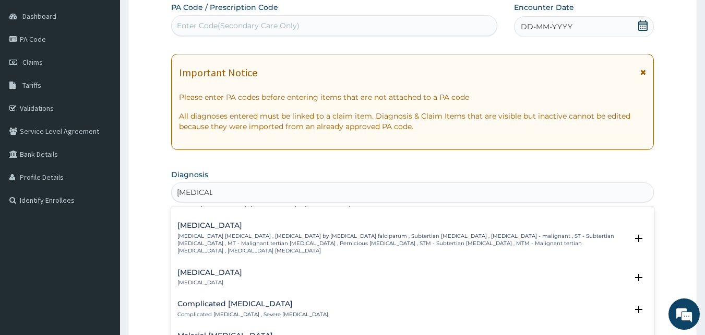
click at [209, 222] on h4 "[MEDICAL_DATA]" at bounding box center [403, 225] width 451 height 8
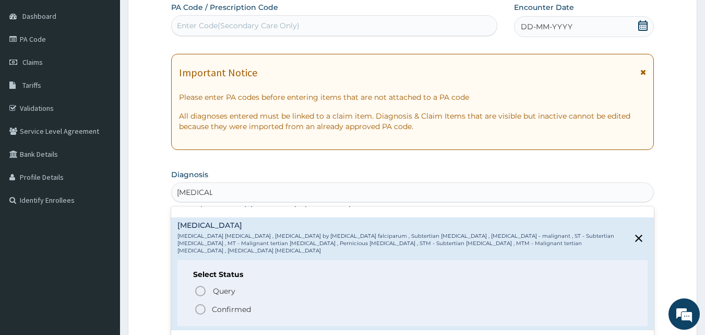
click at [200, 303] on icon "status option filled" at bounding box center [200, 309] width 13 height 13
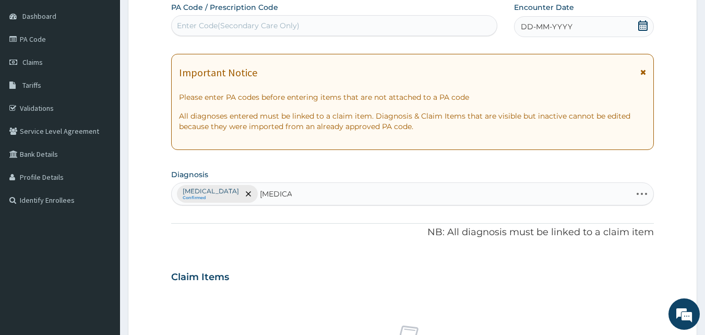
type input "GASTROE"
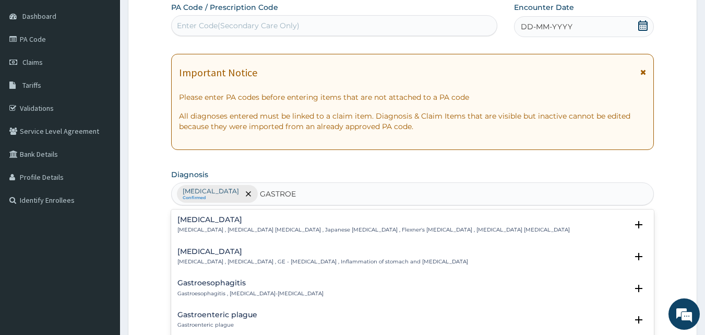
click at [197, 254] on h4 "[MEDICAL_DATA]" at bounding box center [323, 252] width 291 height 8
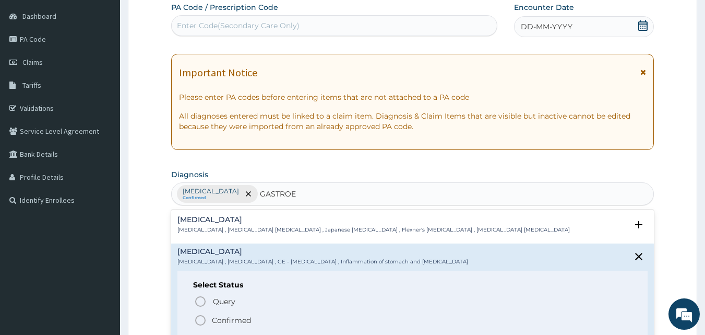
click at [199, 319] on icon "status option filled" at bounding box center [200, 320] width 13 height 13
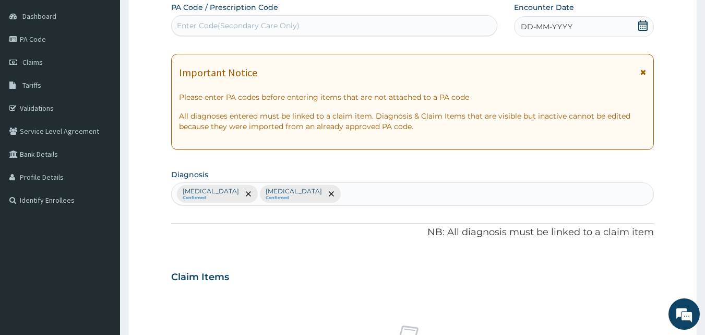
scroll to position [390, 0]
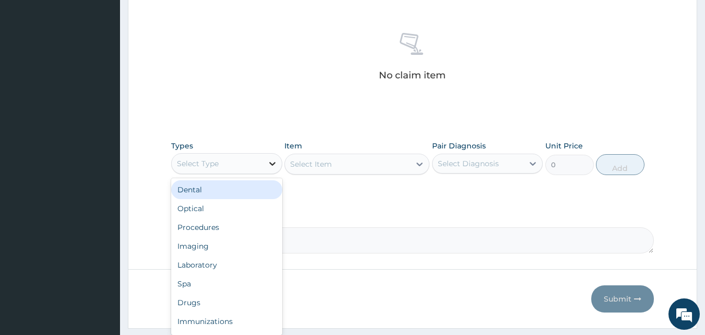
click at [271, 162] on icon at bounding box center [272, 163] width 10 height 10
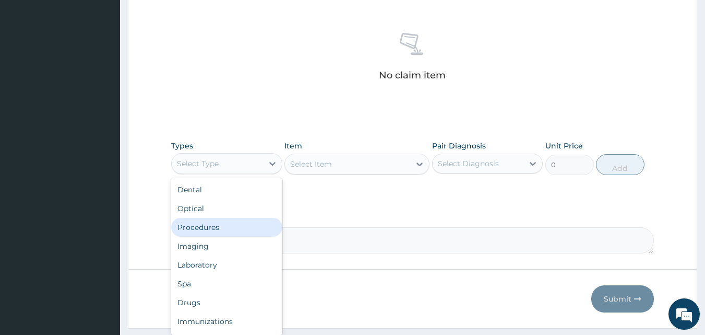
click at [227, 220] on div "Procedures" at bounding box center [226, 227] width 111 height 19
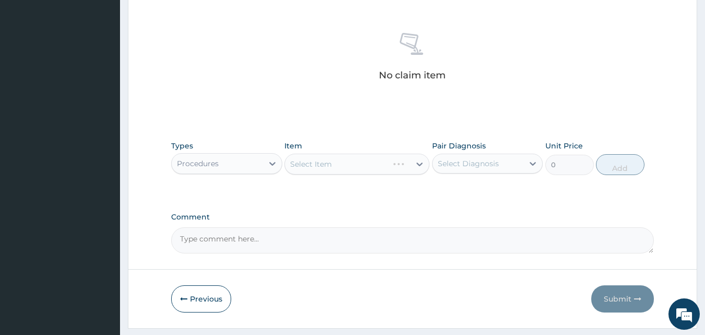
click at [418, 162] on div "Select Item" at bounding box center [357, 164] width 145 height 21
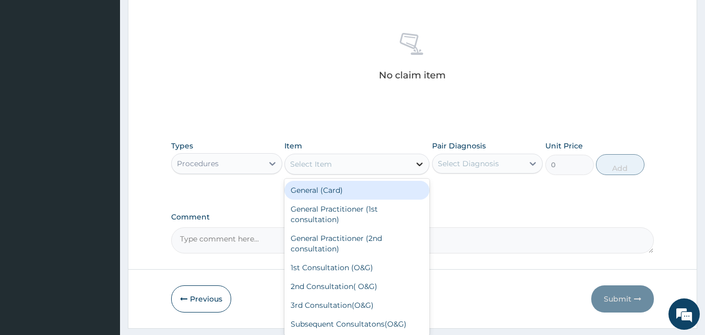
click at [419, 162] on icon at bounding box center [420, 164] width 10 height 10
click at [347, 186] on div "General (Card)" at bounding box center [357, 190] width 145 height 19
type input "1500"
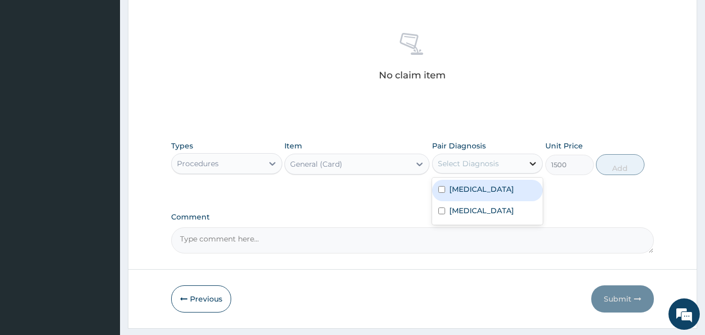
click at [535, 163] on icon at bounding box center [534, 164] width 6 height 4
click at [524, 185] on div "[MEDICAL_DATA]" at bounding box center [487, 190] width 111 height 21
checkbox input "true"
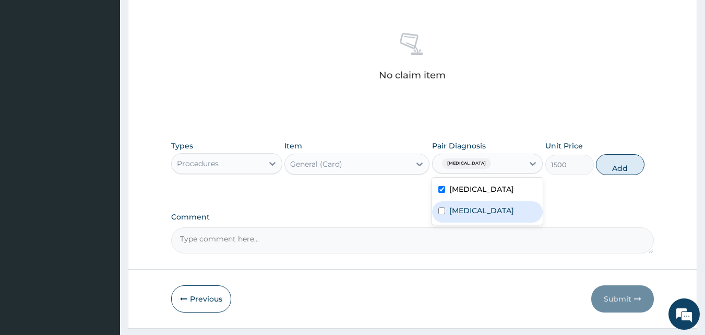
click at [519, 206] on div "[MEDICAL_DATA]" at bounding box center [487, 211] width 111 height 21
checkbox input "true"
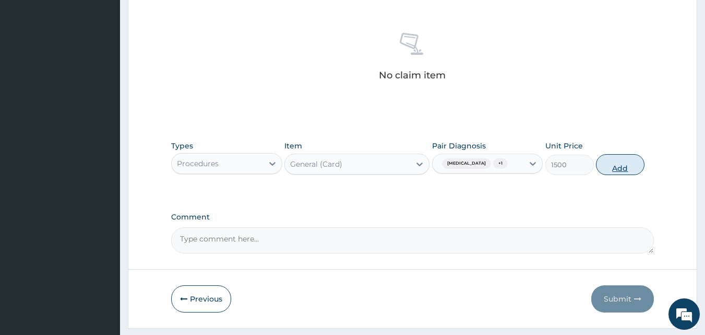
click at [619, 166] on button "Add" at bounding box center [620, 164] width 49 height 21
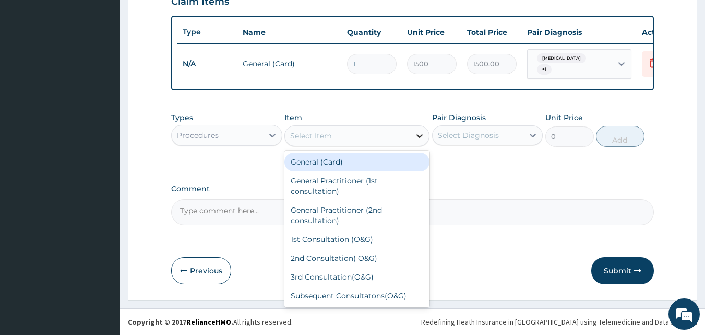
click at [420, 134] on icon at bounding box center [420, 136] width 10 height 10
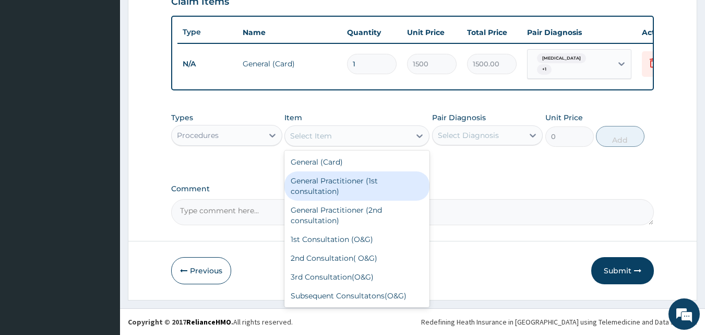
click at [363, 186] on div "General Practitioner (1st consultation)" at bounding box center [357, 185] width 145 height 29
type input "3000"
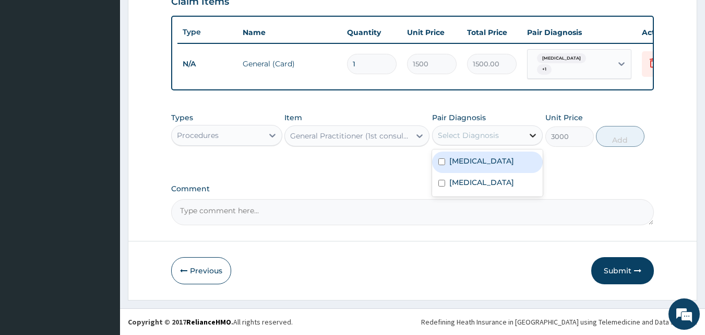
click at [531, 136] on icon at bounding box center [533, 135] width 10 height 10
click at [522, 162] on div "[MEDICAL_DATA]" at bounding box center [487, 161] width 111 height 21
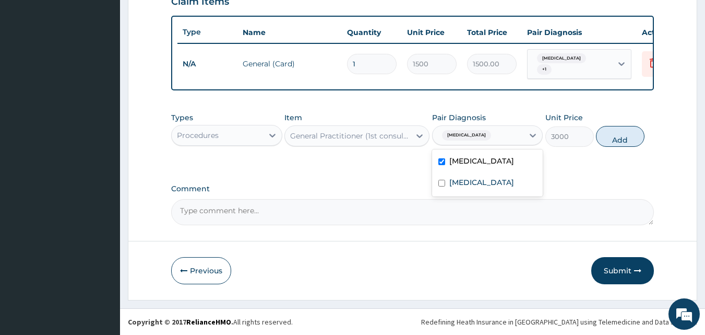
click at [522, 162] on div "[MEDICAL_DATA]" at bounding box center [487, 161] width 111 height 21
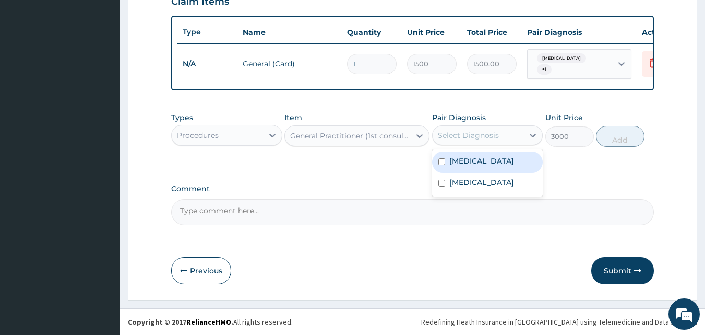
click at [514, 162] on label "[MEDICAL_DATA]" at bounding box center [482, 161] width 65 height 10
checkbox input "true"
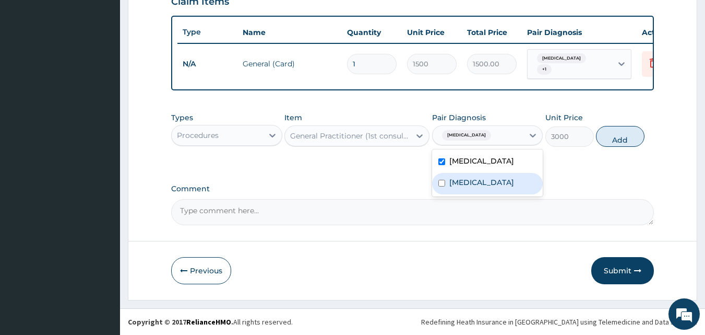
click at [513, 181] on div "[MEDICAL_DATA]" at bounding box center [487, 183] width 111 height 21
checkbox input "true"
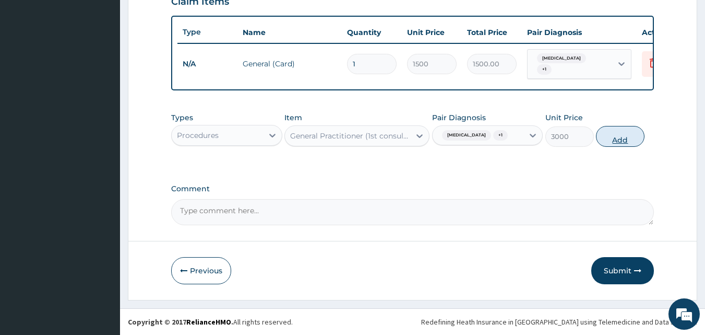
click at [618, 136] on button "Add" at bounding box center [620, 136] width 49 height 21
type input "0"
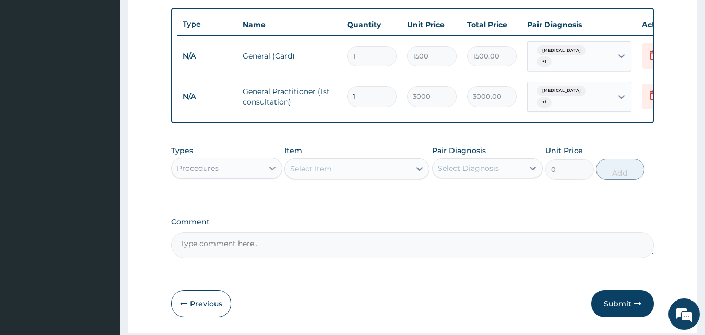
click at [270, 173] on icon at bounding box center [272, 168] width 10 height 10
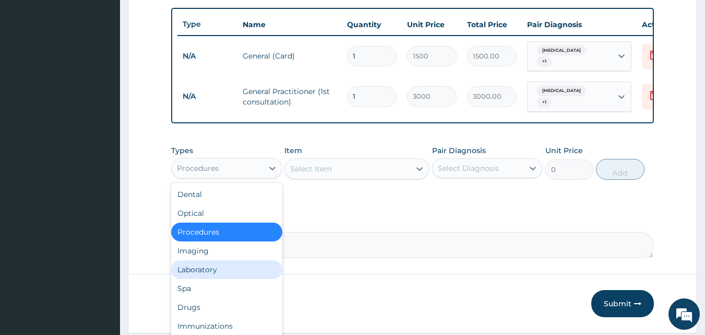
click at [195, 278] on div "Laboratory" at bounding box center [226, 269] width 111 height 19
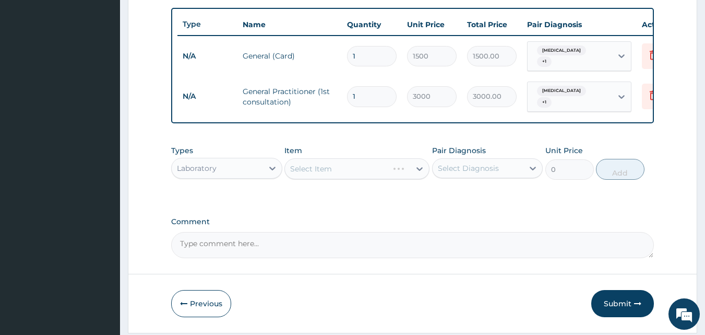
click at [421, 174] on div "Select Item" at bounding box center [357, 168] width 145 height 21
click at [420, 174] on div "Select Item" at bounding box center [357, 168] width 145 height 21
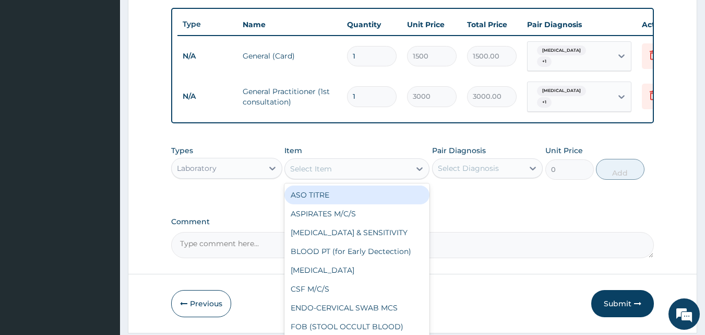
click at [420, 174] on icon at bounding box center [420, 168] width 10 height 10
type input "MP"
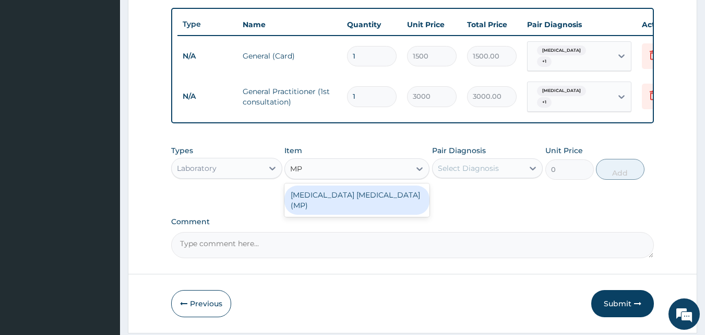
click at [363, 198] on div "[MEDICAL_DATA] [MEDICAL_DATA] (MP)" at bounding box center [357, 199] width 145 height 29
type input "1400"
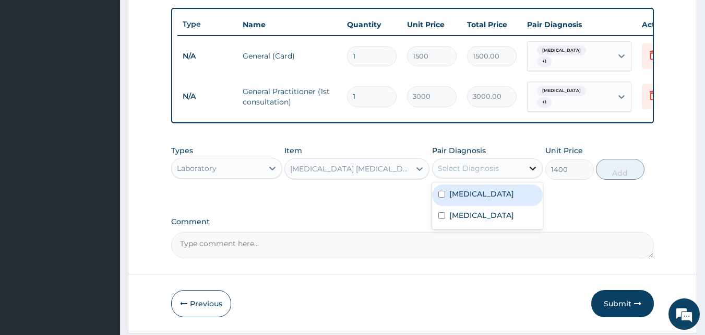
click at [534, 173] on icon at bounding box center [533, 168] width 10 height 10
click at [499, 195] on div "[MEDICAL_DATA]" at bounding box center [487, 194] width 111 height 21
checkbox input "true"
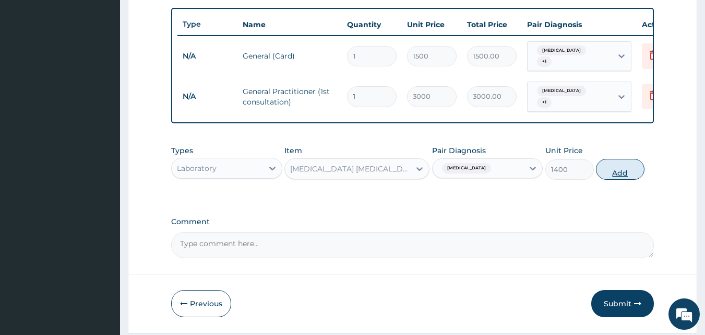
click at [609, 180] on button "Add" at bounding box center [620, 169] width 49 height 21
type input "0"
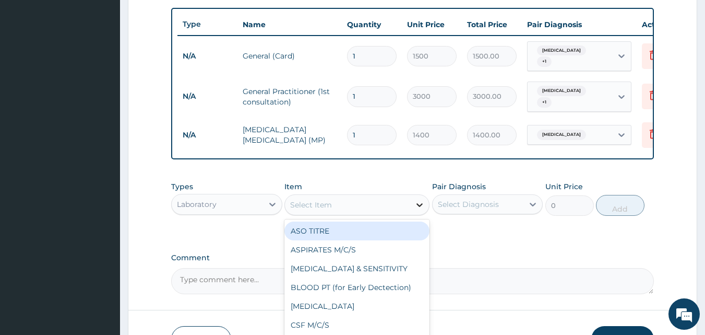
click at [421, 207] on icon at bounding box center [420, 205] width 6 height 4
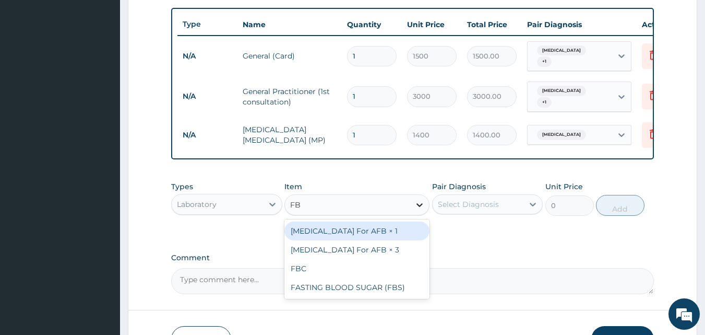
type input "FBC"
click at [383, 237] on div "FBC" at bounding box center [357, 230] width 145 height 19
type input "4000"
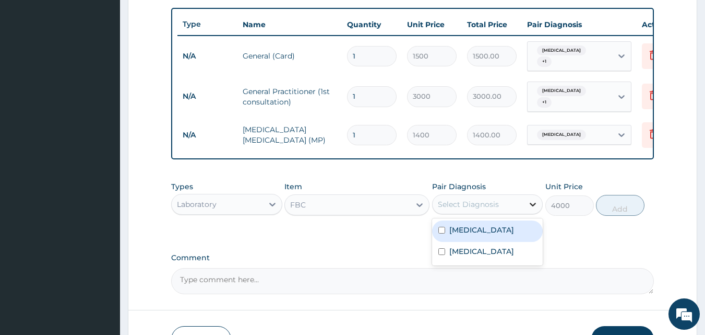
click at [533, 209] on icon at bounding box center [533, 204] width 10 height 10
click at [511, 234] on label "[MEDICAL_DATA]" at bounding box center [482, 230] width 65 height 10
checkbox input "true"
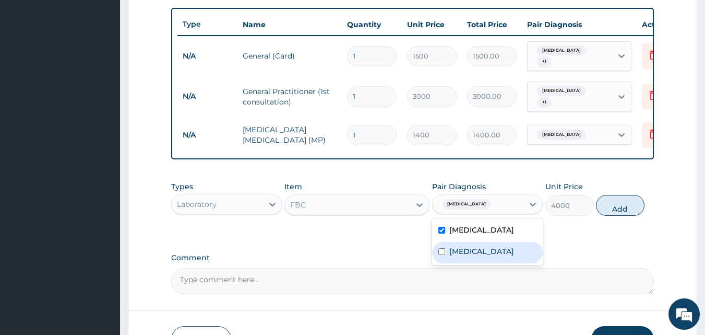
click at [499, 256] on label "[MEDICAL_DATA]" at bounding box center [482, 251] width 65 height 10
checkbox input "true"
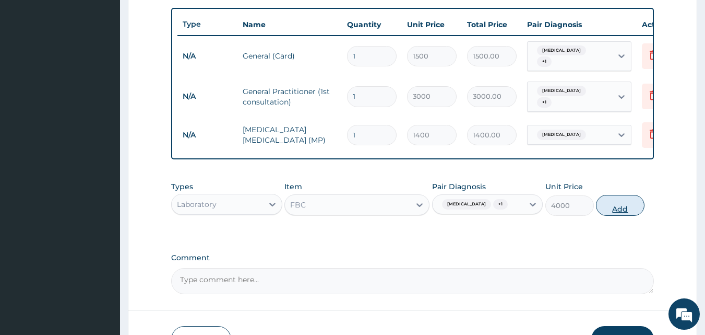
click at [618, 215] on button "Add" at bounding box center [620, 205] width 49 height 21
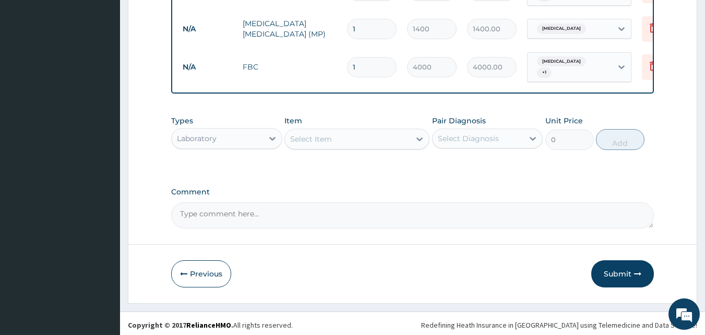
scroll to position [498, 0]
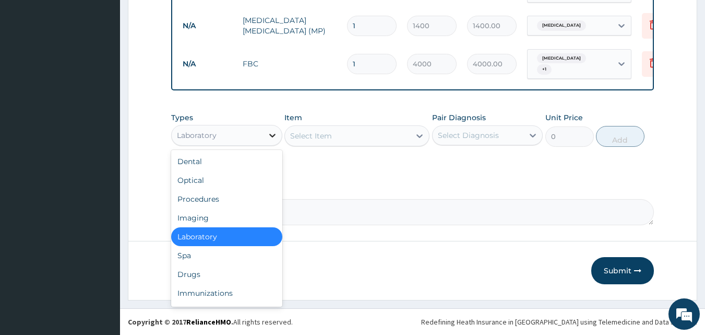
click at [272, 133] on icon at bounding box center [272, 135] width 10 height 10
click at [193, 269] on div "Drugs" at bounding box center [226, 274] width 111 height 19
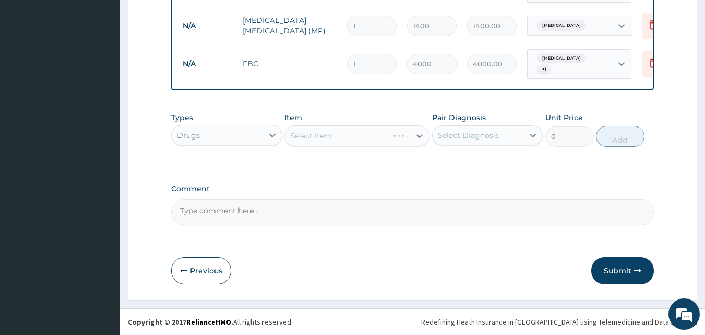
click at [419, 137] on div "Select Item" at bounding box center [357, 135] width 145 height 21
click at [419, 134] on div "Select Item" at bounding box center [357, 135] width 145 height 21
click at [418, 133] on icon at bounding box center [420, 136] width 10 height 10
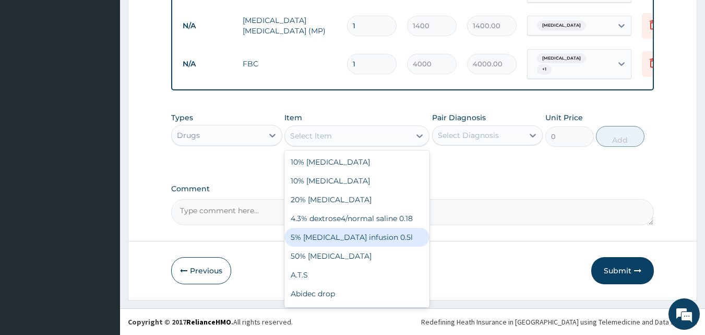
click at [325, 237] on div "5% [MEDICAL_DATA] infusion 0.5l" at bounding box center [357, 237] width 145 height 19
type input "1000"
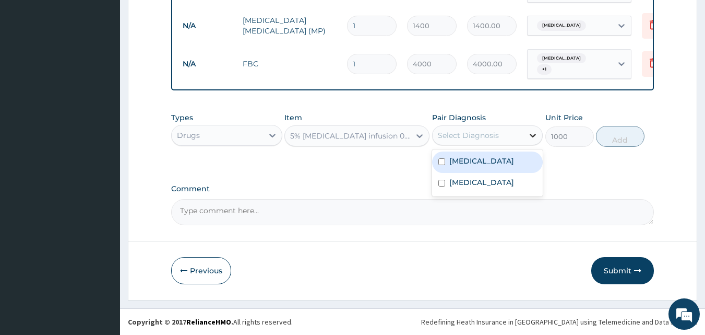
click at [532, 137] on icon at bounding box center [533, 135] width 10 height 10
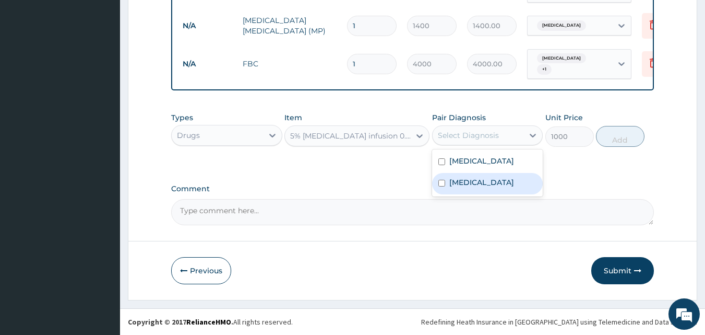
click at [477, 180] on label "[MEDICAL_DATA]" at bounding box center [482, 182] width 65 height 10
checkbox input "true"
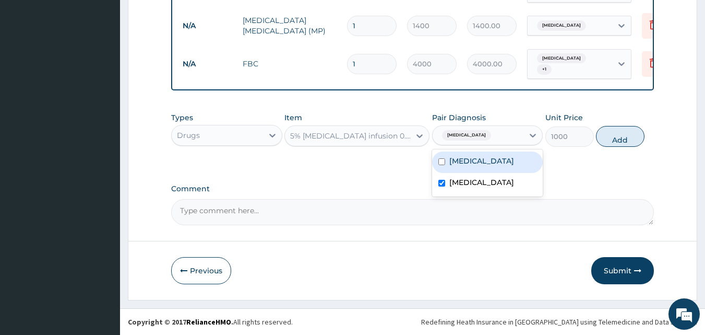
click at [462, 158] on label "[MEDICAL_DATA]" at bounding box center [482, 161] width 65 height 10
checkbox input "true"
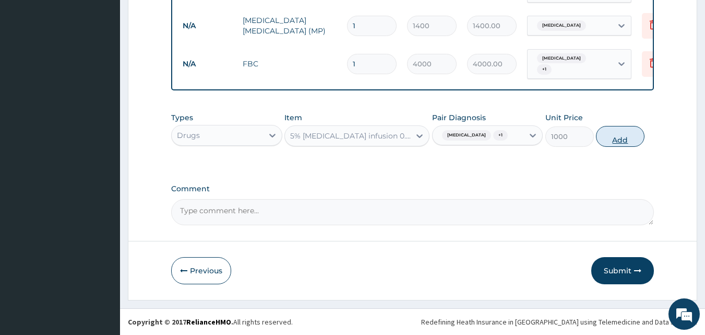
click at [620, 134] on button "Add" at bounding box center [620, 136] width 49 height 21
type input "0"
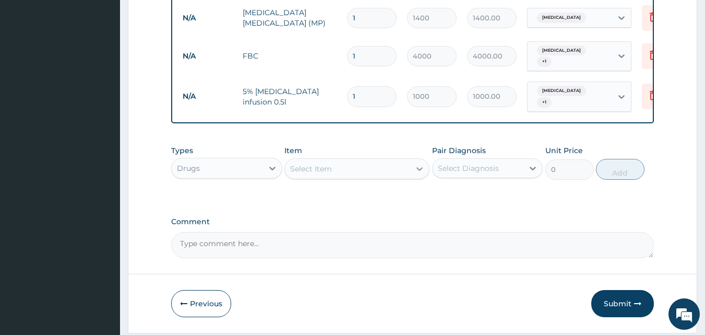
click at [419, 171] on icon at bounding box center [420, 168] width 10 height 10
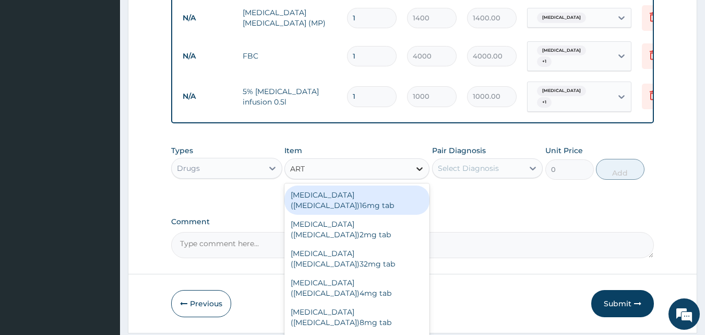
type input "ARTE"
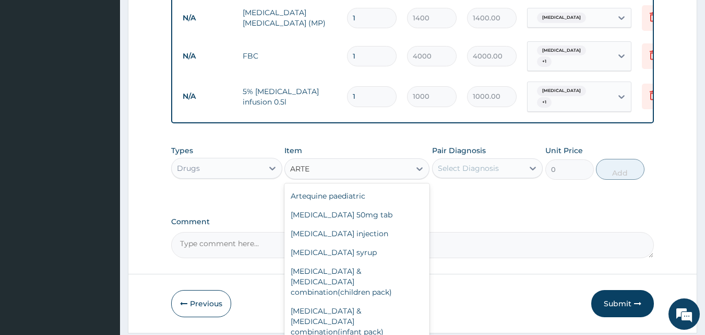
scroll to position [115, 0]
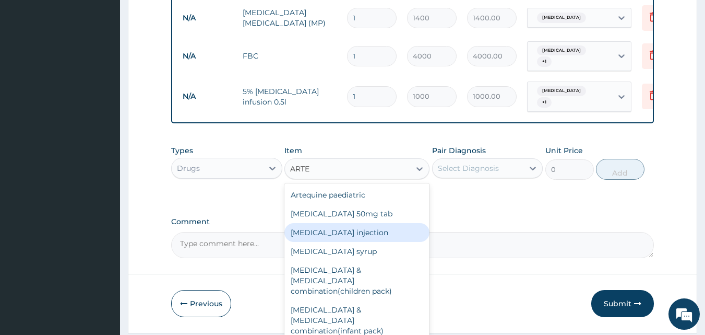
click at [309, 232] on div "[MEDICAL_DATA] injection" at bounding box center [357, 232] width 145 height 19
type input "1140"
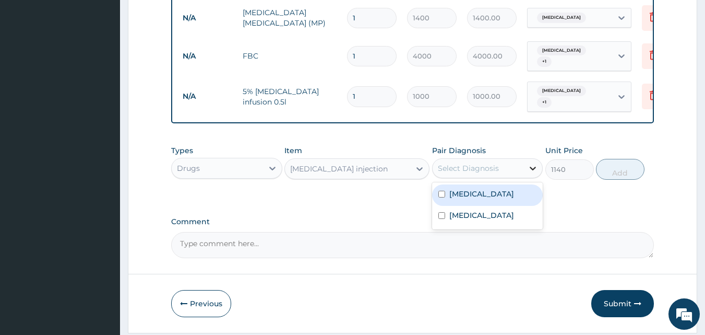
click at [531, 170] on icon at bounding box center [534, 169] width 6 height 4
click at [510, 195] on label "[MEDICAL_DATA]" at bounding box center [482, 194] width 65 height 10
checkbox input "true"
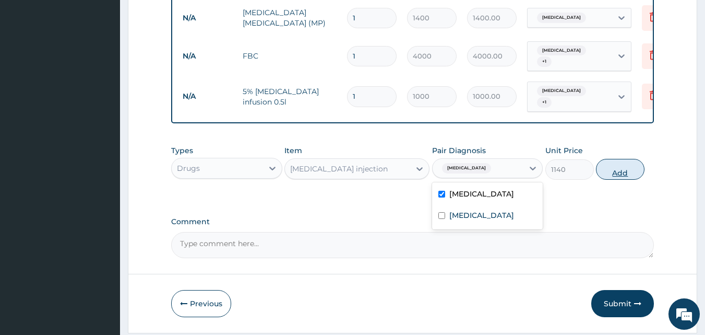
click at [621, 171] on button "Add" at bounding box center [620, 169] width 49 height 21
type input "0"
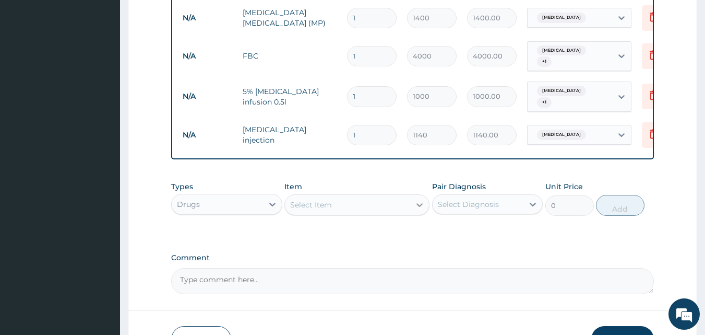
click at [417, 207] on icon at bounding box center [420, 204] width 10 height 10
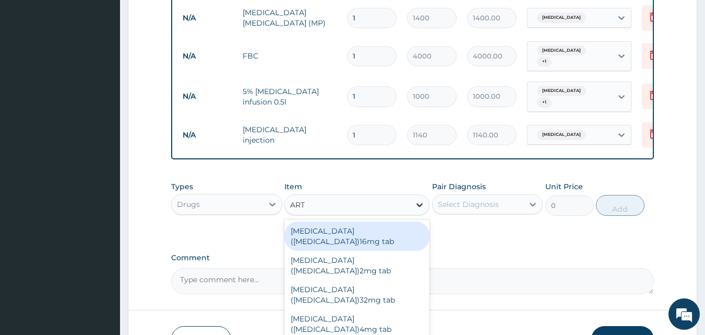
type input "ARTE"
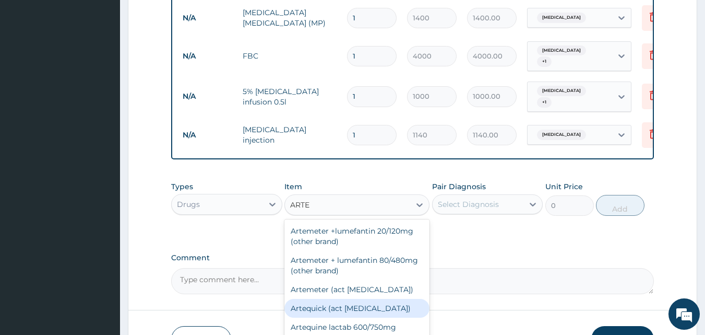
click at [315, 310] on div "Artequick (act [MEDICAL_DATA])" at bounding box center [357, 308] width 145 height 19
type input "1440"
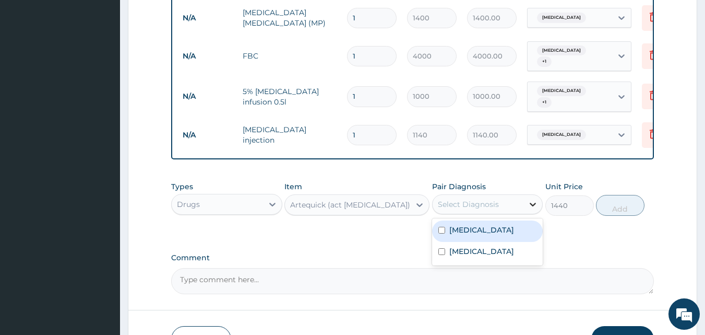
click at [533, 206] on icon at bounding box center [533, 204] width 10 height 10
click at [489, 234] on label "[MEDICAL_DATA]" at bounding box center [482, 230] width 65 height 10
checkbox input "true"
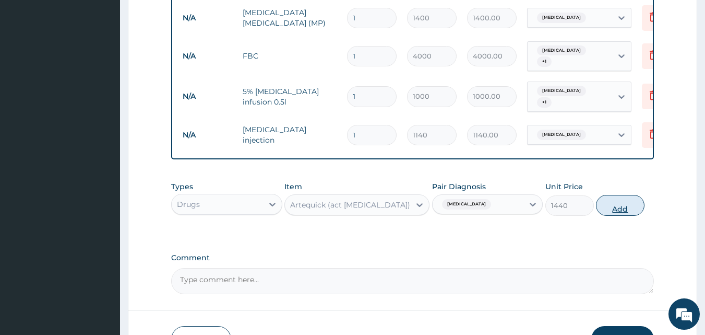
click at [621, 208] on button "Add" at bounding box center [620, 205] width 49 height 21
type input "0"
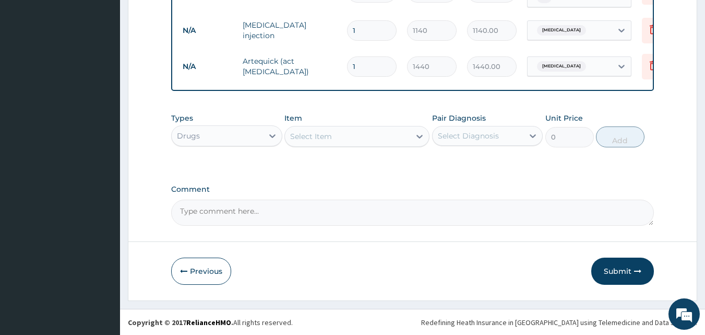
scroll to position [606, 0]
click at [419, 135] on icon at bounding box center [420, 136] width 10 height 10
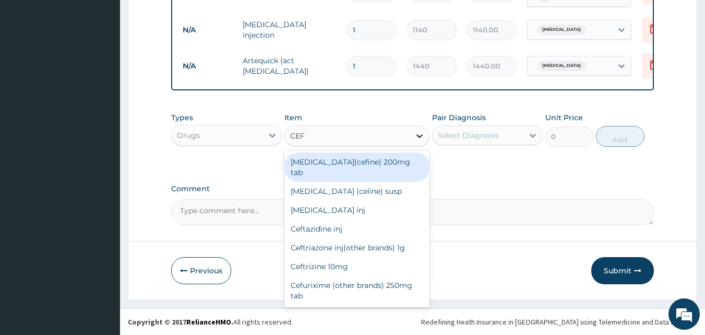
type input "CEFT"
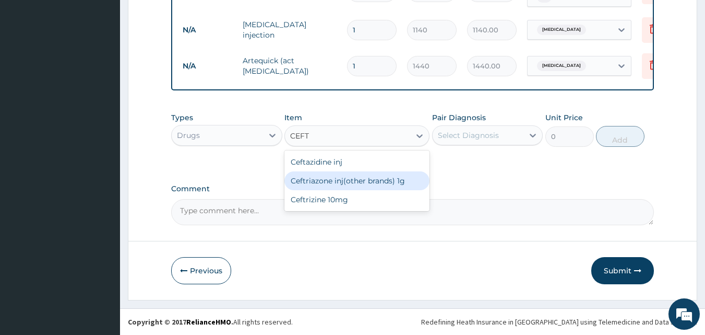
click at [350, 179] on div "Ceftriazone inj(other brands) 1g" at bounding box center [357, 180] width 145 height 19
type input "1680"
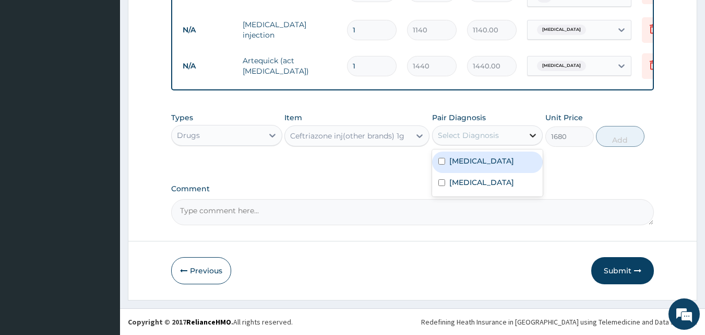
click at [534, 132] on icon at bounding box center [533, 135] width 10 height 10
click at [514, 158] on label "[MEDICAL_DATA]" at bounding box center [482, 161] width 65 height 10
checkbox input "true"
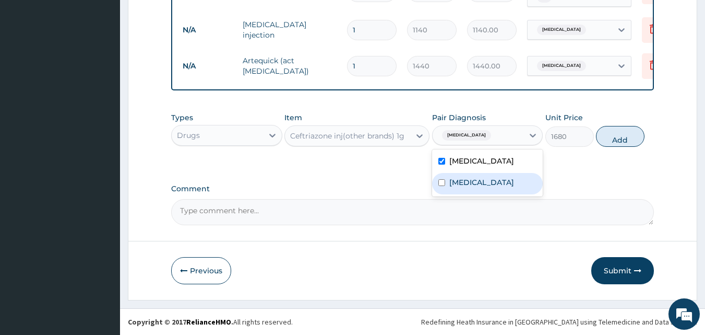
click at [498, 179] on label "[MEDICAL_DATA]" at bounding box center [482, 182] width 65 height 10
checkbox input "true"
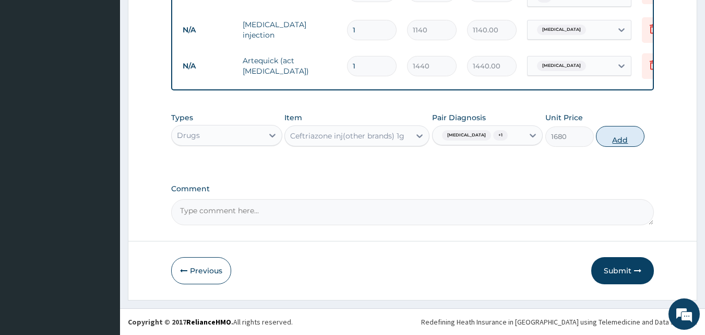
click at [619, 135] on button "Add" at bounding box center [620, 136] width 49 height 21
type input "0"
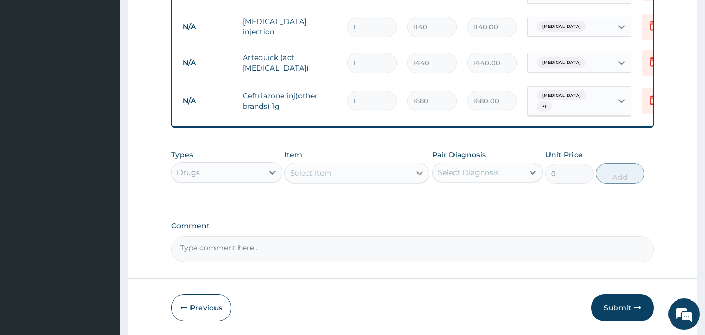
click at [419, 175] on icon at bounding box center [420, 173] width 10 height 10
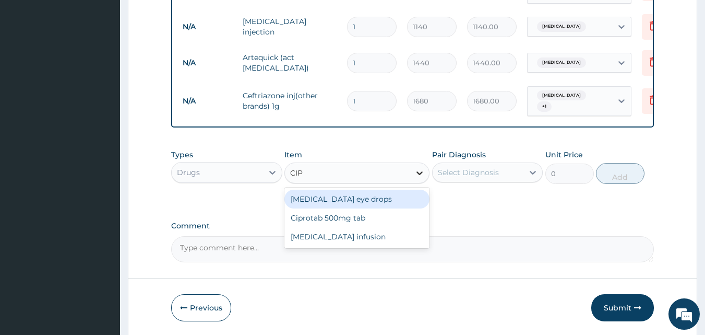
type input "CIPR"
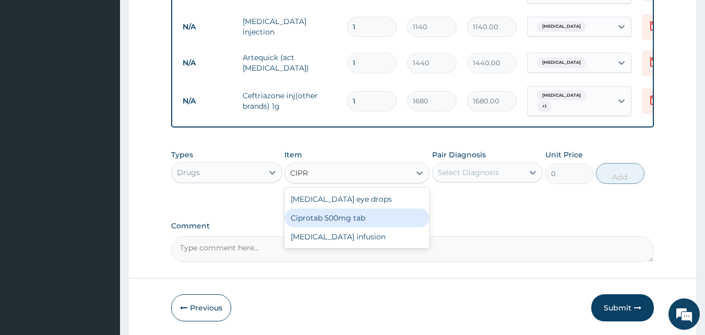
click at [335, 218] on div "Ciprotab 500mg tab" at bounding box center [357, 217] width 145 height 19
type input "150"
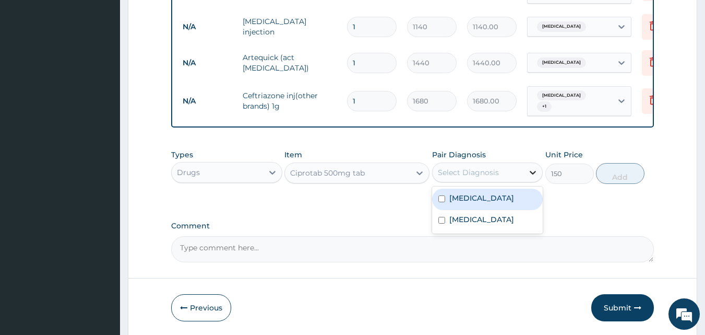
click at [534, 174] on icon at bounding box center [533, 172] width 10 height 10
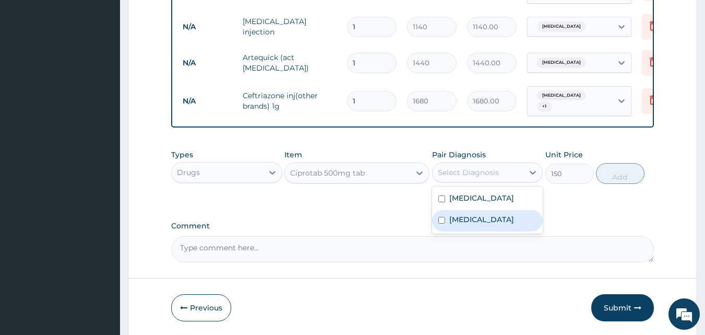
click at [497, 220] on label "[MEDICAL_DATA]" at bounding box center [482, 219] width 65 height 10
checkbox input "true"
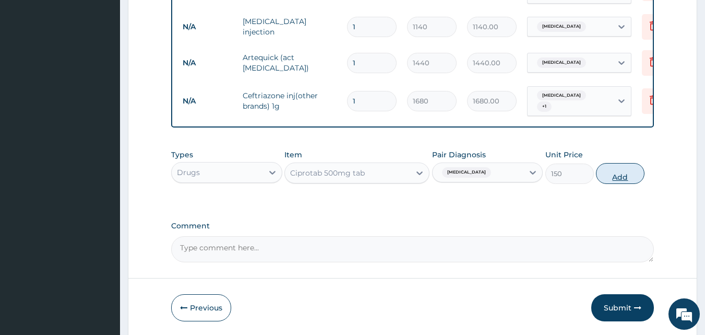
click at [619, 179] on button "Add" at bounding box center [620, 173] width 49 height 21
type input "0"
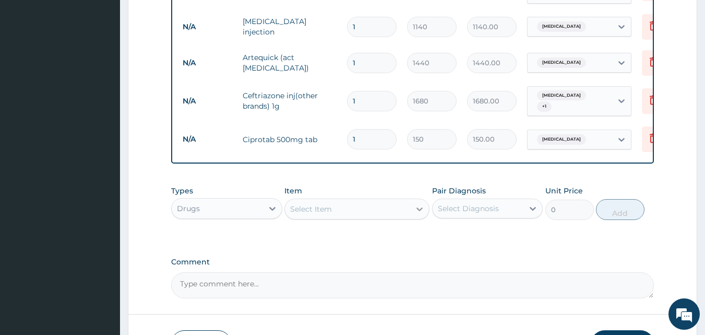
click at [419, 211] on icon at bounding box center [420, 209] width 10 height 10
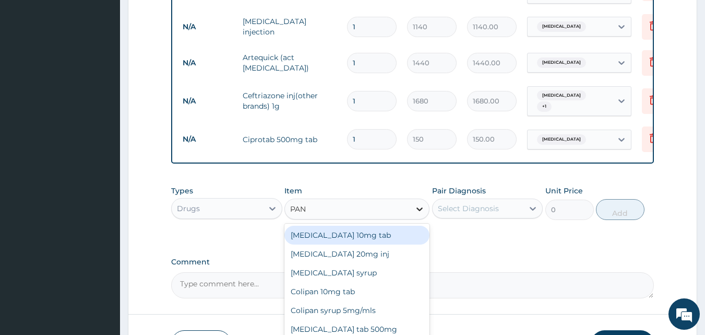
type input "PANA"
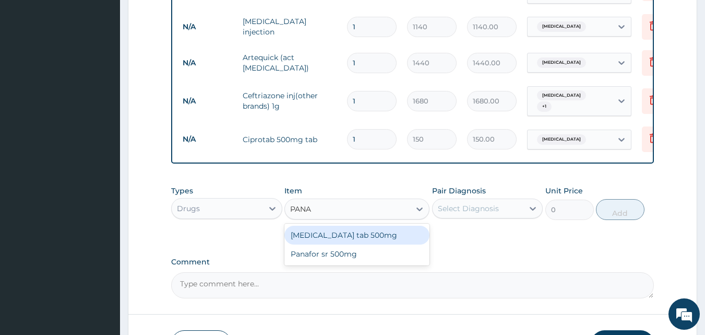
click at [317, 238] on div "[MEDICAL_DATA] tab 500mg" at bounding box center [357, 235] width 145 height 19
type input "25"
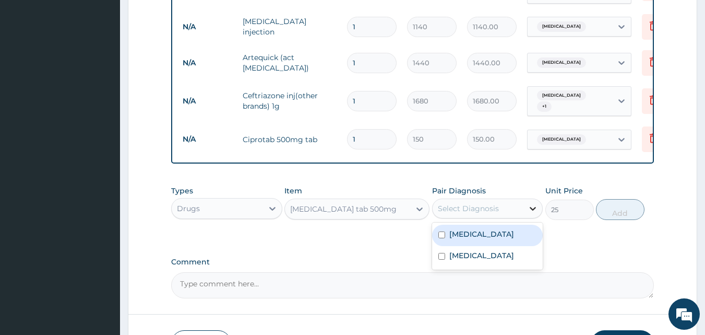
click at [531, 210] on icon at bounding box center [534, 209] width 6 height 4
click at [497, 237] on label "[MEDICAL_DATA]" at bounding box center [482, 234] width 65 height 10
checkbox input "true"
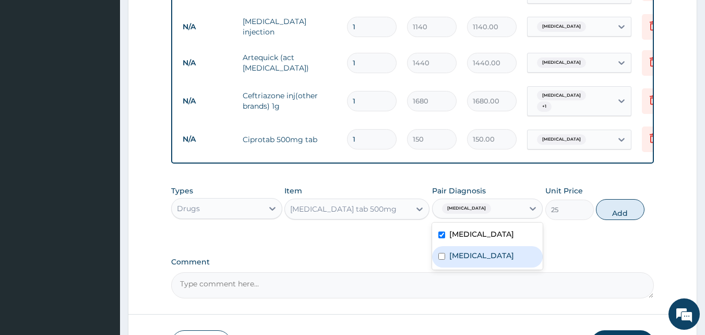
click at [491, 257] on label "[MEDICAL_DATA]" at bounding box center [482, 255] width 65 height 10
checkbox input "true"
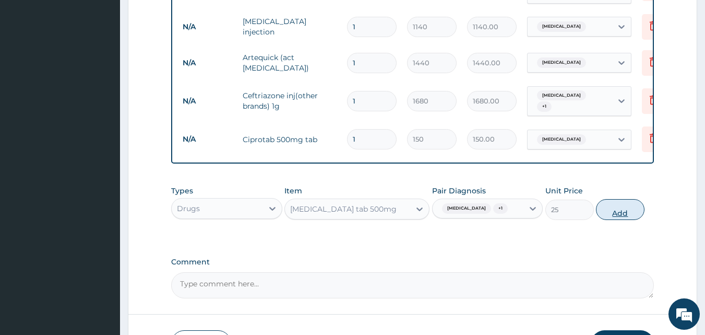
click at [615, 215] on button "Add" at bounding box center [620, 209] width 49 height 21
type input "0"
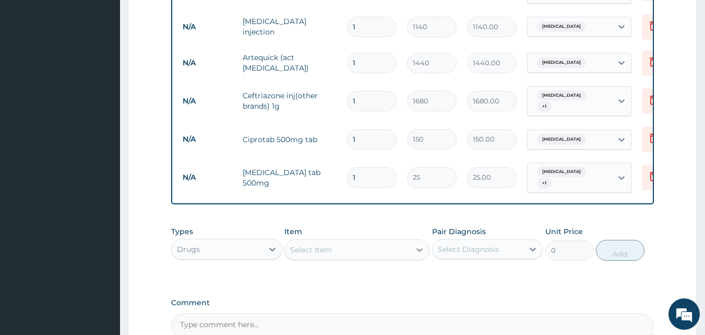
click at [420, 252] on icon at bounding box center [420, 249] width 10 height 10
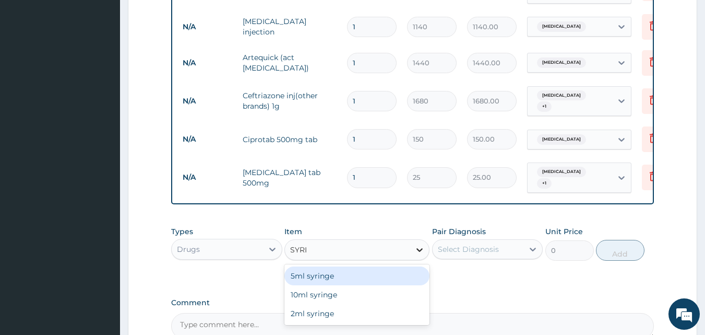
type input "SYRIN"
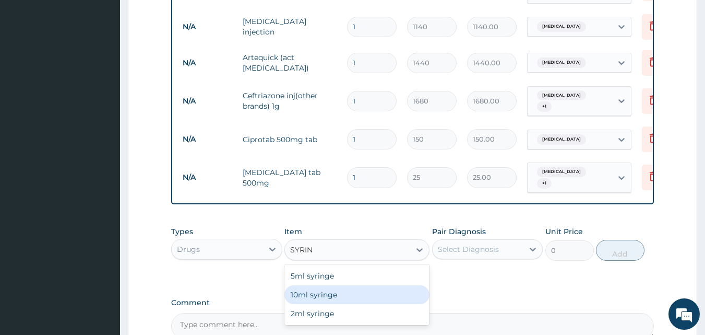
click at [327, 297] on div "10ml syringe" at bounding box center [357, 294] width 145 height 19
type input "150"
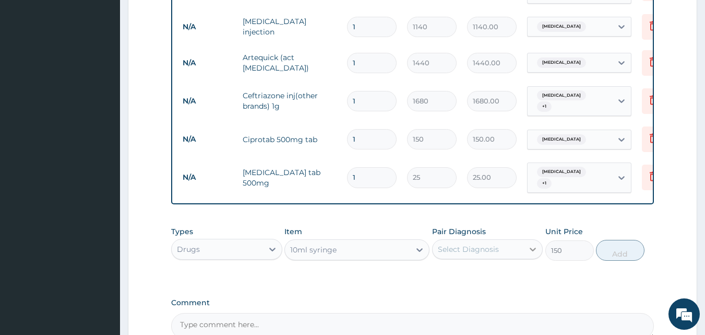
click at [532, 251] on icon at bounding box center [534, 250] width 6 height 4
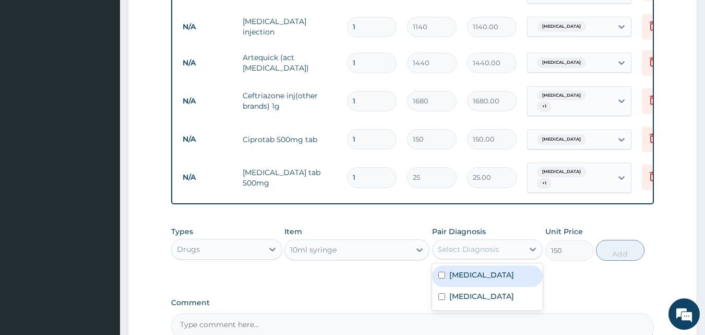
click at [514, 275] on label "[MEDICAL_DATA]" at bounding box center [482, 274] width 65 height 10
checkbox input "true"
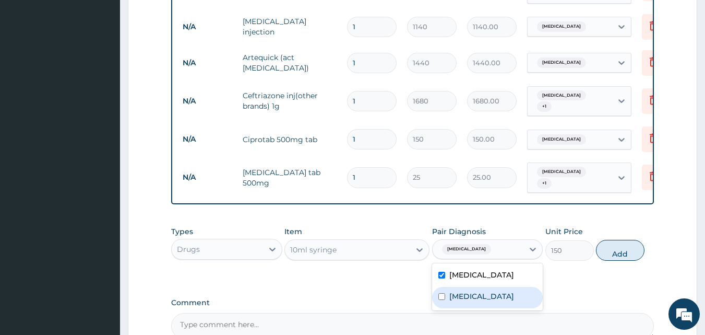
click at [512, 300] on div "[MEDICAL_DATA]" at bounding box center [487, 297] width 111 height 21
checkbox input "true"
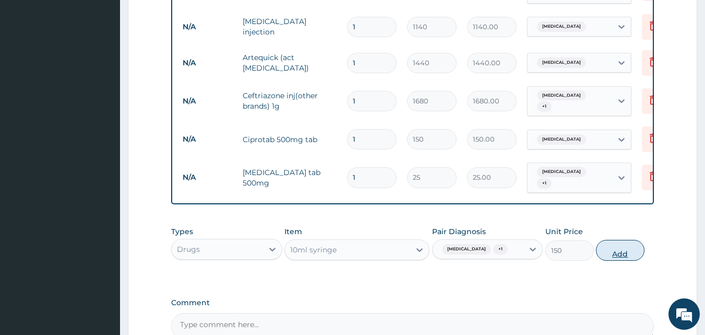
click at [624, 254] on button "Add" at bounding box center [620, 250] width 49 height 21
type input "0"
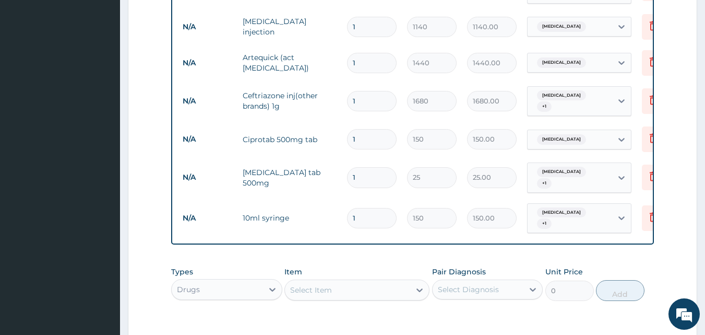
scroll to position [763, 0]
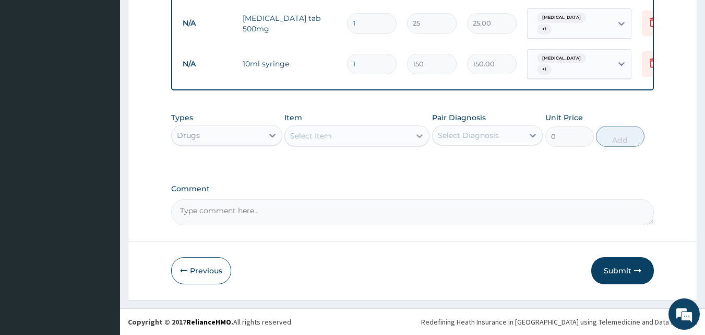
click at [420, 135] on icon at bounding box center [420, 136] width 10 height 10
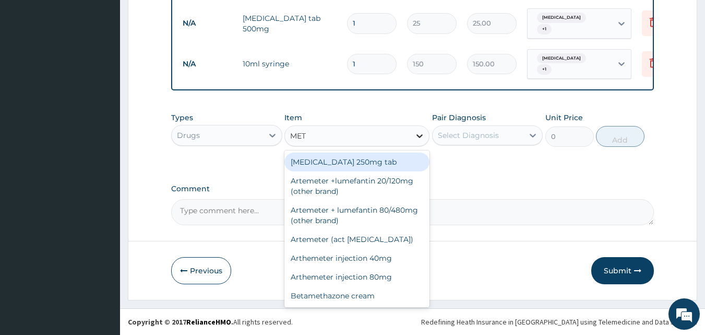
type input "METR"
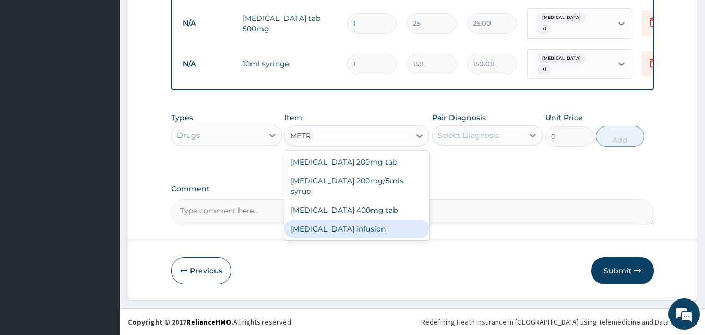
click at [371, 219] on div "[MEDICAL_DATA] infusion" at bounding box center [357, 228] width 145 height 19
type input "540"
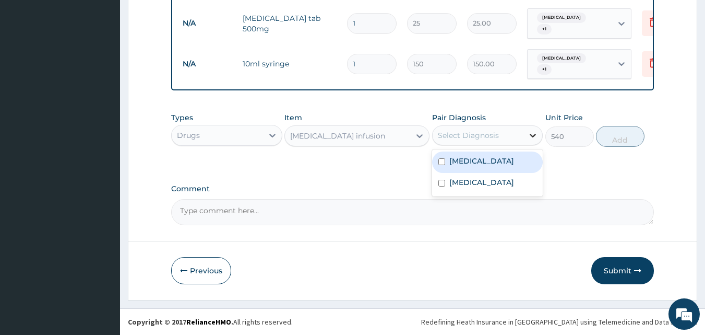
click at [533, 132] on icon at bounding box center [533, 135] width 10 height 10
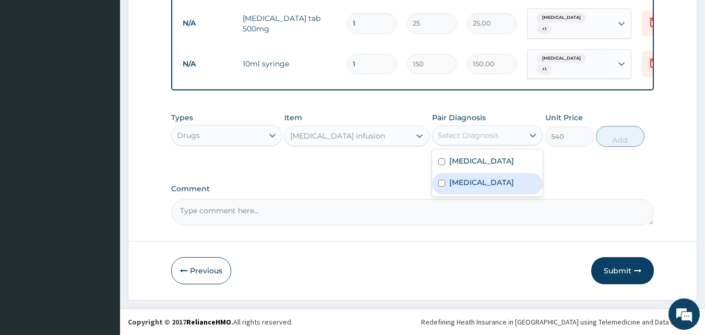
click at [475, 174] on div "[MEDICAL_DATA]" at bounding box center [487, 183] width 111 height 21
checkbox input "true"
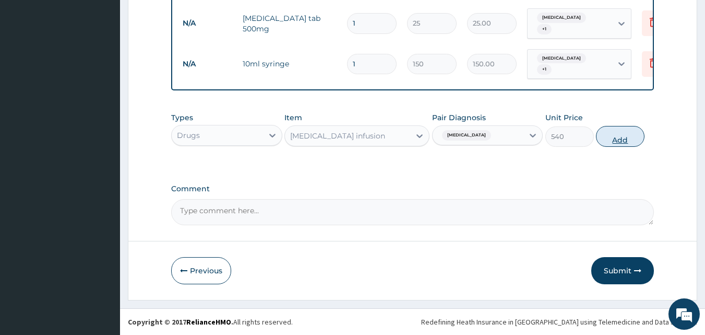
click at [615, 138] on button "Add" at bounding box center [620, 136] width 49 height 21
type input "0"
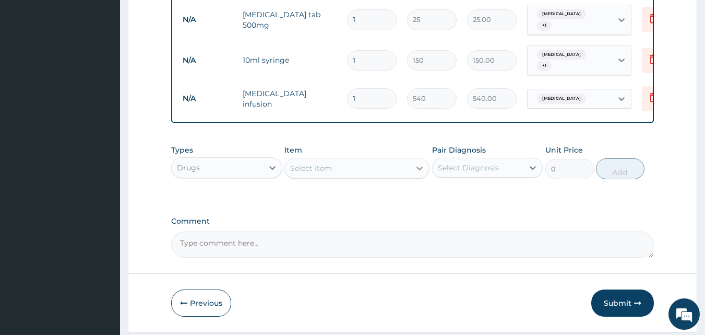
click at [420, 171] on icon at bounding box center [420, 168] width 10 height 10
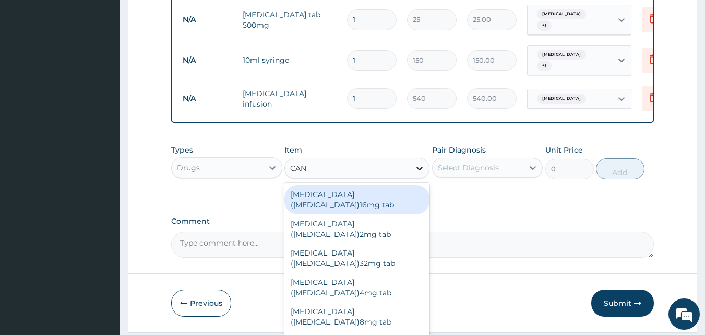
type input "CANU"
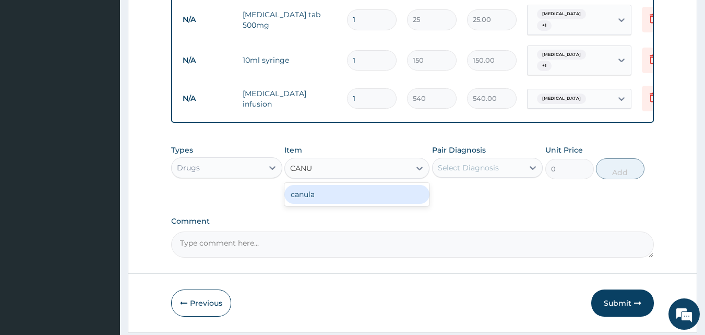
click at [332, 198] on div "canula" at bounding box center [357, 194] width 145 height 19
type input "300"
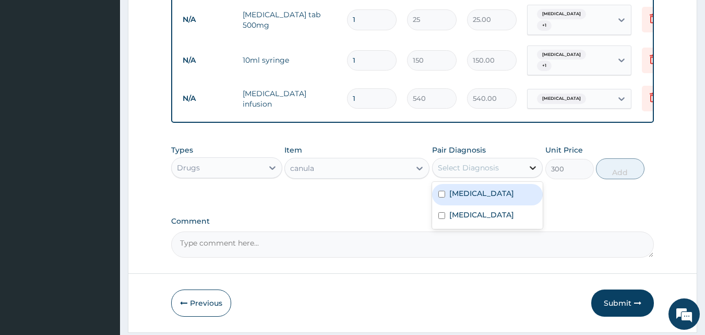
click at [532, 168] on icon at bounding box center [533, 167] width 10 height 10
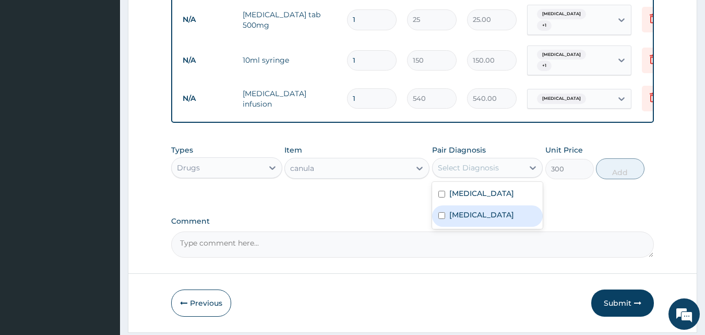
click at [489, 216] on label "[MEDICAL_DATA]" at bounding box center [482, 214] width 65 height 10
checkbox input "true"
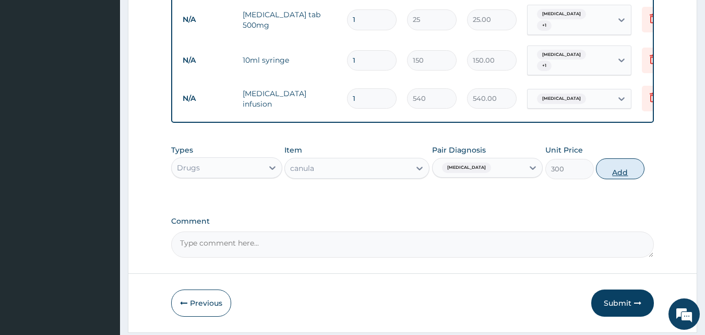
click at [621, 171] on button "Add" at bounding box center [620, 168] width 49 height 21
type input "0"
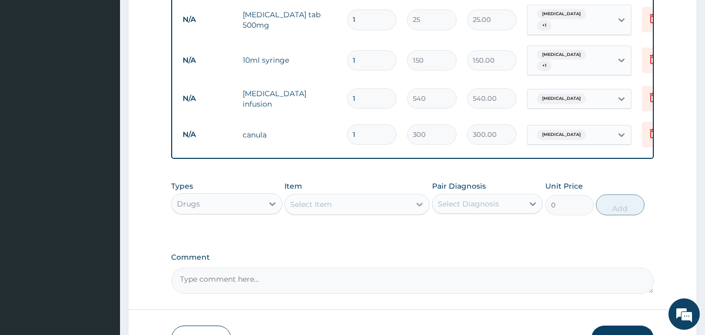
click at [419, 208] on icon at bounding box center [420, 204] width 10 height 10
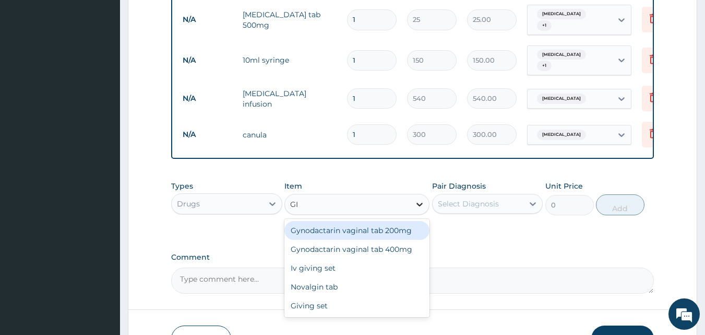
type input "GIV"
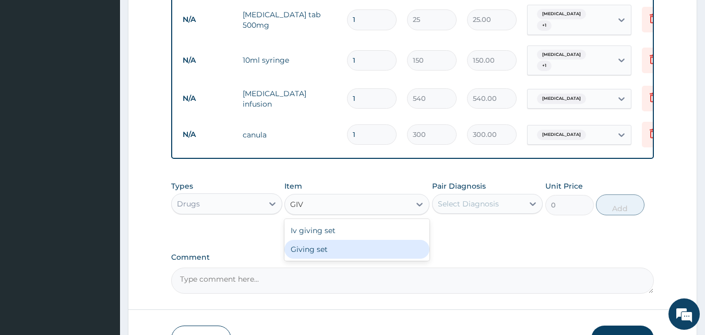
click at [353, 250] on div "Giving set" at bounding box center [357, 249] width 145 height 19
type input "300"
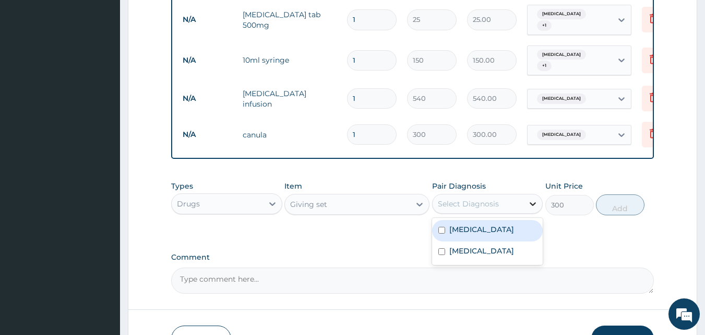
click at [533, 206] on icon at bounding box center [533, 203] width 10 height 10
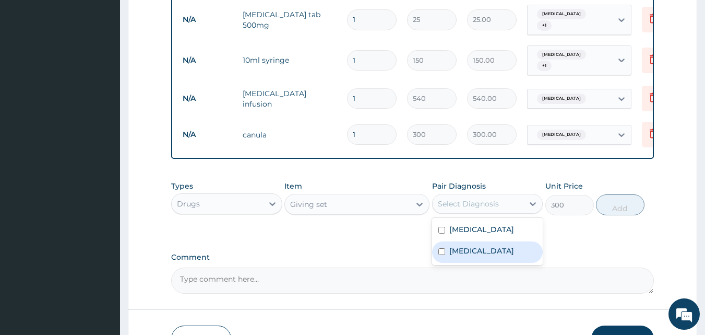
click at [467, 248] on div "[MEDICAL_DATA]" at bounding box center [487, 251] width 111 height 21
checkbox input "true"
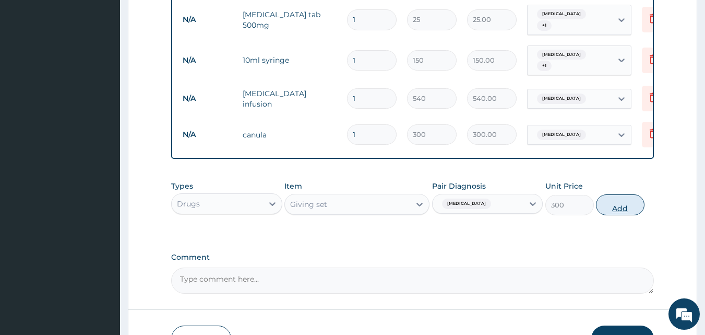
click at [619, 210] on button "Add" at bounding box center [620, 204] width 49 height 21
type input "0"
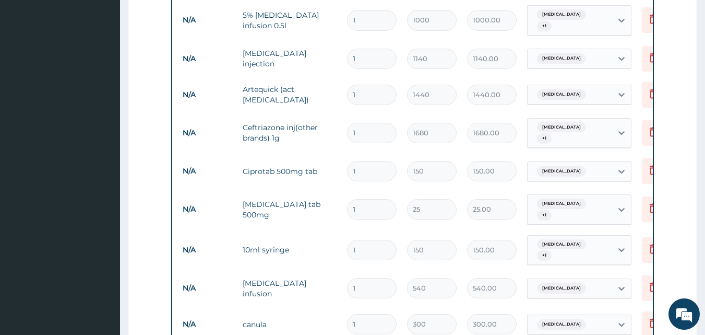
scroll to position [555, 0]
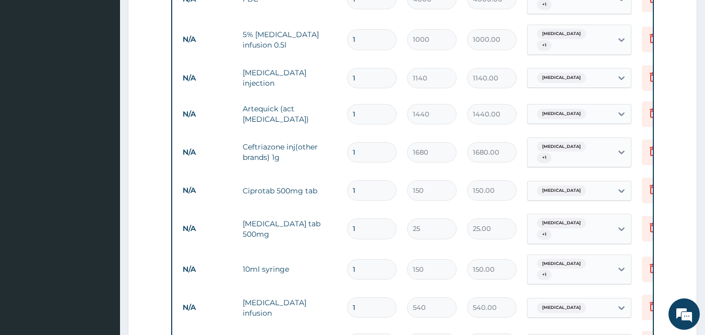
click at [358, 35] on input "1" at bounding box center [372, 39] width 50 height 20
type input "0.00"
type input "3"
type input "3000.00"
drag, startPoint x: 358, startPoint y: 35, endPoint x: 362, endPoint y: 72, distance: 37.3
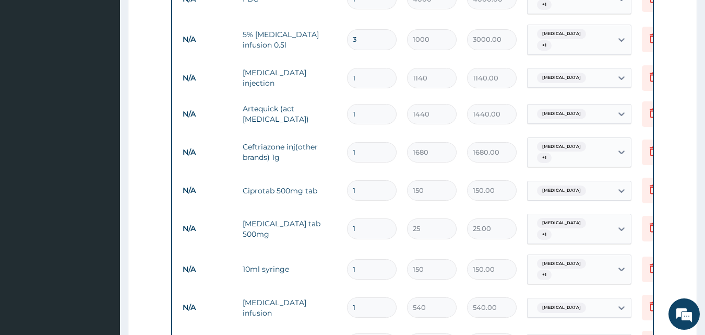
click at [362, 72] on tbody "N/A General (Card) 1 1500 1500.00 [MEDICAL_DATA] + 1 Delete N/A General Practit…" at bounding box center [434, 130] width 512 height 536
type input "3"
click at [362, 72] on input "1" at bounding box center [372, 78] width 50 height 20
type input "0.00"
type input "3"
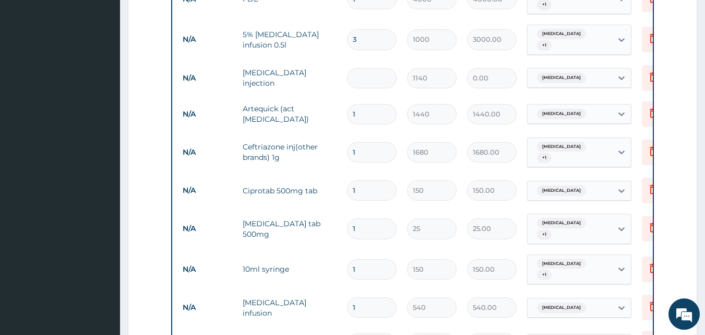
type input "3420.00"
type input "3"
click at [357, 148] on input "1" at bounding box center [372, 152] width 50 height 20
type input "0.00"
type input "3"
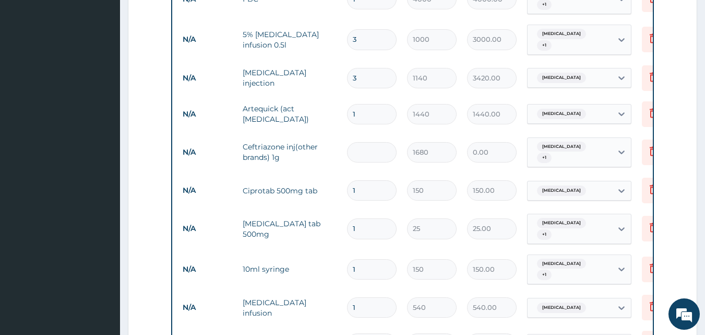
type input "5040.00"
type input "3"
click at [356, 187] on input "1" at bounding box center [372, 190] width 50 height 20
type input "10"
type input "1500.00"
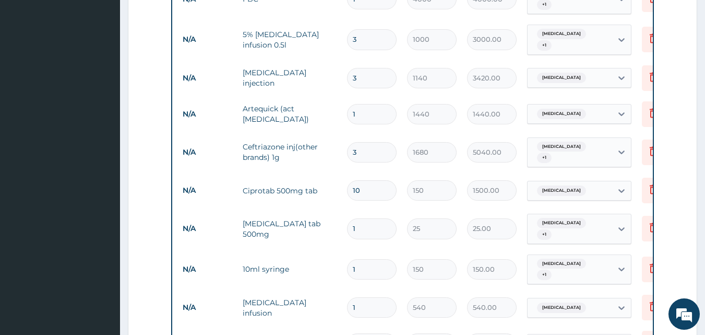
type input "10"
click at [360, 225] on input "1" at bounding box center [372, 228] width 50 height 20
type input "18"
type input "450.00"
type input "18"
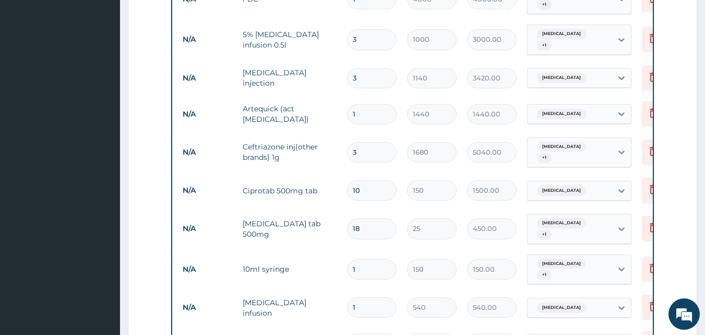
click at [357, 264] on input "1" at bounding box center [372, 269] width 50 height 20
type input "0.00"
type input "2"
type input "300.00"
type input "2"
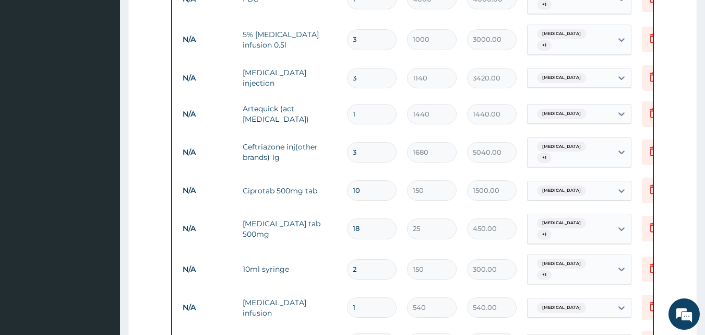
click at [357, 308] on input "1" at bounding box center [372, 307] width 50 height 20
type input "0.00"
type input "2"
type input "1080.00"
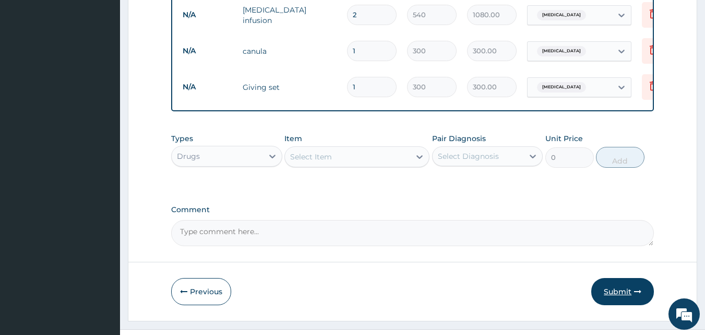
type input "2"
click at [616, 292] on button "Submit" at bounding box center [623, 291] width 63 height 27
click at [615, 289] on button "Submit" at bounding box center [623, 291] width 63 height 27
click at [616, 292] on button "Submit" at bounding box center [623, 291] width 63 height 27
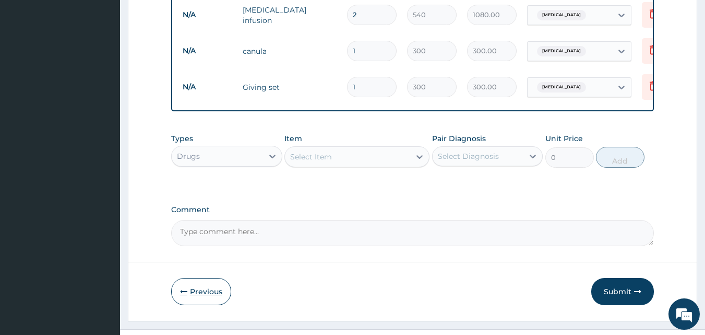
click at [196, 292] on button "Previous" at bounding box center [201, 291] width 60 height 27
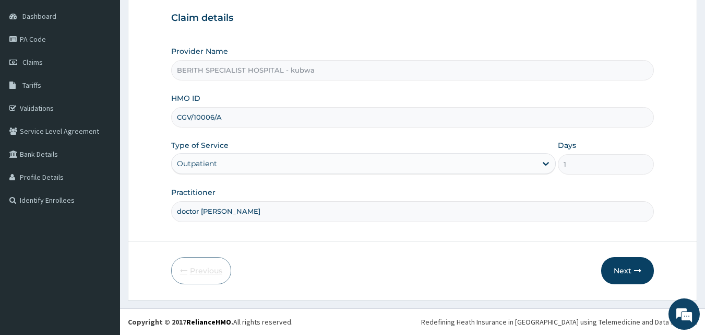
scroll to position [98, 0]
click at [618, 268] on button "Next" at bounding box center [628, 270] width 53 height 27
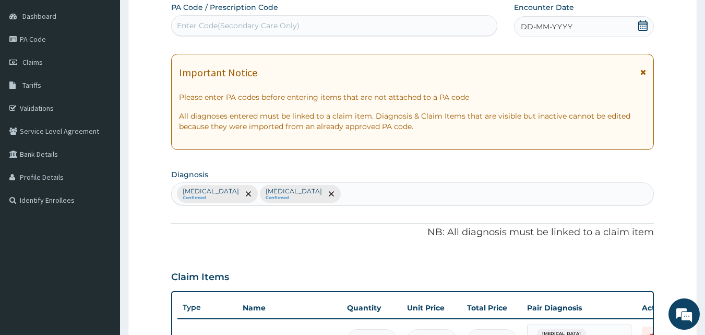
click at [641, 28] on icon at bounding box center [643, 25] width 10 height 10
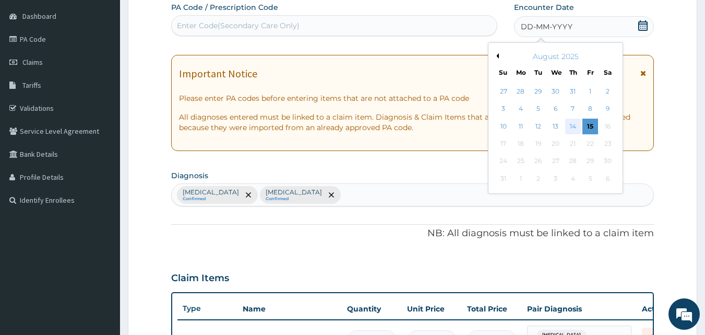
click at [574, 122] on div "14" at bounding box center [574, 127] width 16 height 16
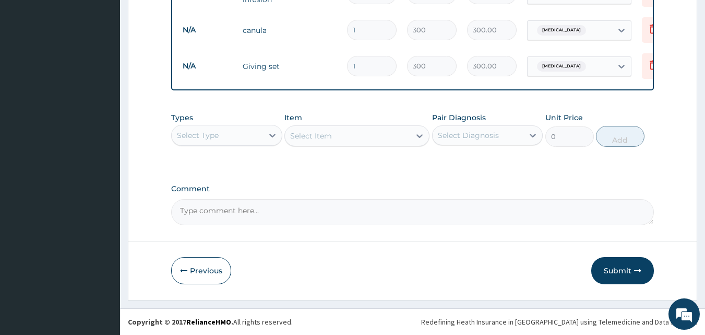
scroll to position [872, 0]
click at [613, 267] on button "Submit" at bounding box center [623, 270] width 63 height 27
